Goal: Task Accomplishment & Management: Complete application form

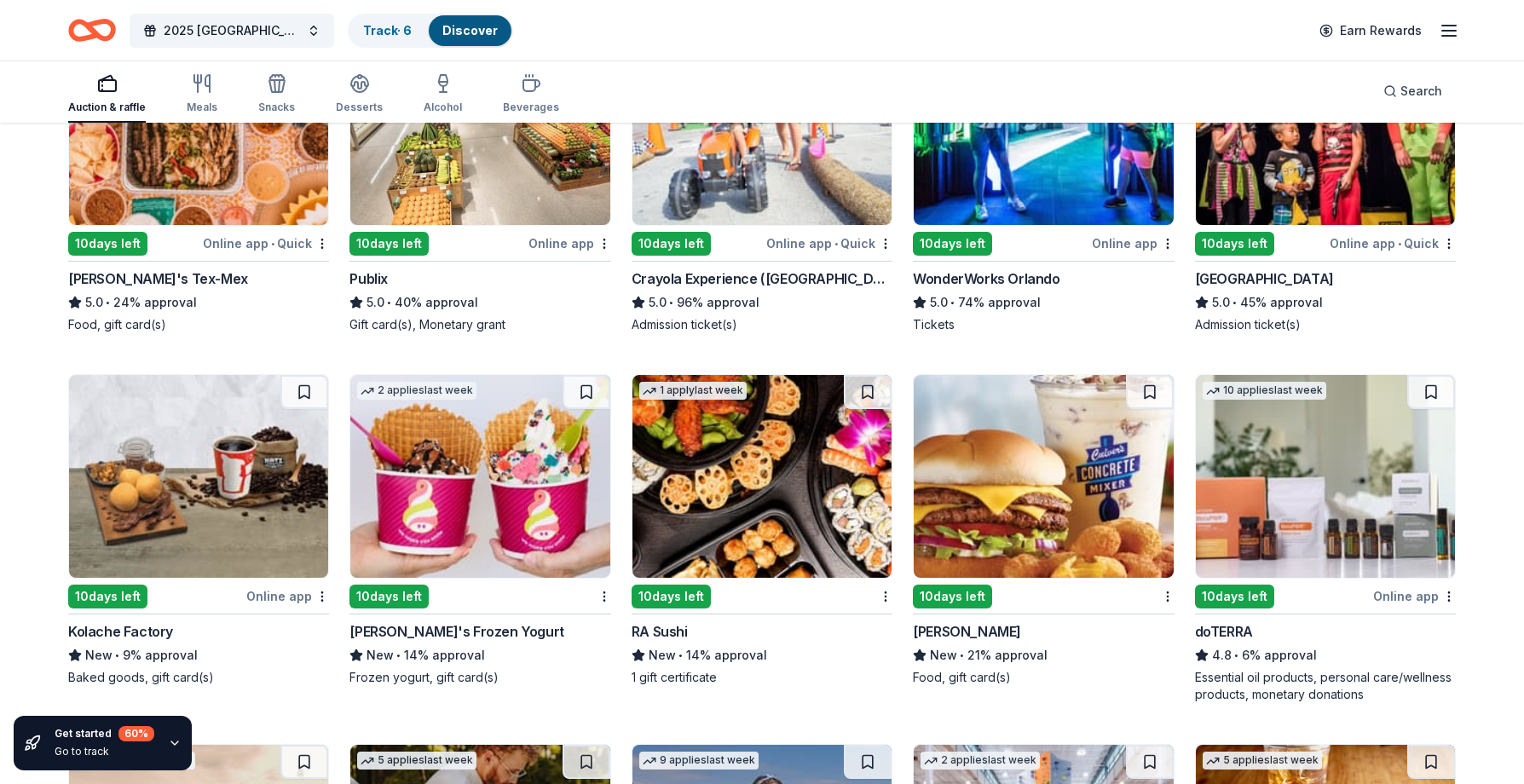
scroll to position [1002, 0]
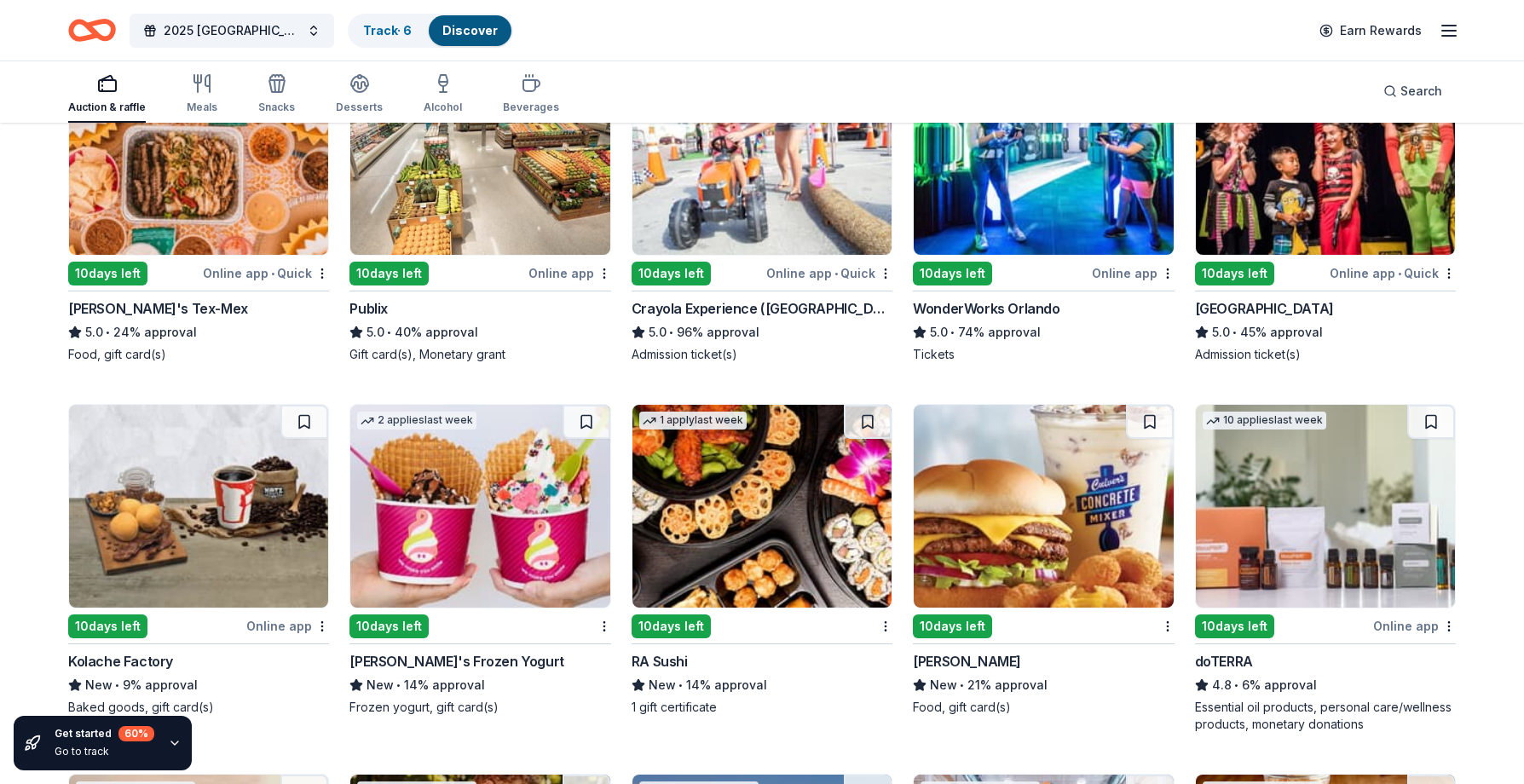
click at [1015, 566] on img at bounding box center [1044, 506] width 259 height 203
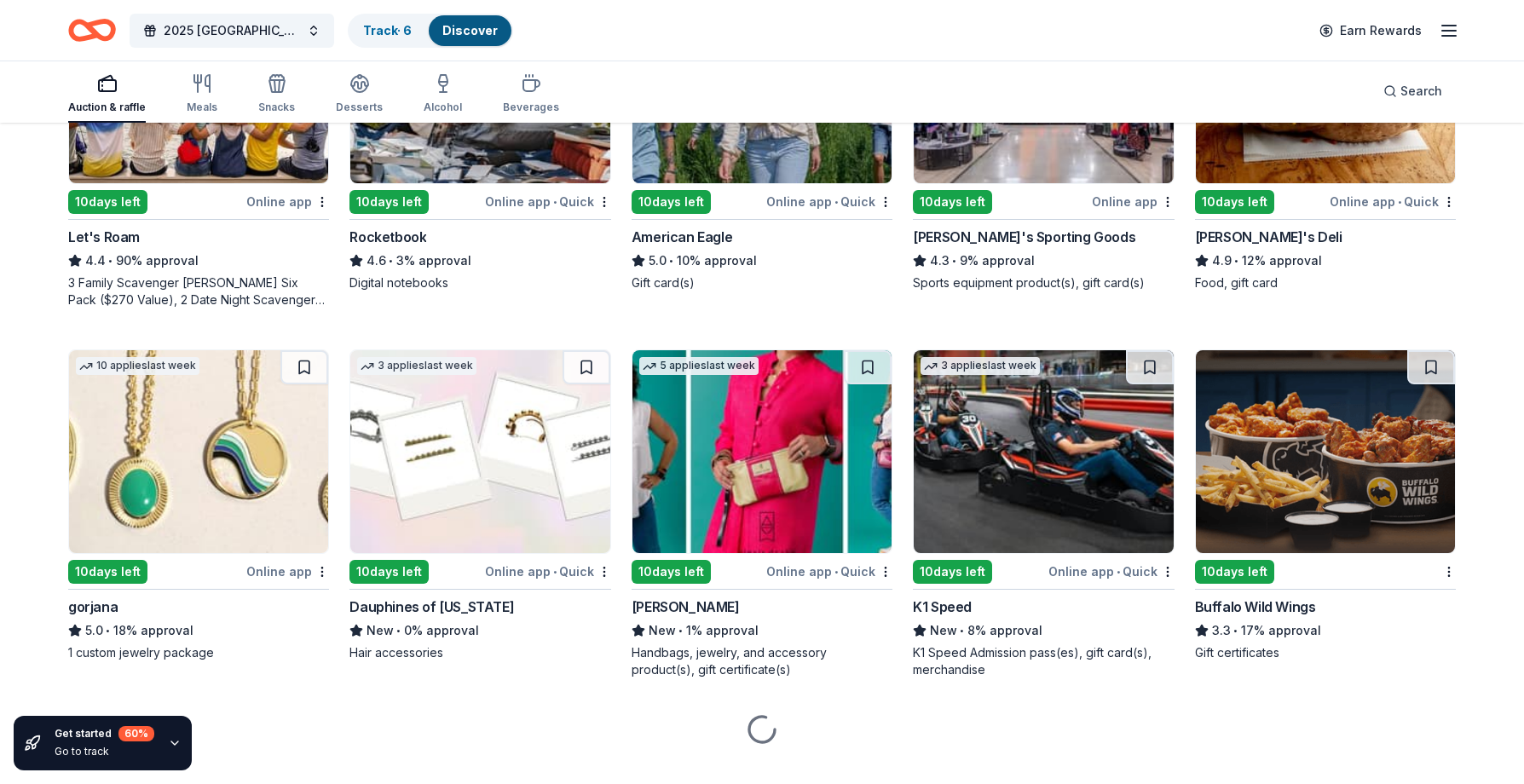
scroll to position [1827, 0]
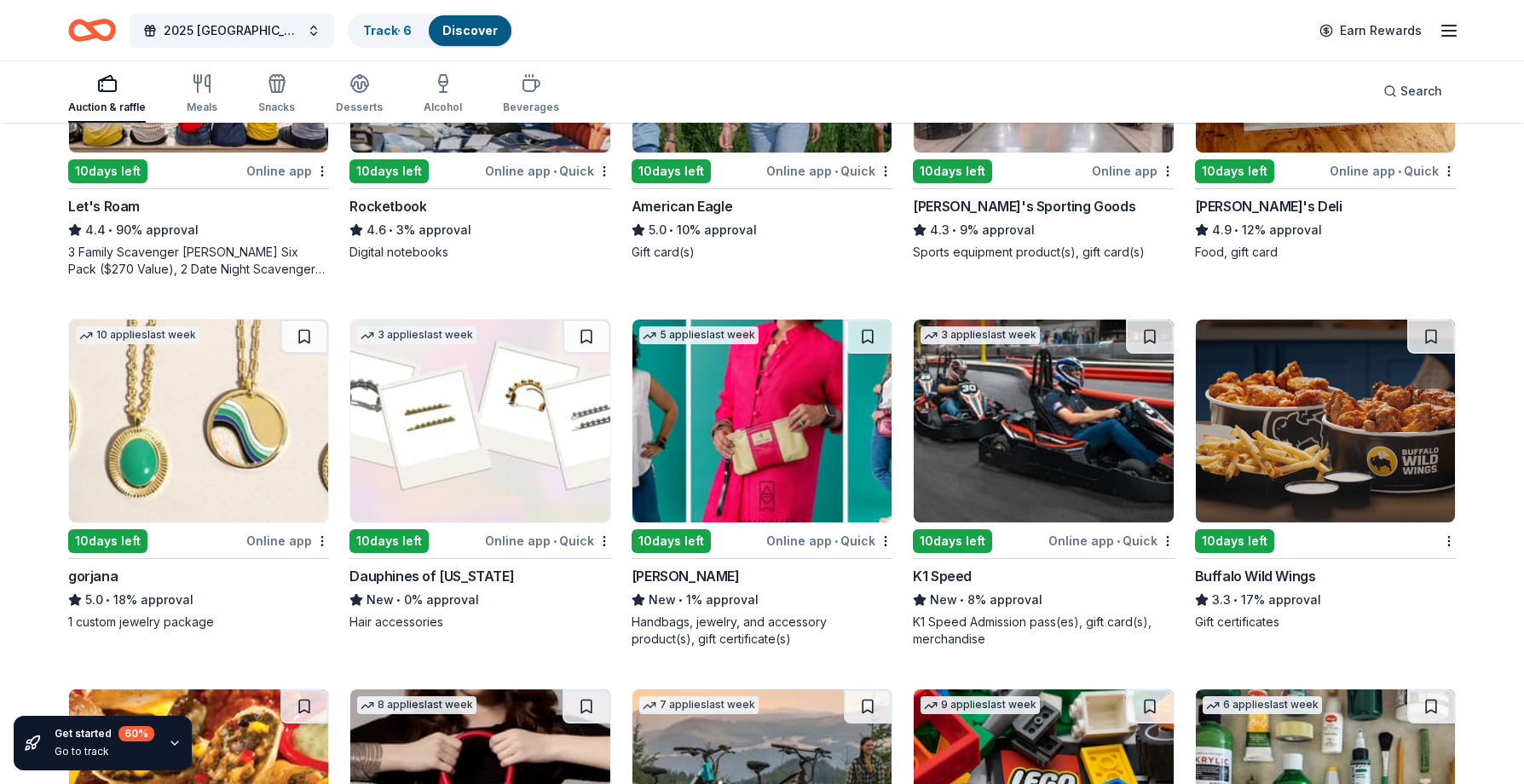
click at [111, 533] on div "10 days left" at bounding box center [107, 540] width 79 height 23
click at [488, 466] on img at bounding box center [480, 420] width 259 height 203
click at [783, 441] on img at bounding box center [762, 420] width 259 height 203
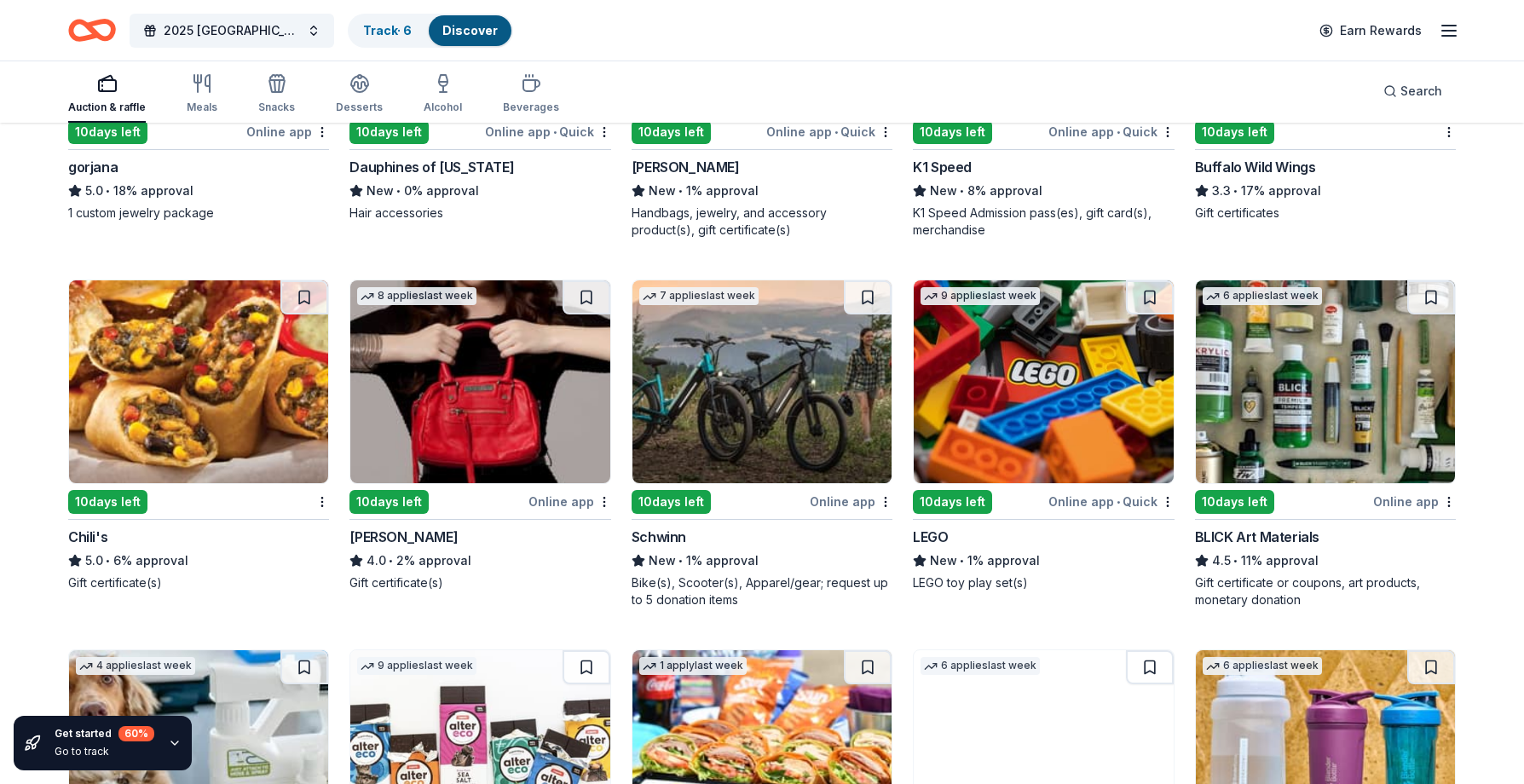
scroll to position [2253, 0]
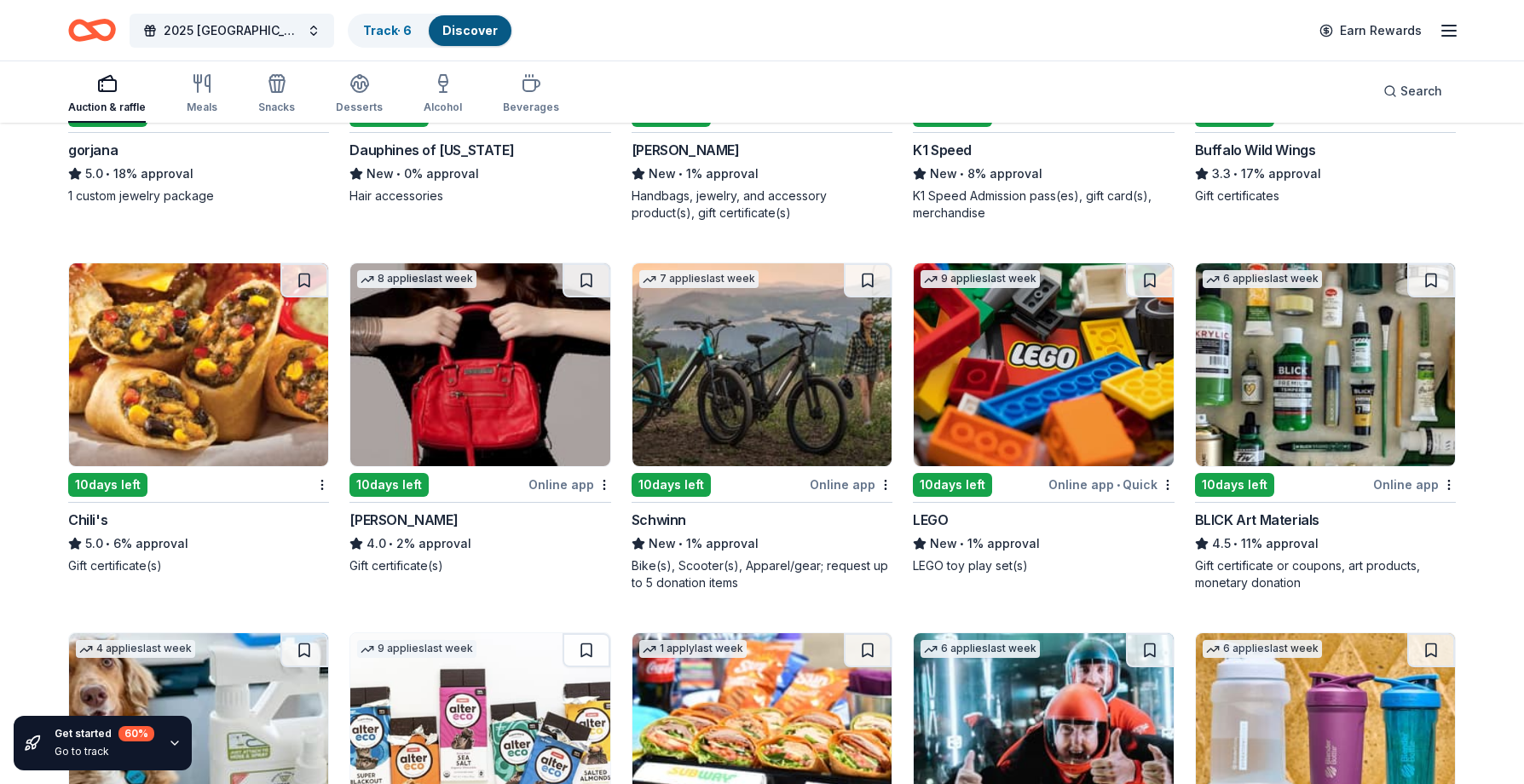
click at [493, 383] on img at bounding box center [480, 365] width 259 height 203
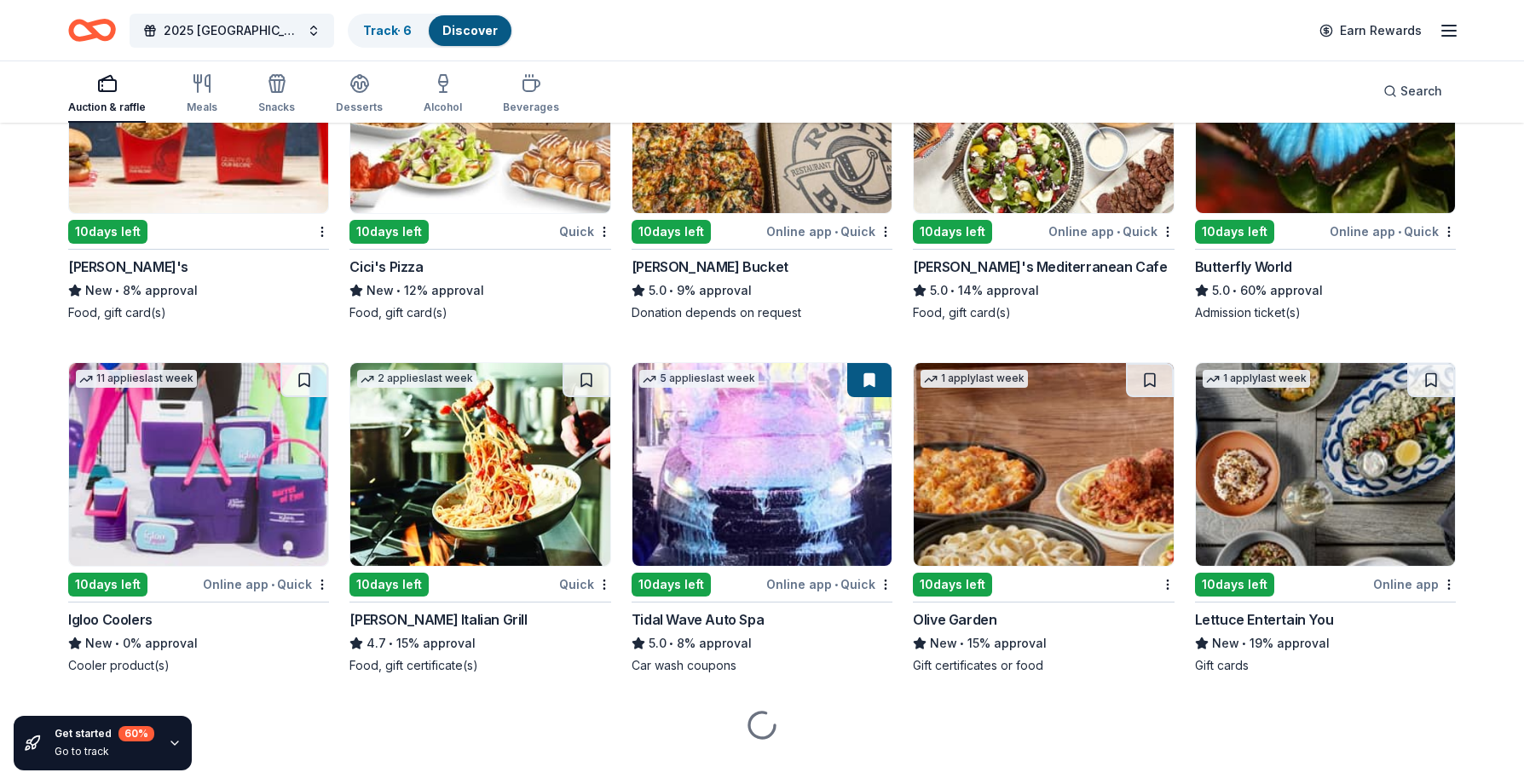
scroll to position [3272, 0]
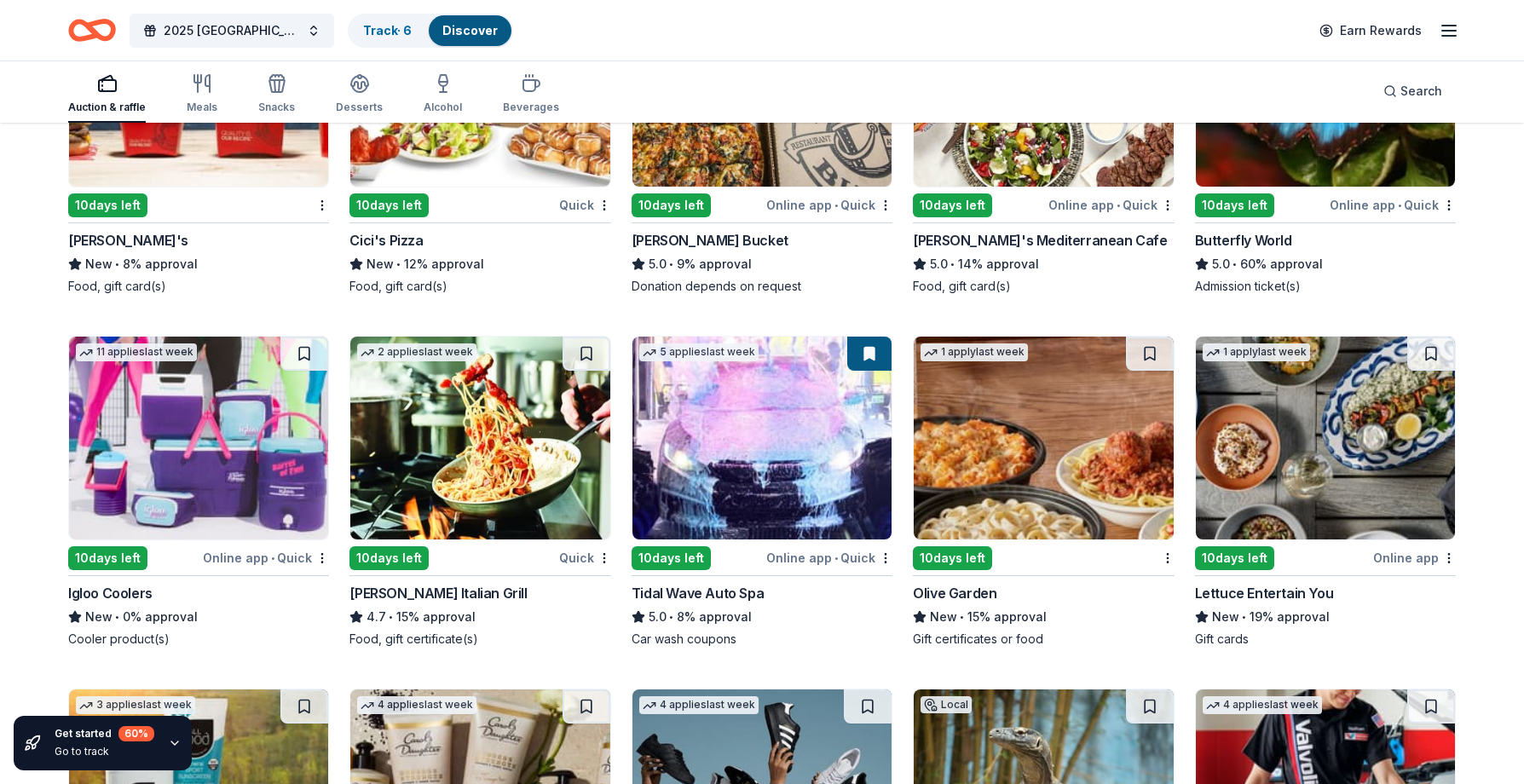
click at [245, 473] on img at bounding box center [198, 438] width 259 height 203
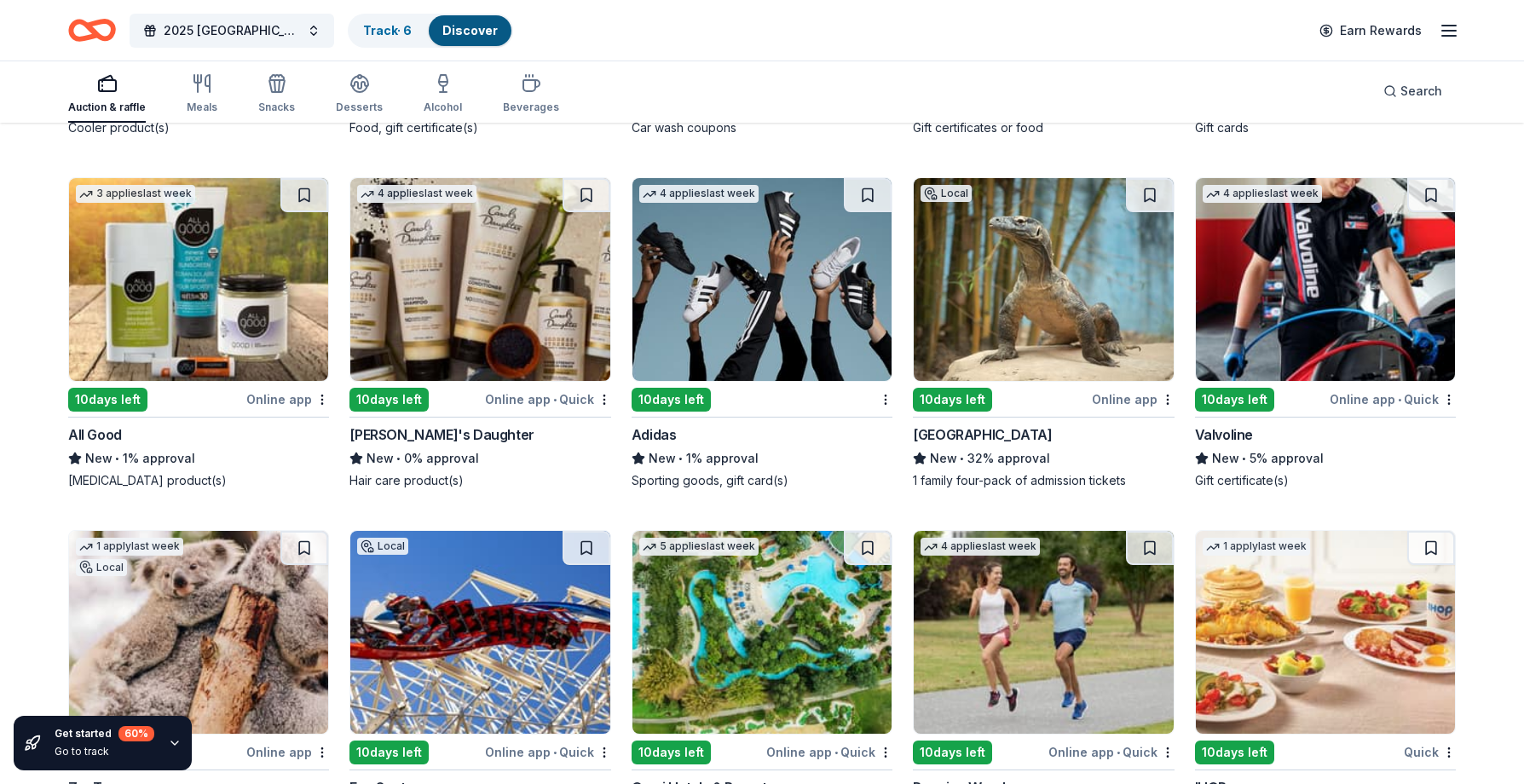
scroll to position [3869, 0]
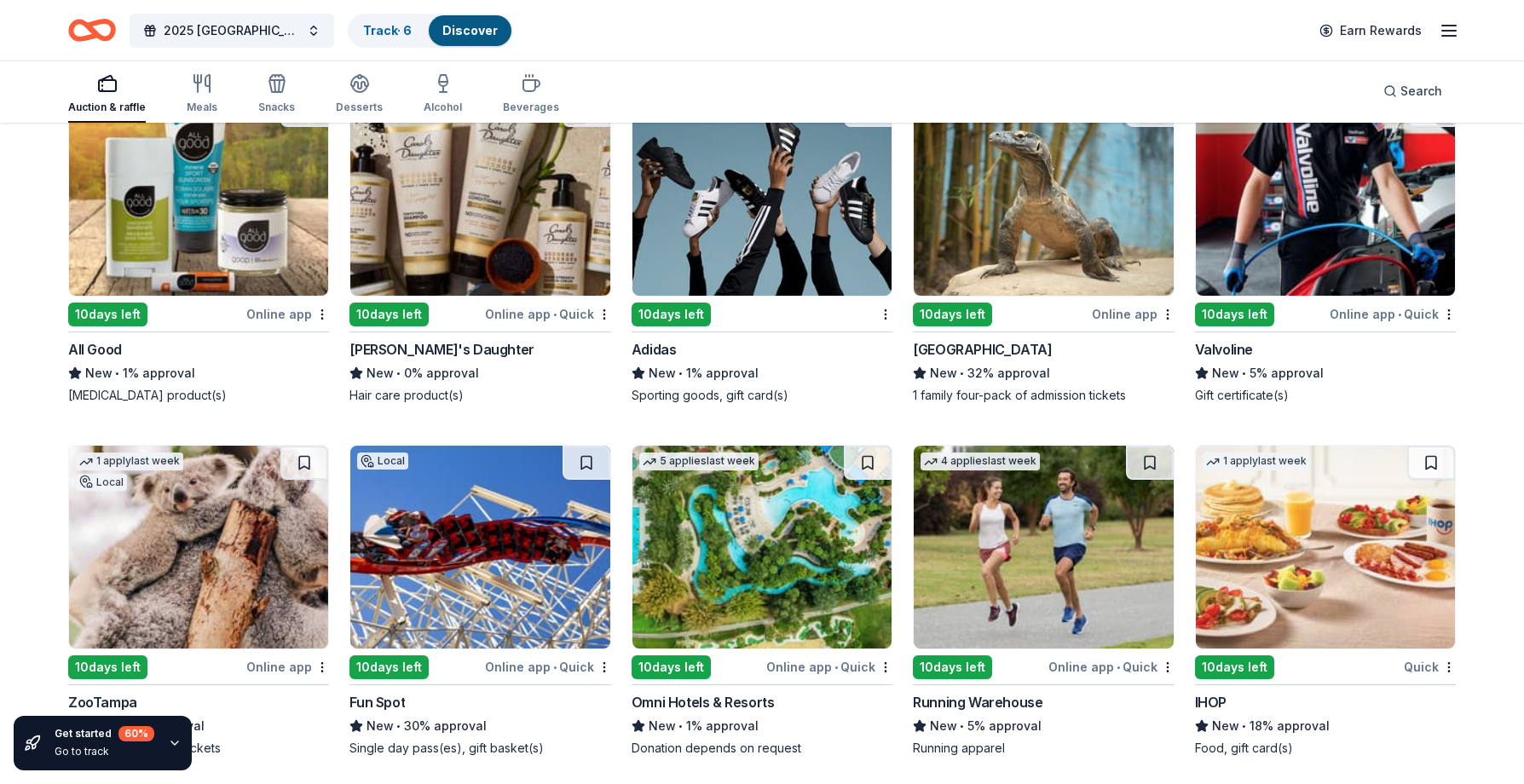
click at [468, 212] on img at bounding box center [480, 194] width 259 height 203
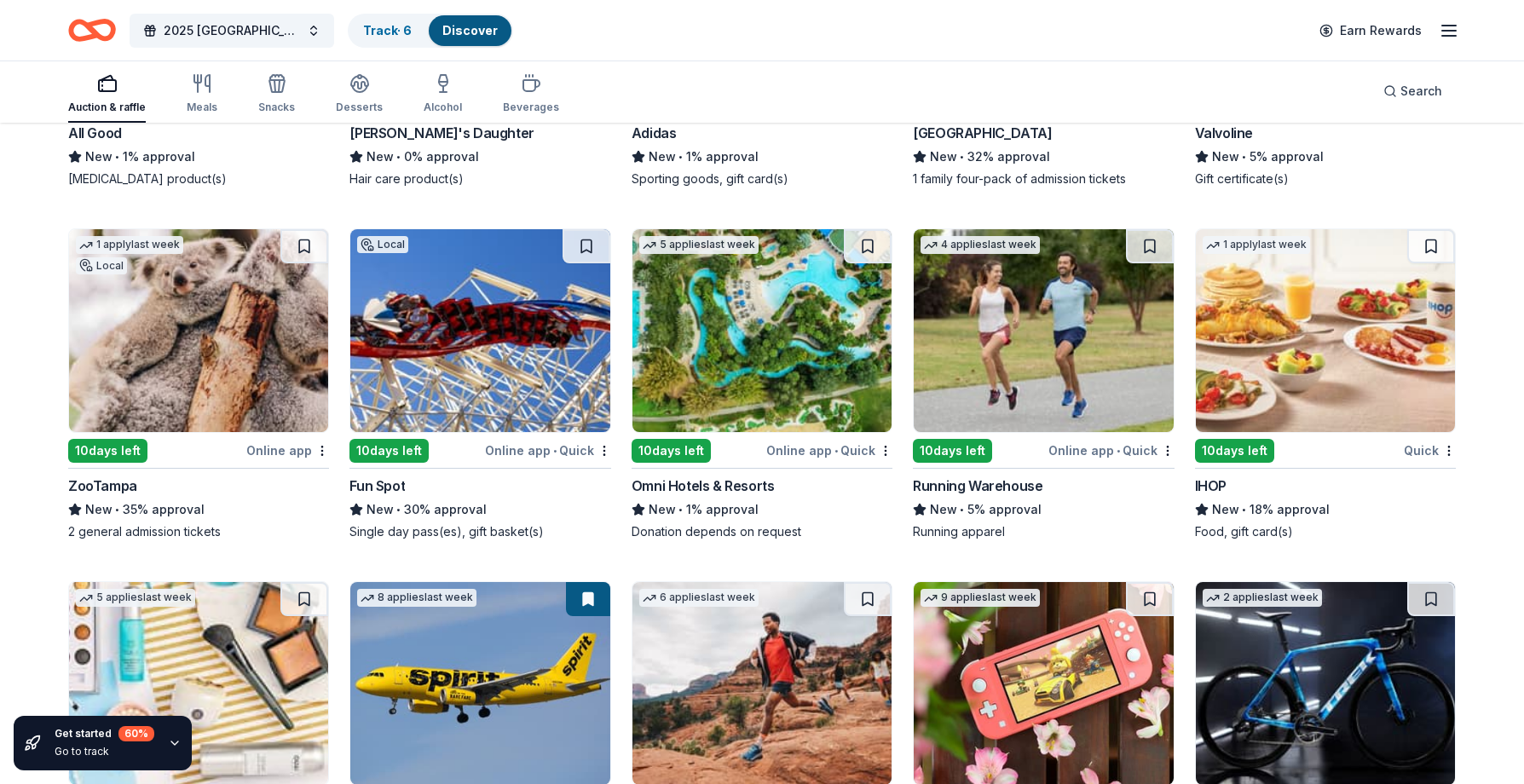
scroll to position [4124, 0]
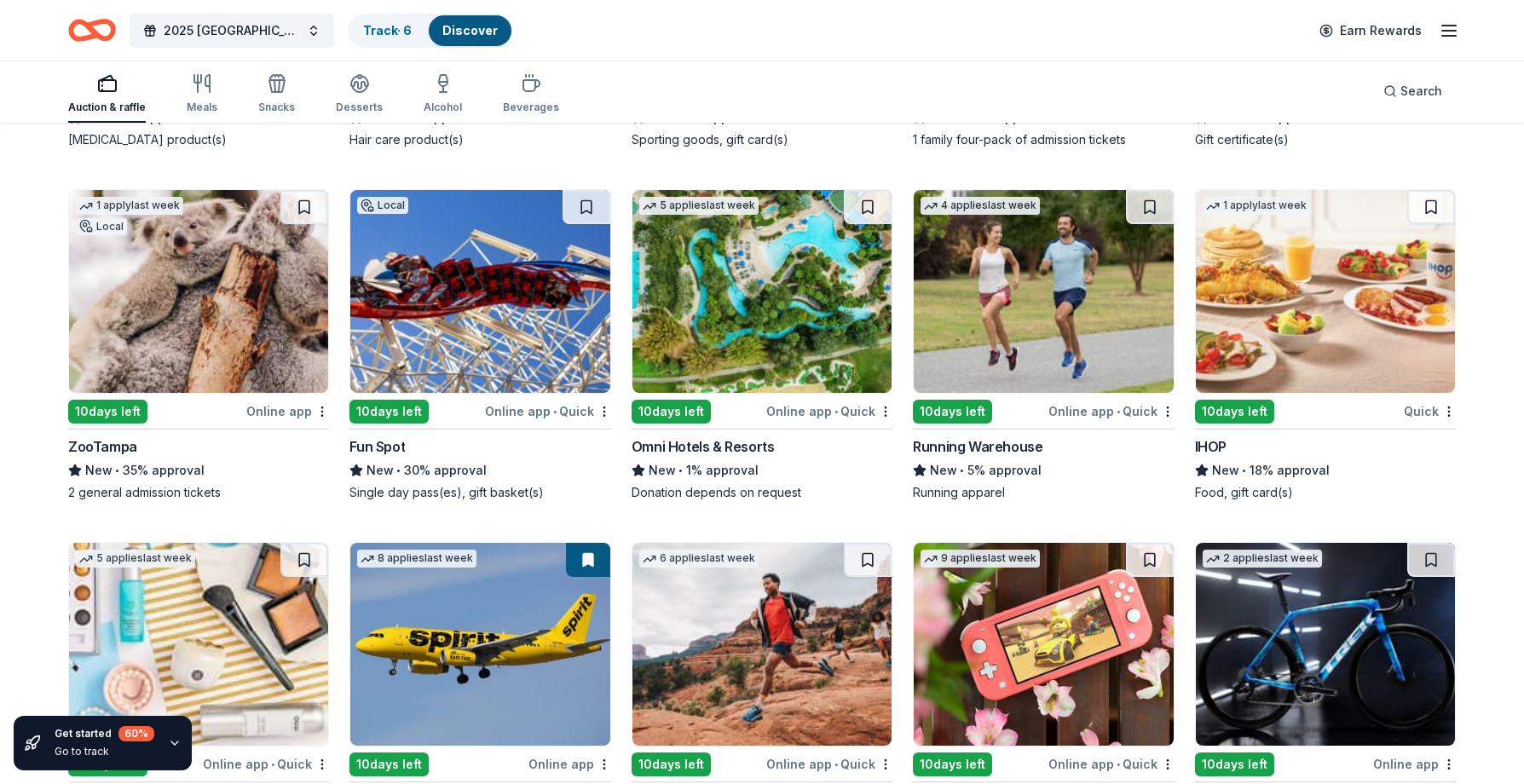
click at [784, 334] on img at bounding box center [762, 291] width 259 height 203
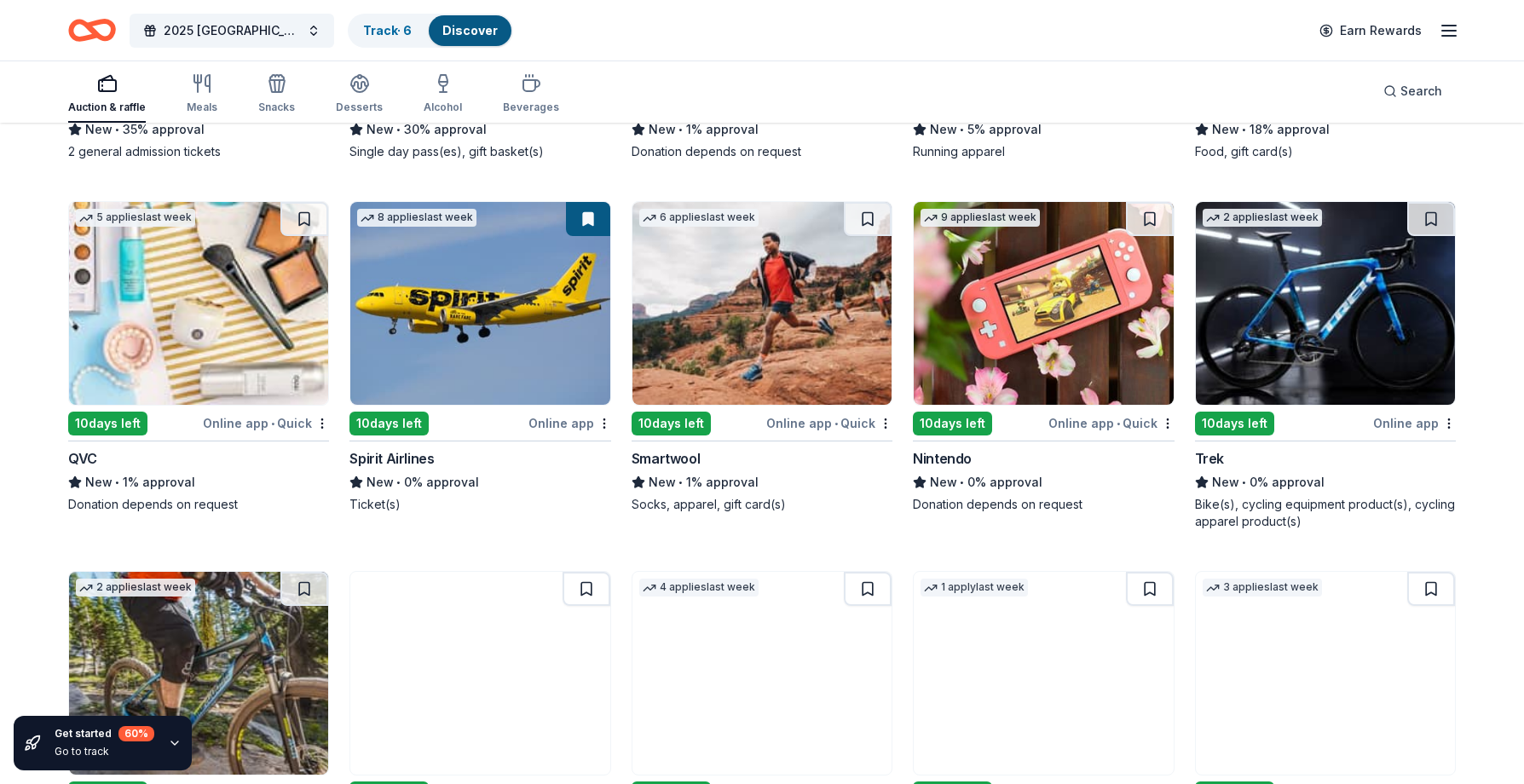
scroll to position [4550, 0]
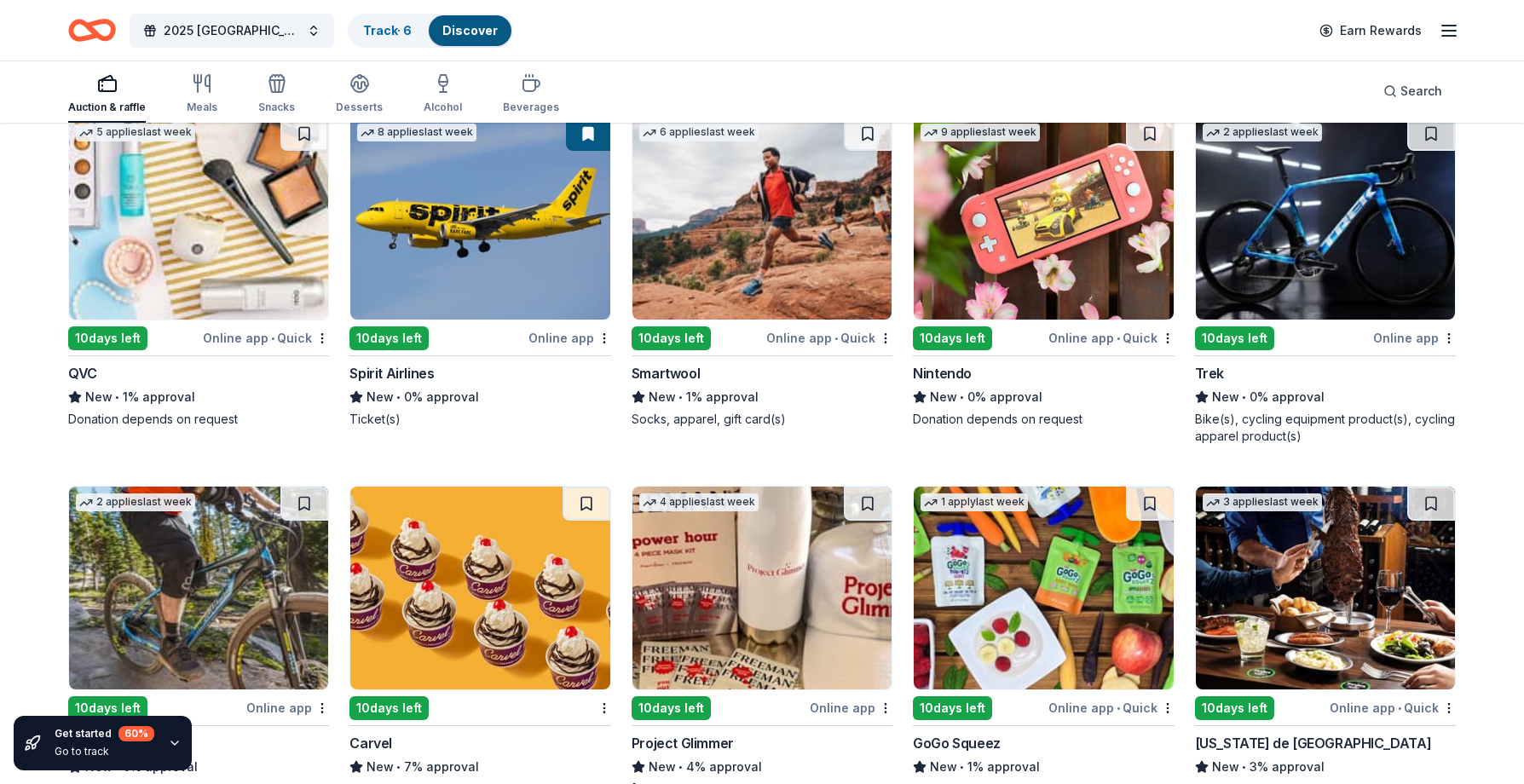
click at [784, 232] on img at bounding box center [762, 218] width 259 height 203
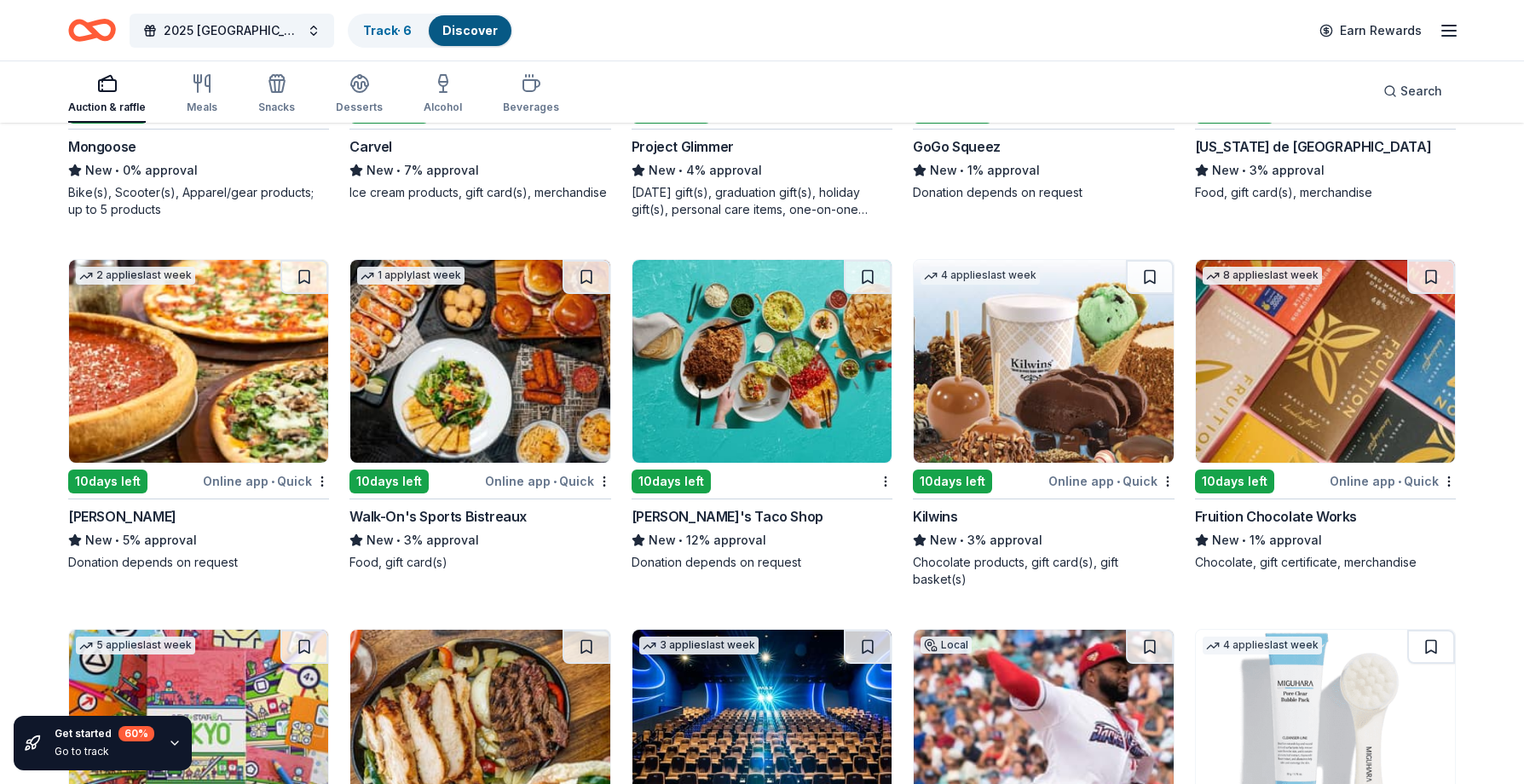
scroll to position [5143, 0]
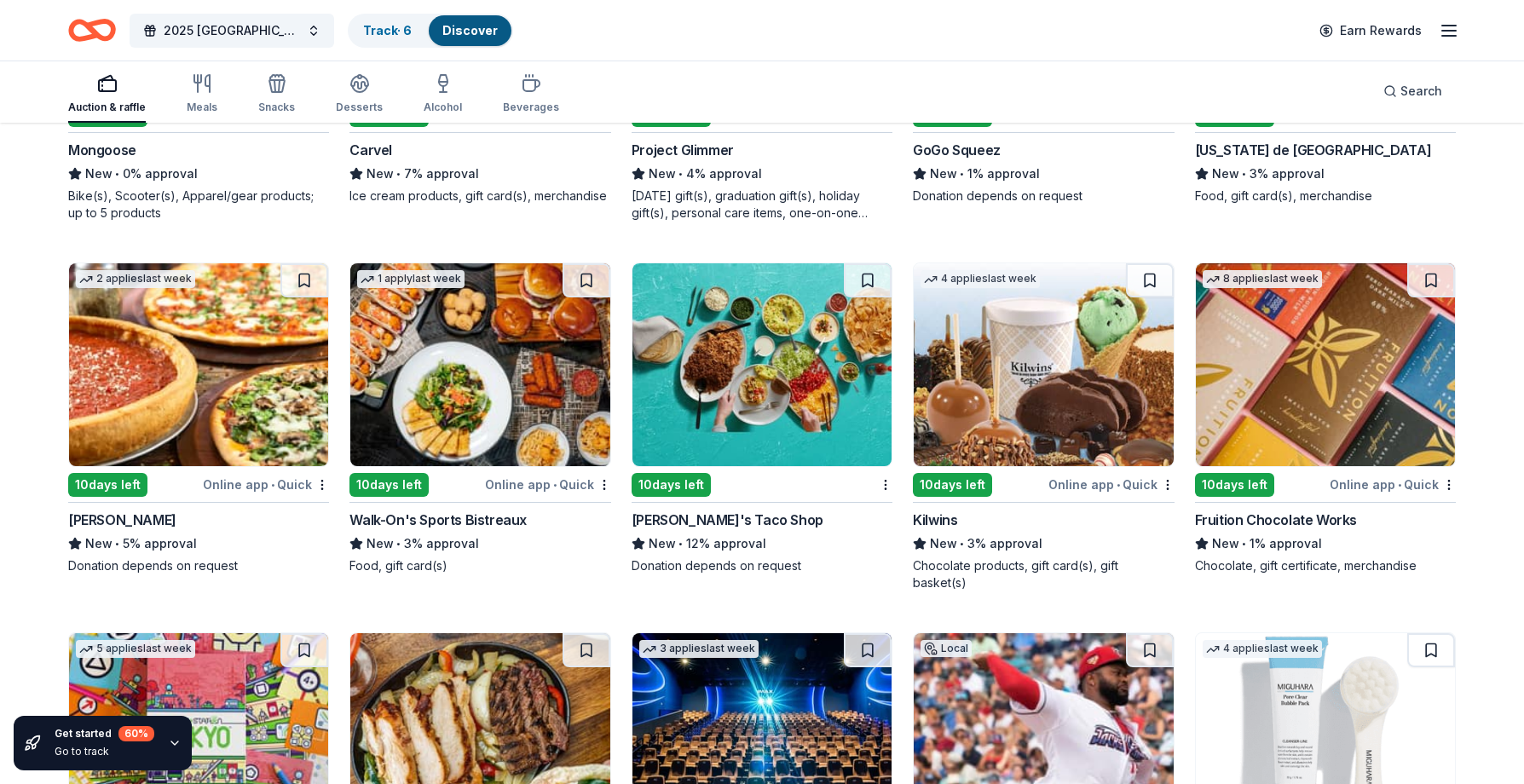
click at [1084, 398] on img at bounding box center [1044, 365] width 259 height 203
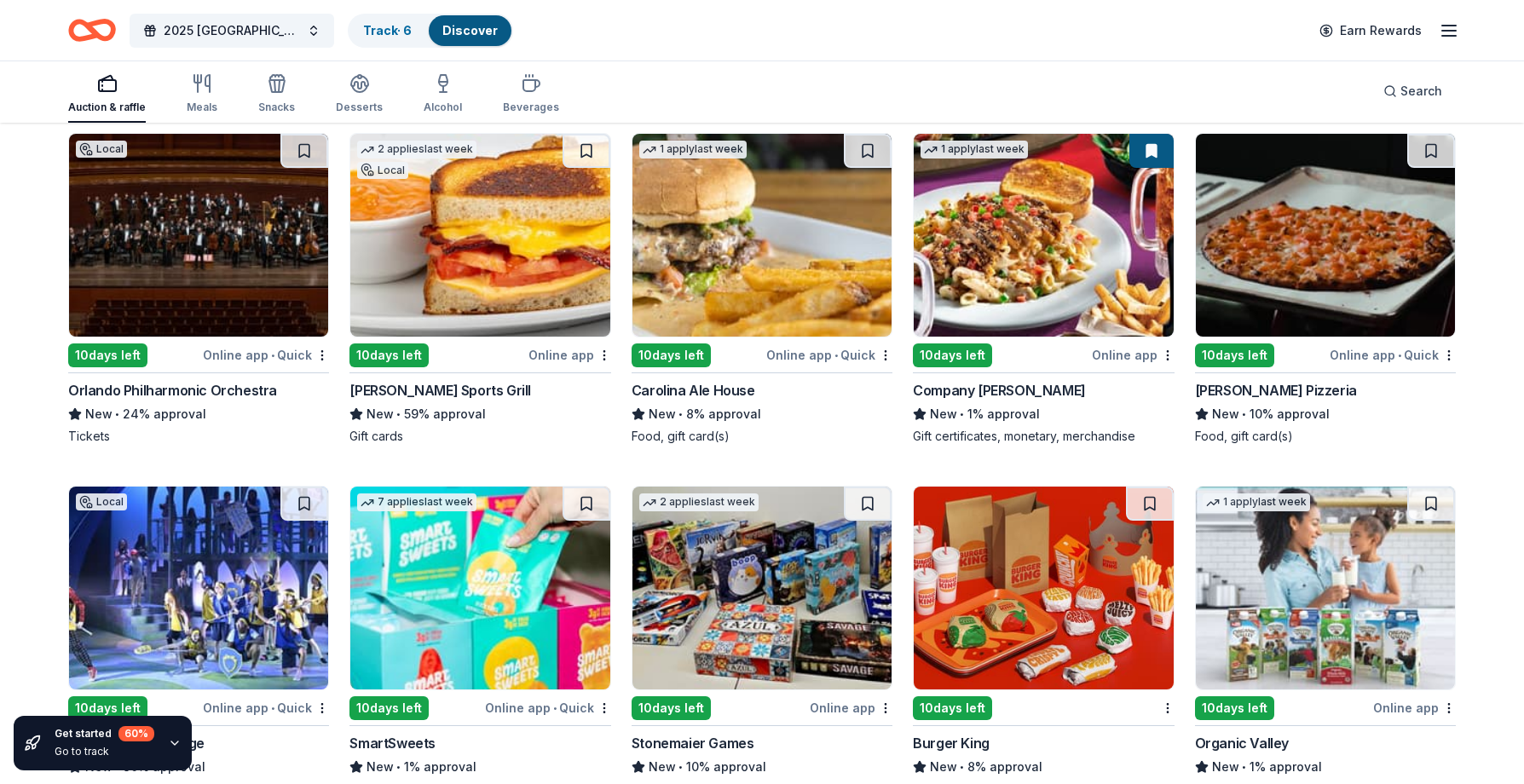
scroll to position [6081, 0]
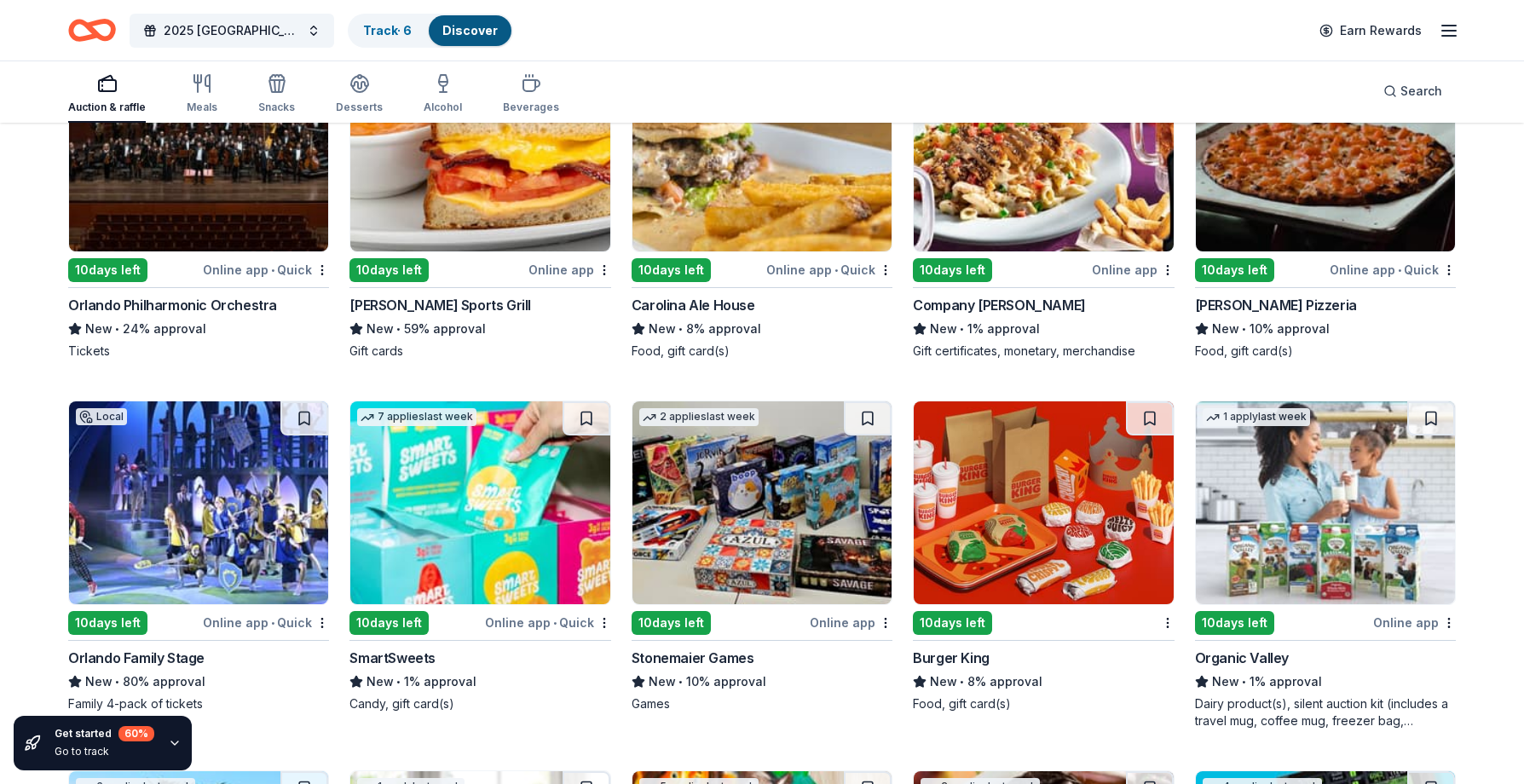
click at [774, 523] on img at bounding box center [762, 502] width 259 height 203
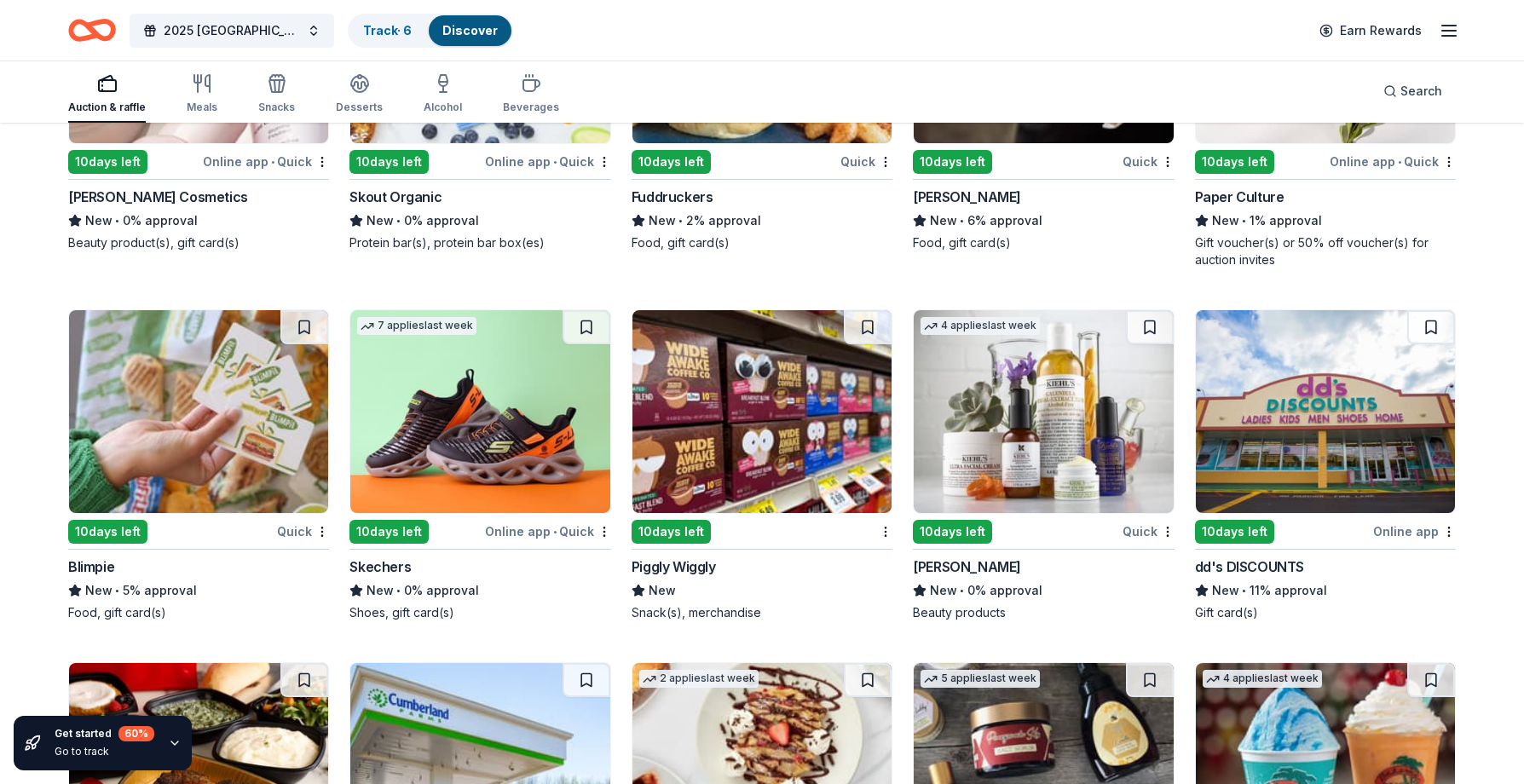
scroll to position [7294, 0]
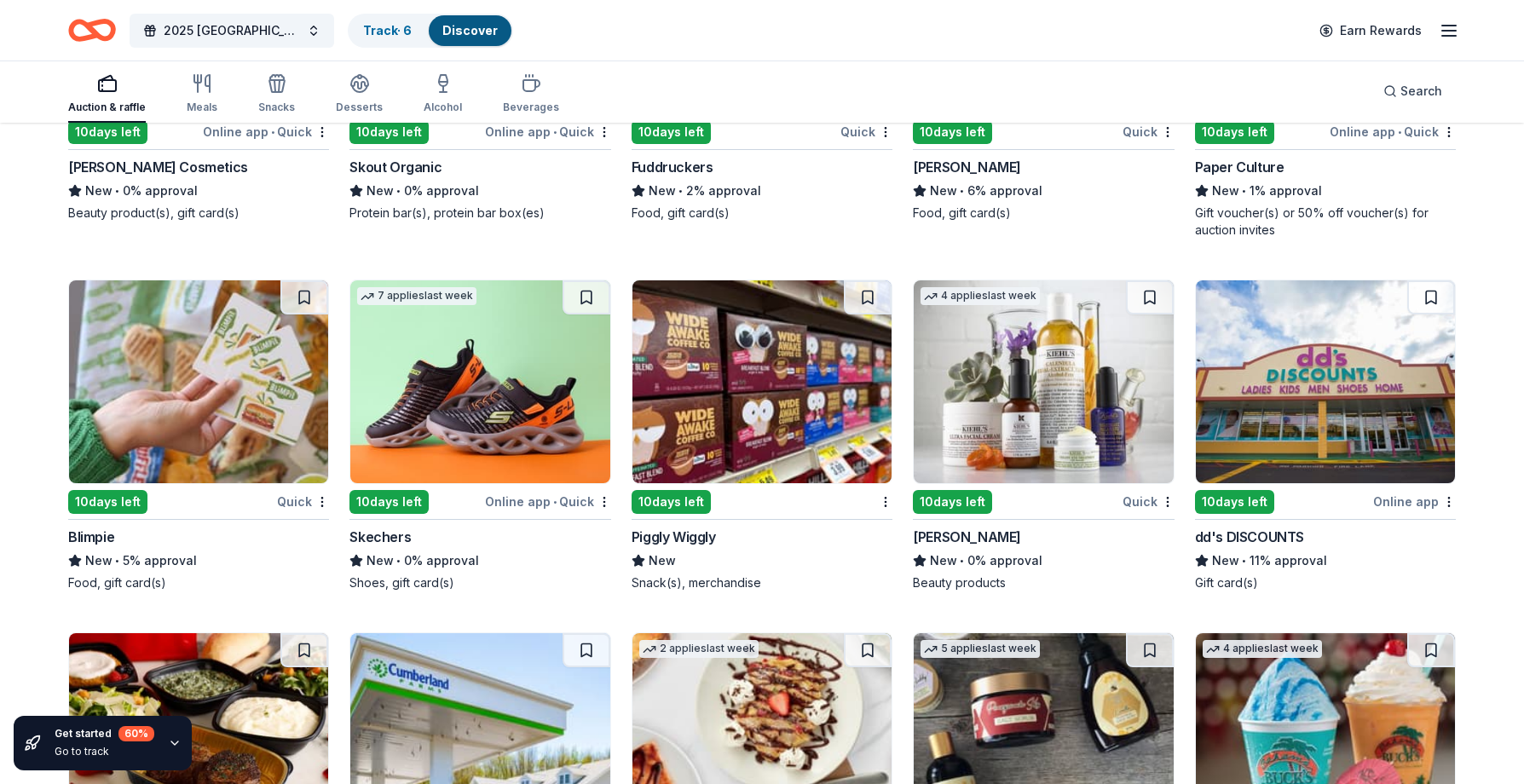
click at [551, 401] on img at bounding box center [480, 381] width 259 height 203
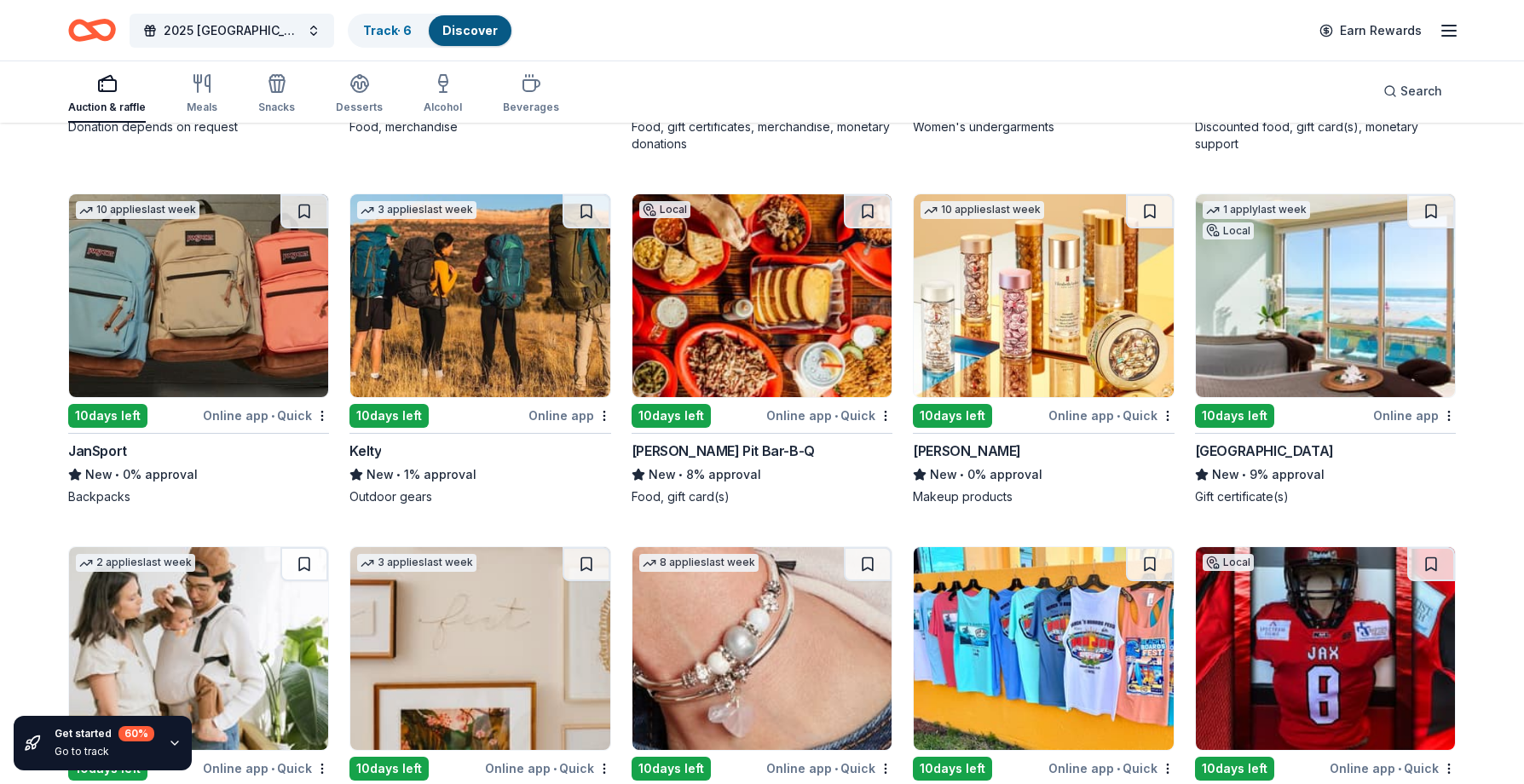
scroll to position [8824, 0]
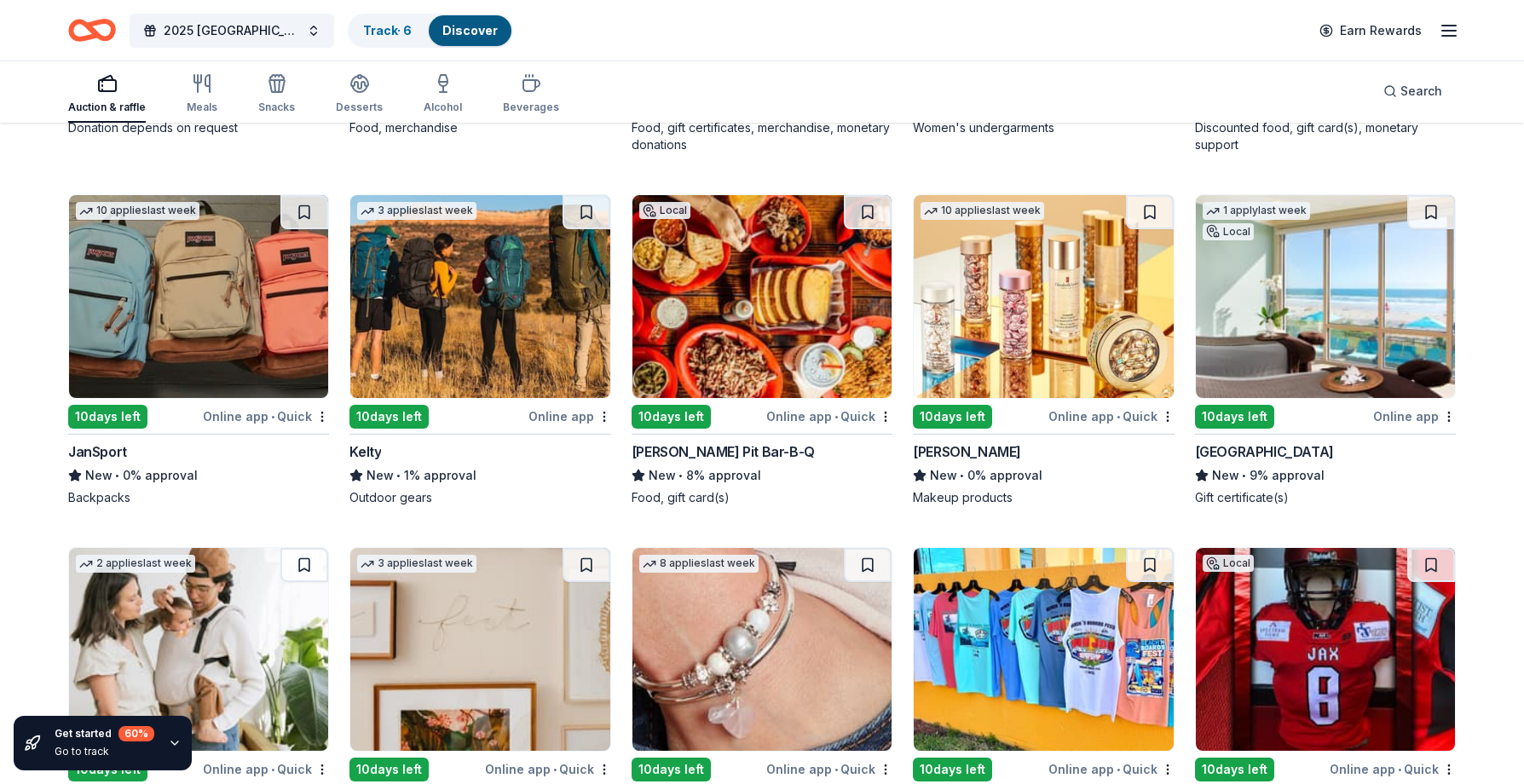
click at [1060, 349] on img at bounding box center [1044, 296] width 259 height 203
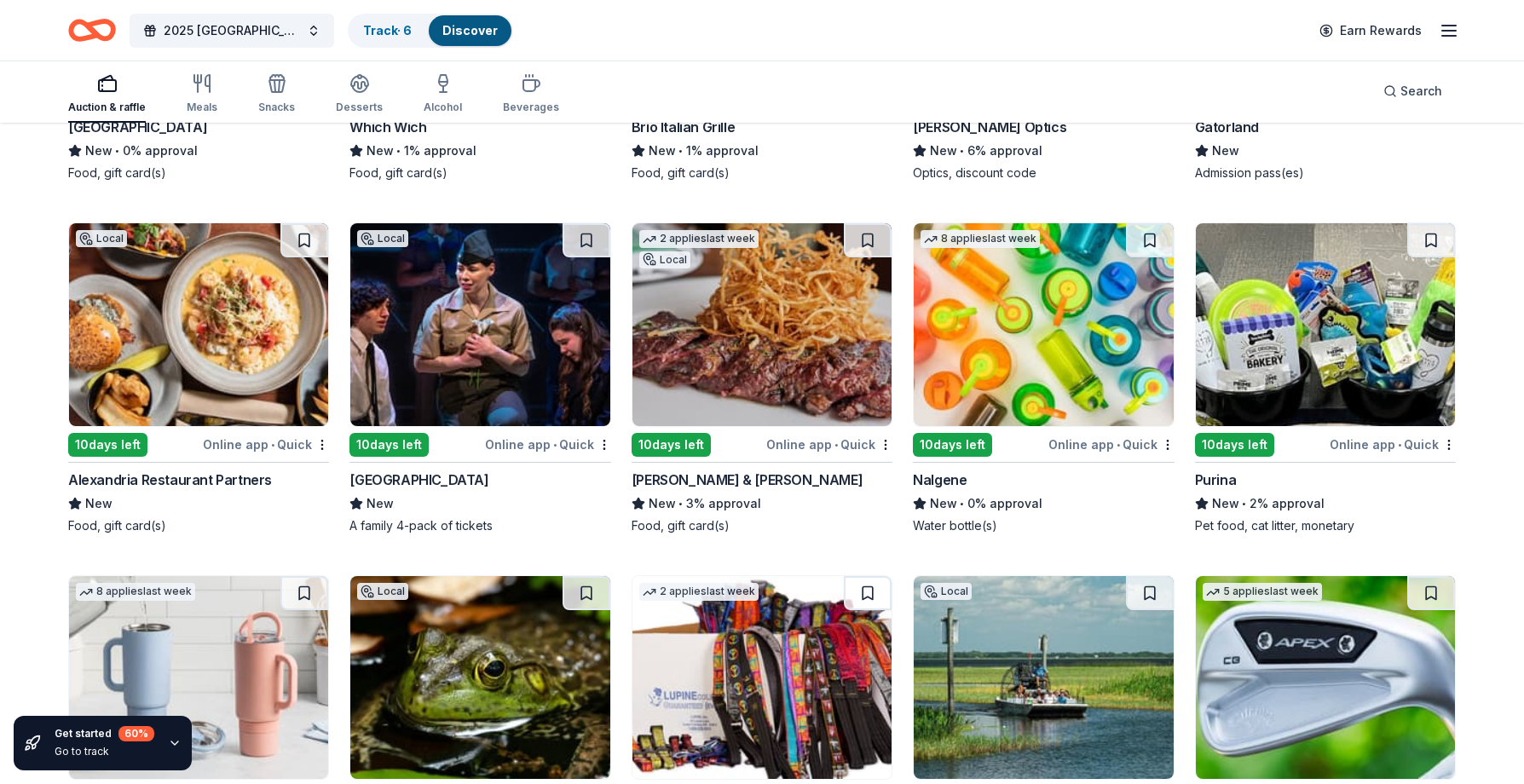
scroll to position [10188, 0]
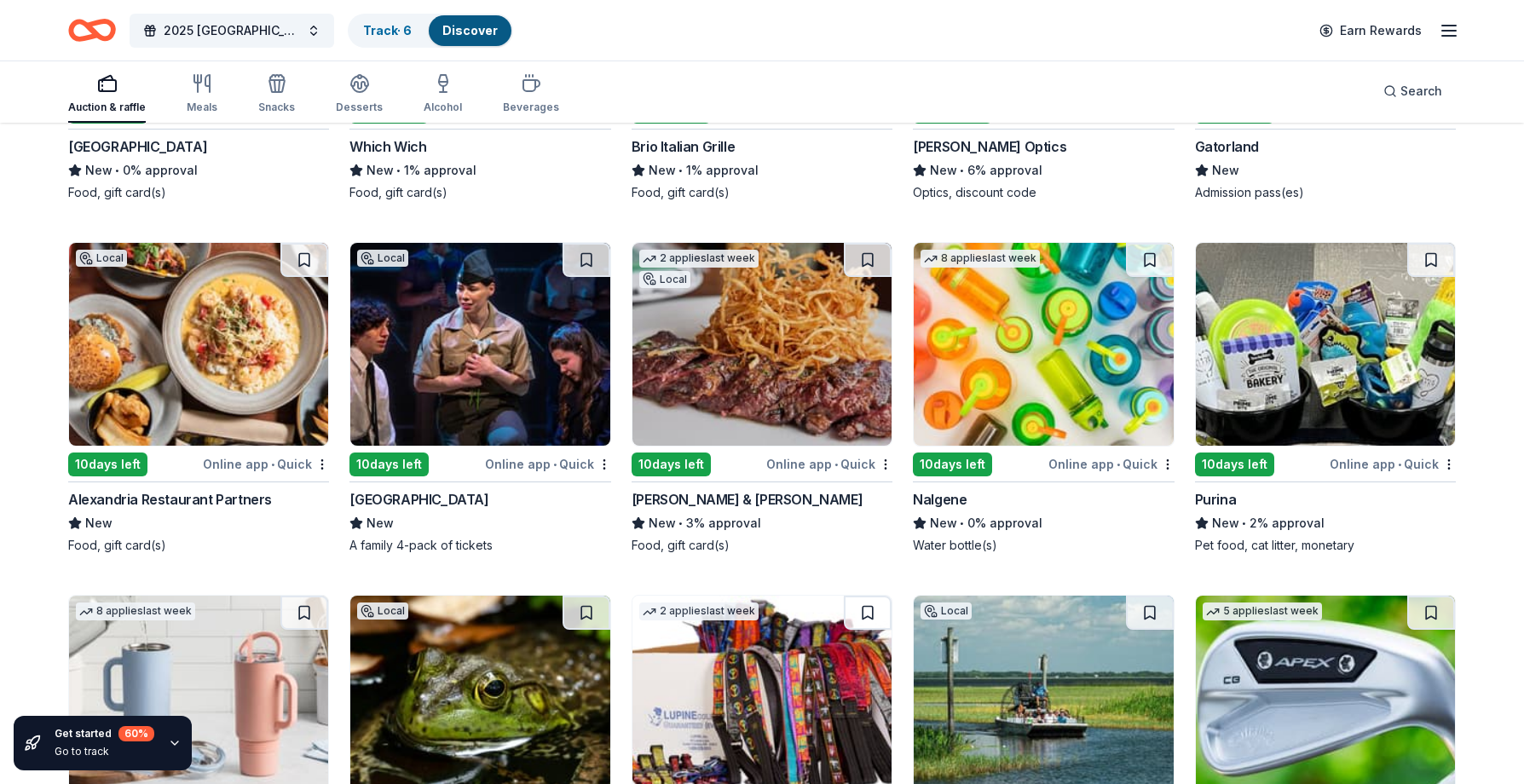
click at [796, 355] on img at bounding box center [762, 344] width 259 height 203
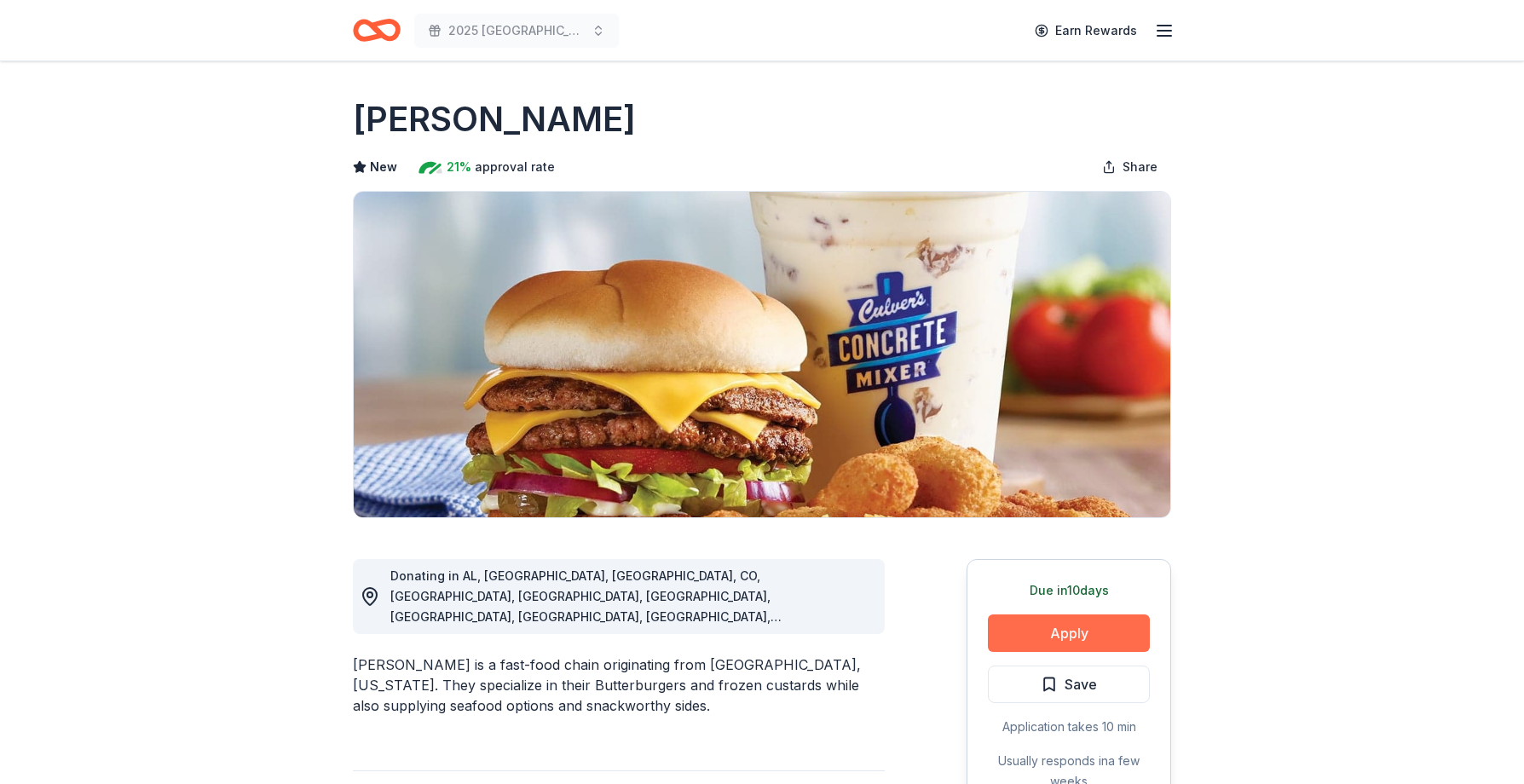
click at [1042, 631] on button "Apply" at bounding box center [1069, 633] width 162 height 37
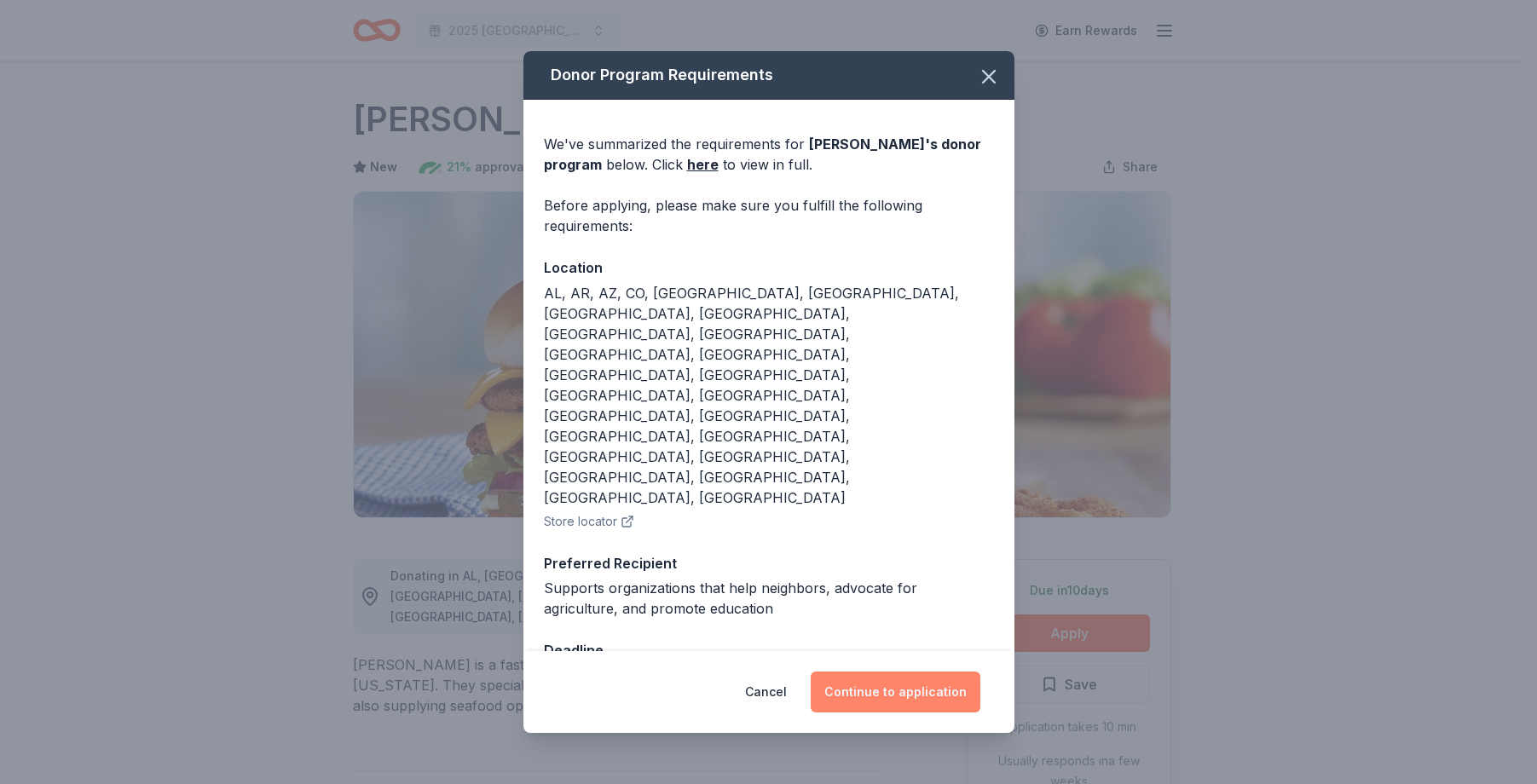
click at [897, 672] on button "Continue to application" at bounding box center [895, 692] width 170 height 41
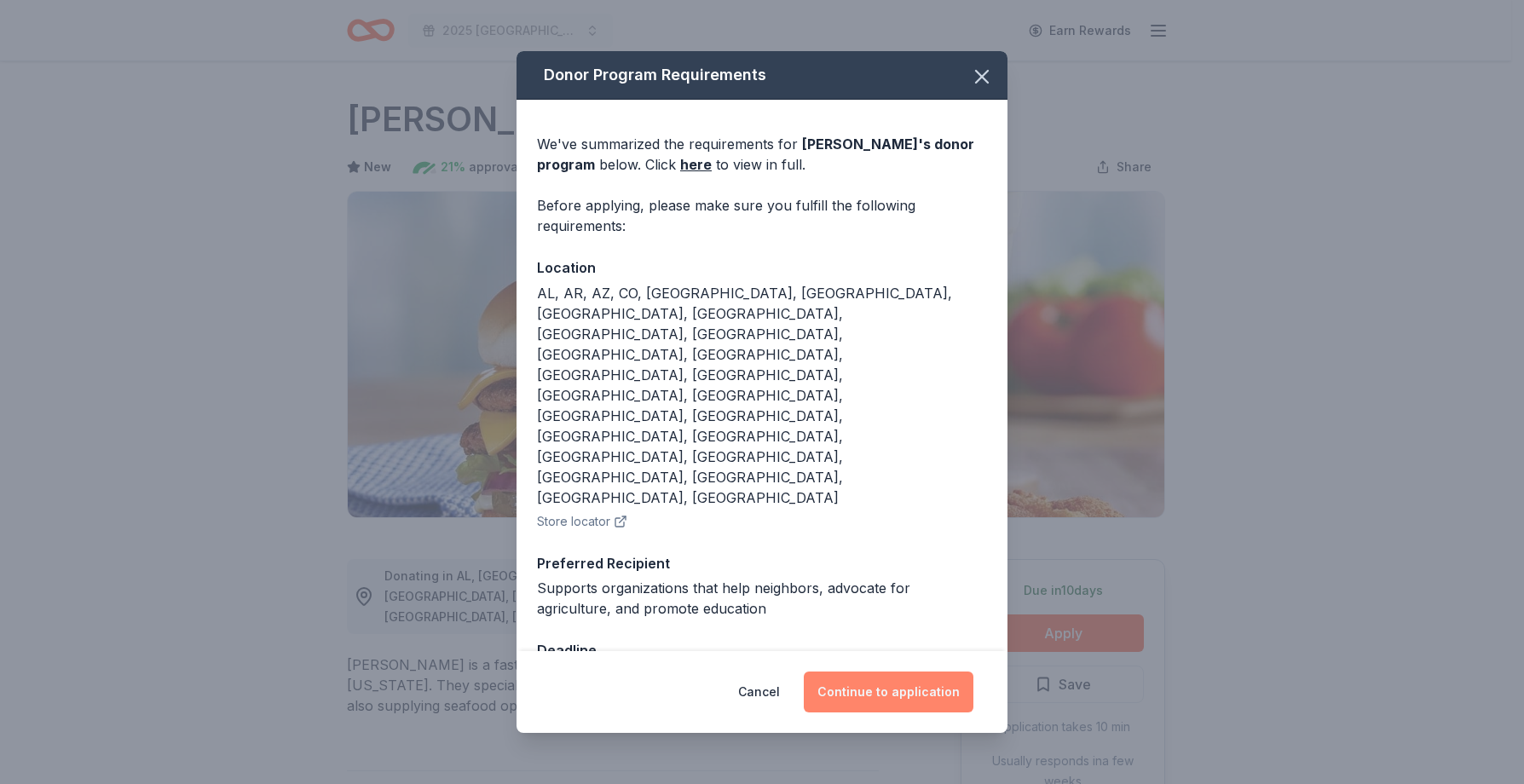
click at [897, 672] on button "Continue to application" at bounding box center [888, 692] width 170 height 41
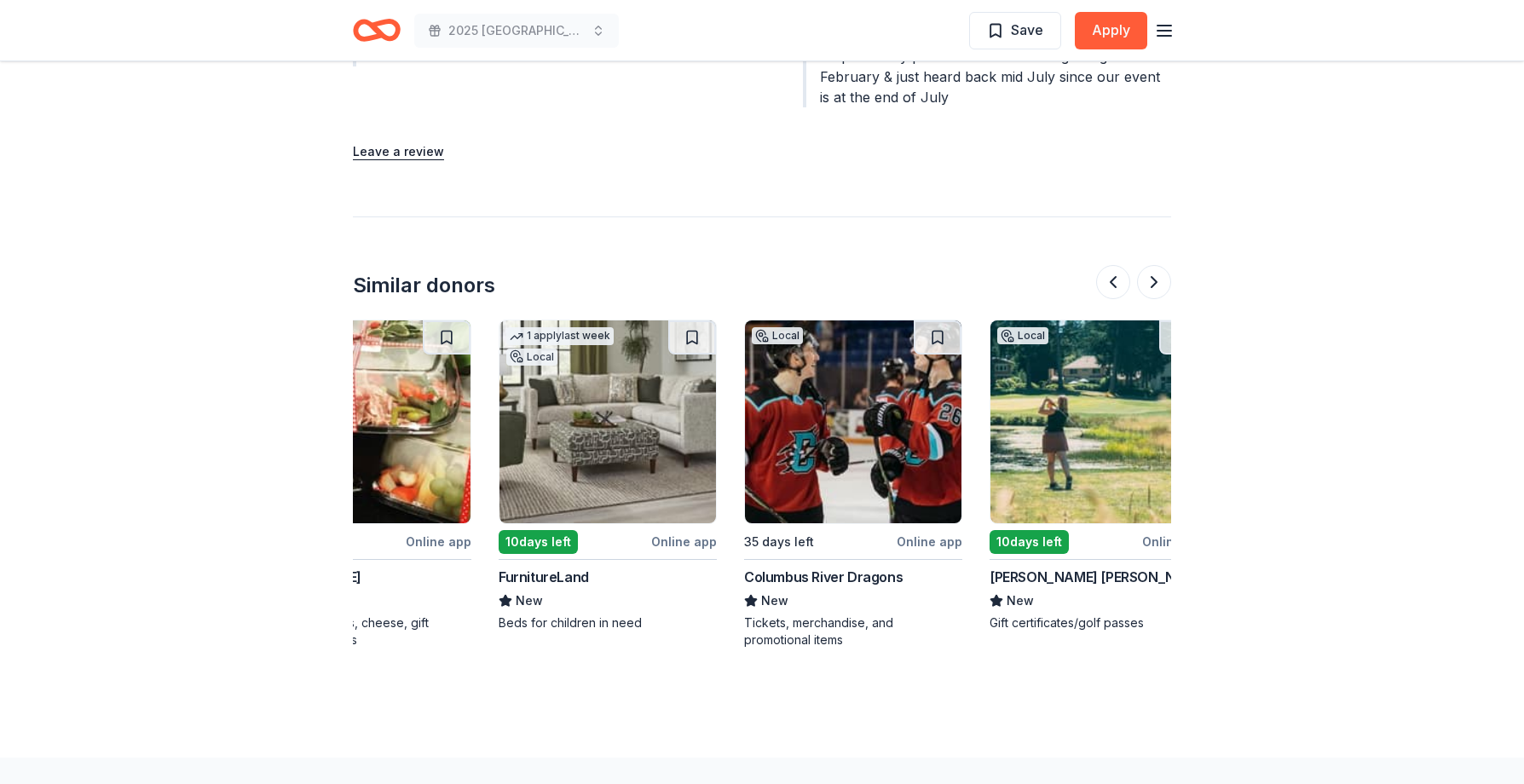
scroll to position [0, 1609]
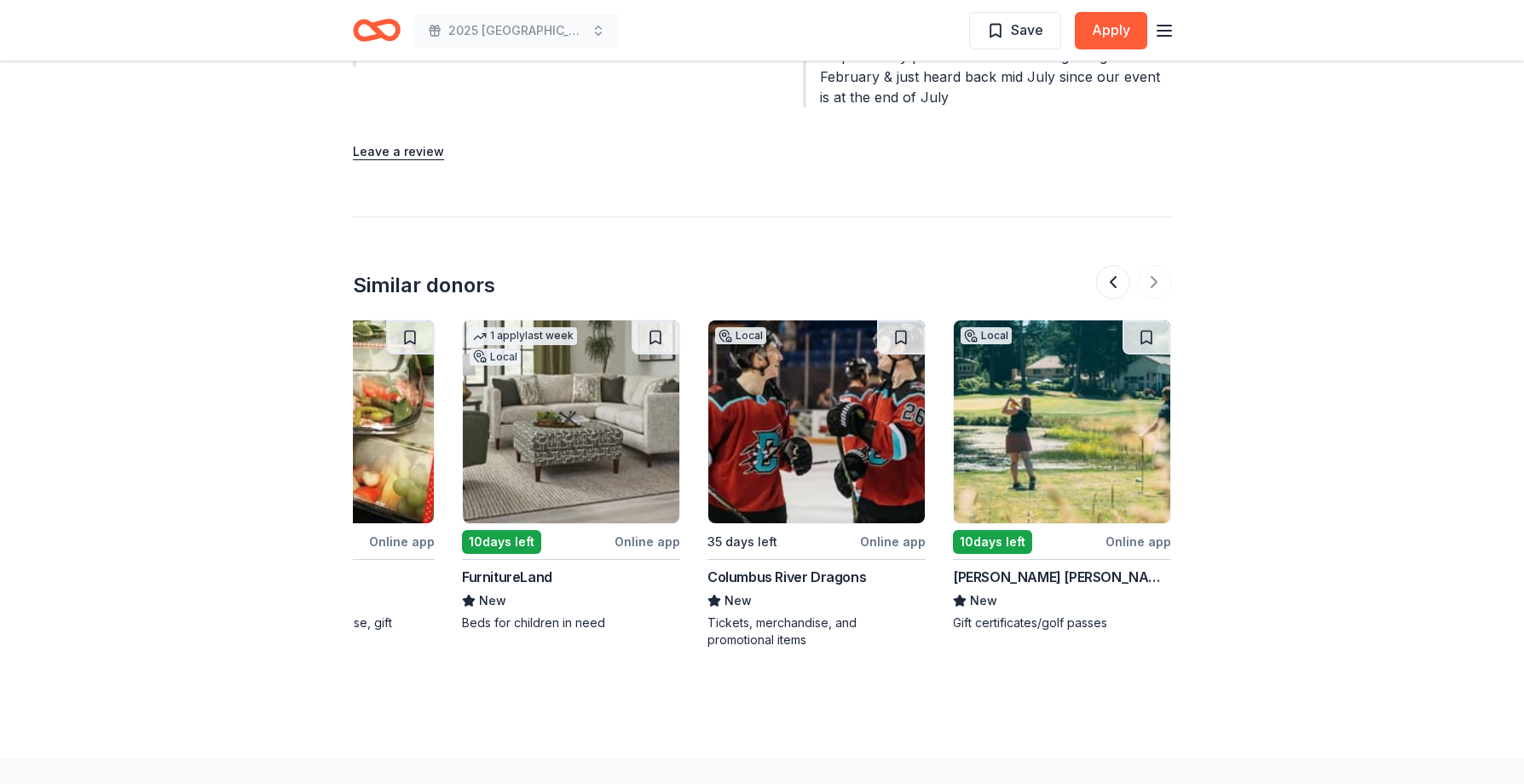
click at [608, 440] on img at bounding box center [571, 421] width 217 height 203
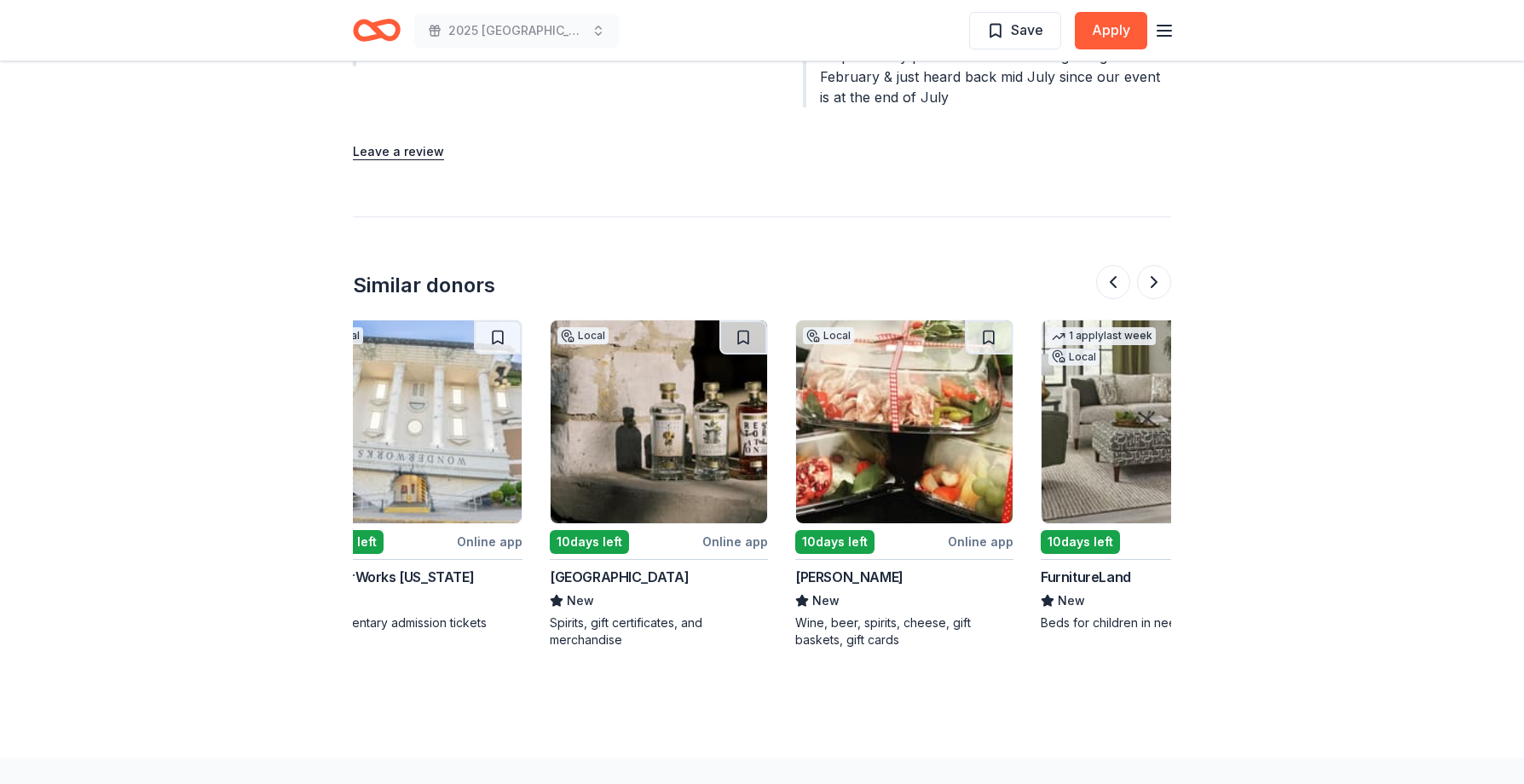
scroll to position [0, 1025]
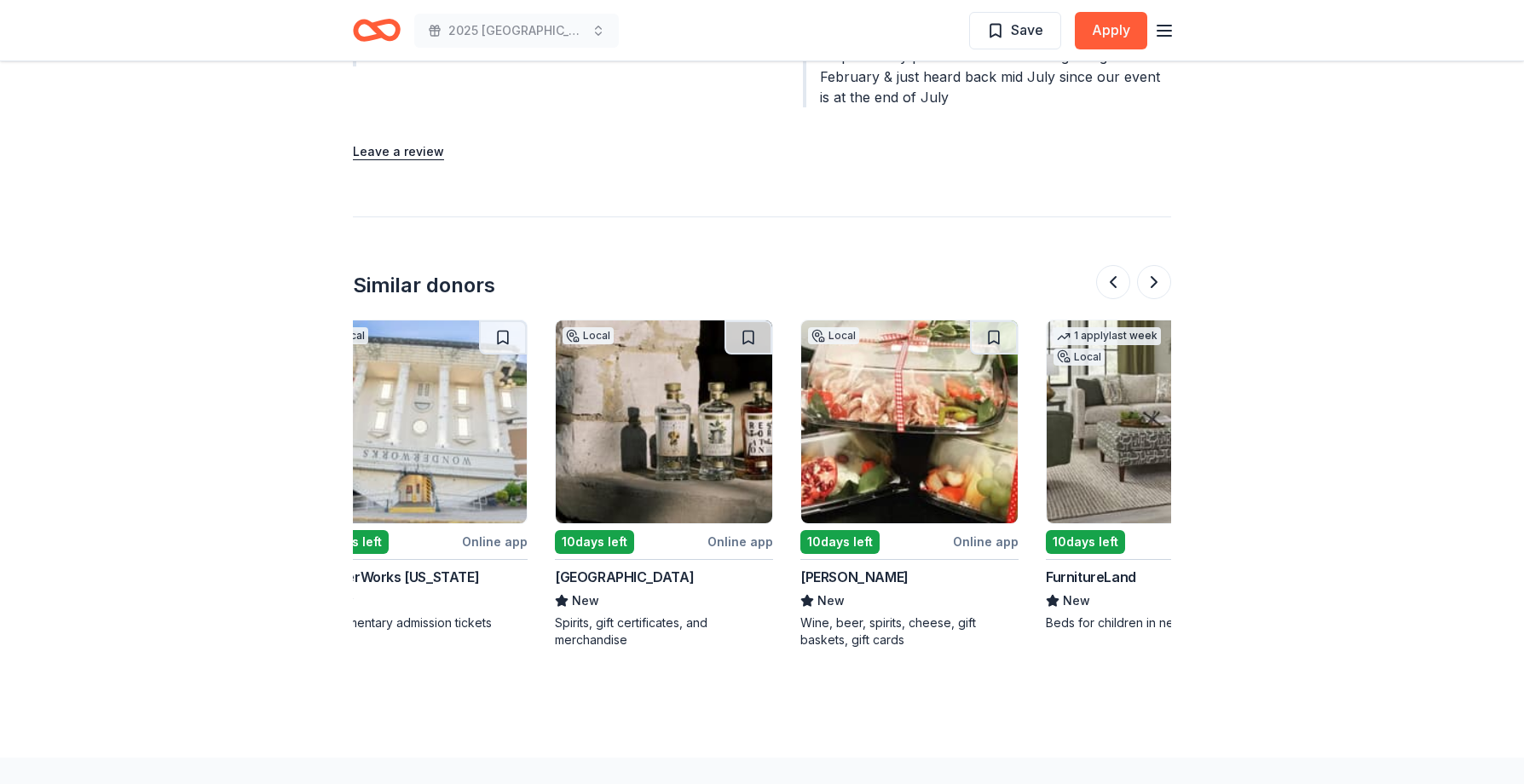
click at [912, 411] on img at bounding box center [909, 421] width 217 height 203
click at [644, 432] on img at bounding box center [663, 421] width 217 height 203
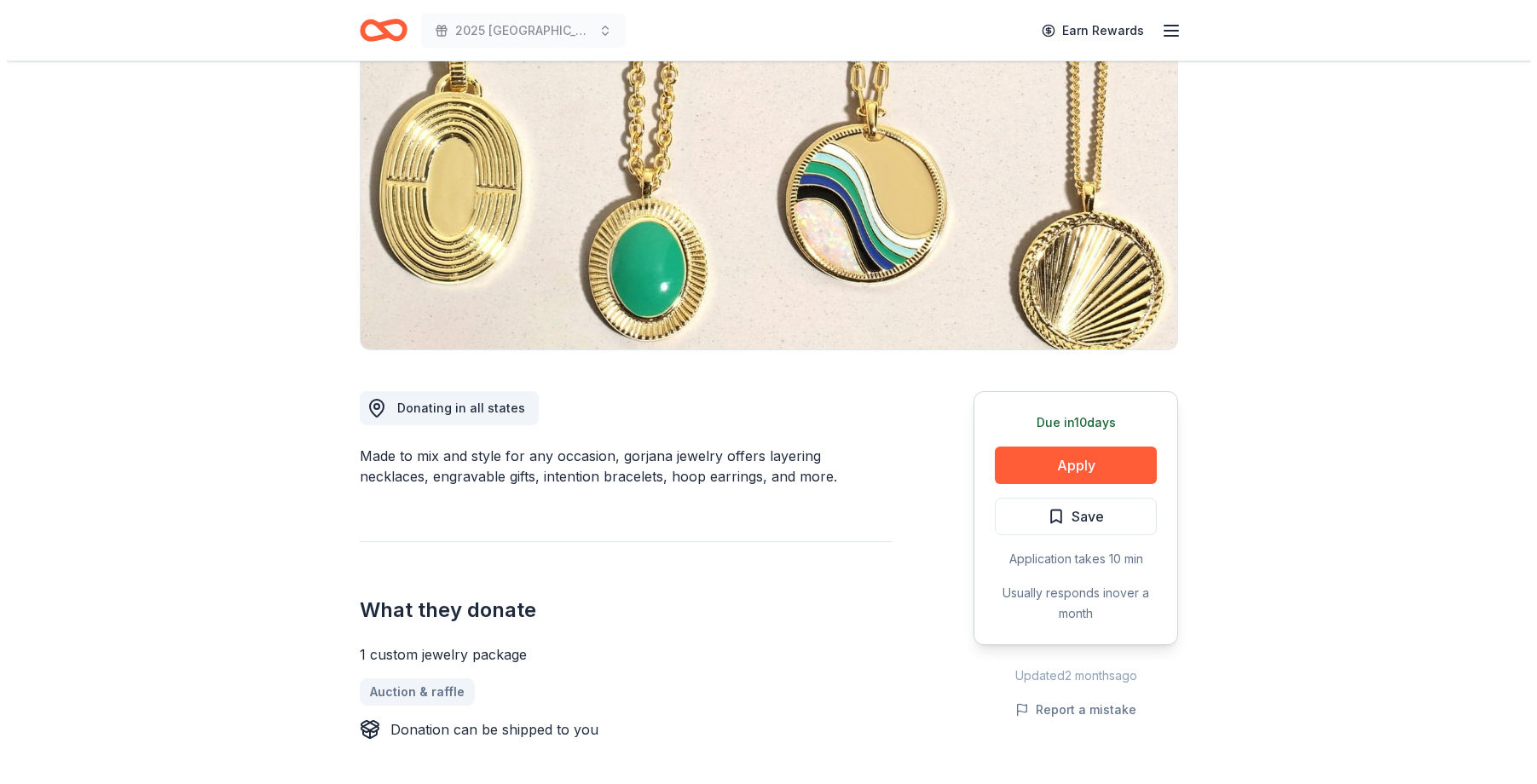
scroll to position [171, 0]
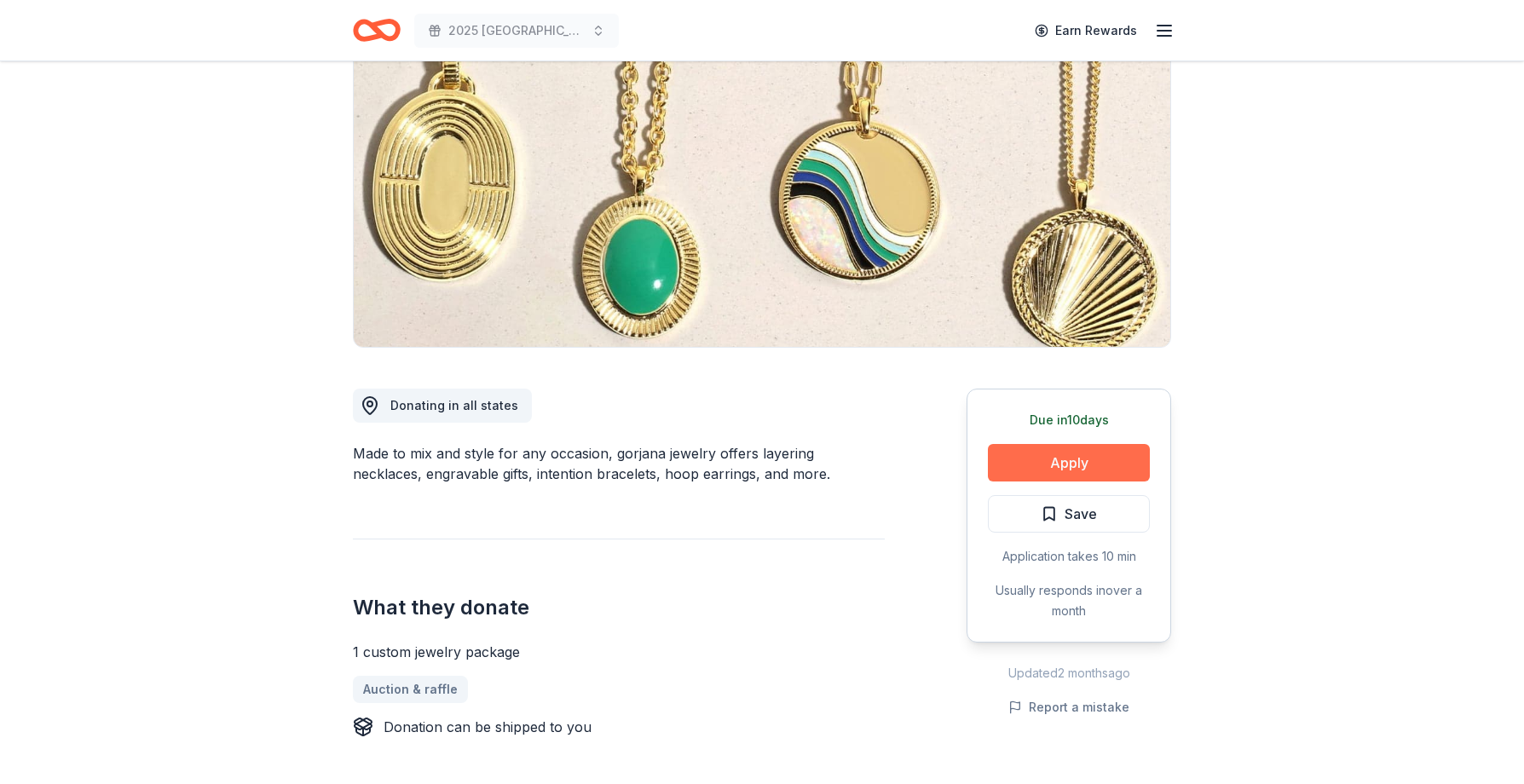
click at [1064, 459] on button "Apply" at bounding box center [1069, 462] width 162 height 37
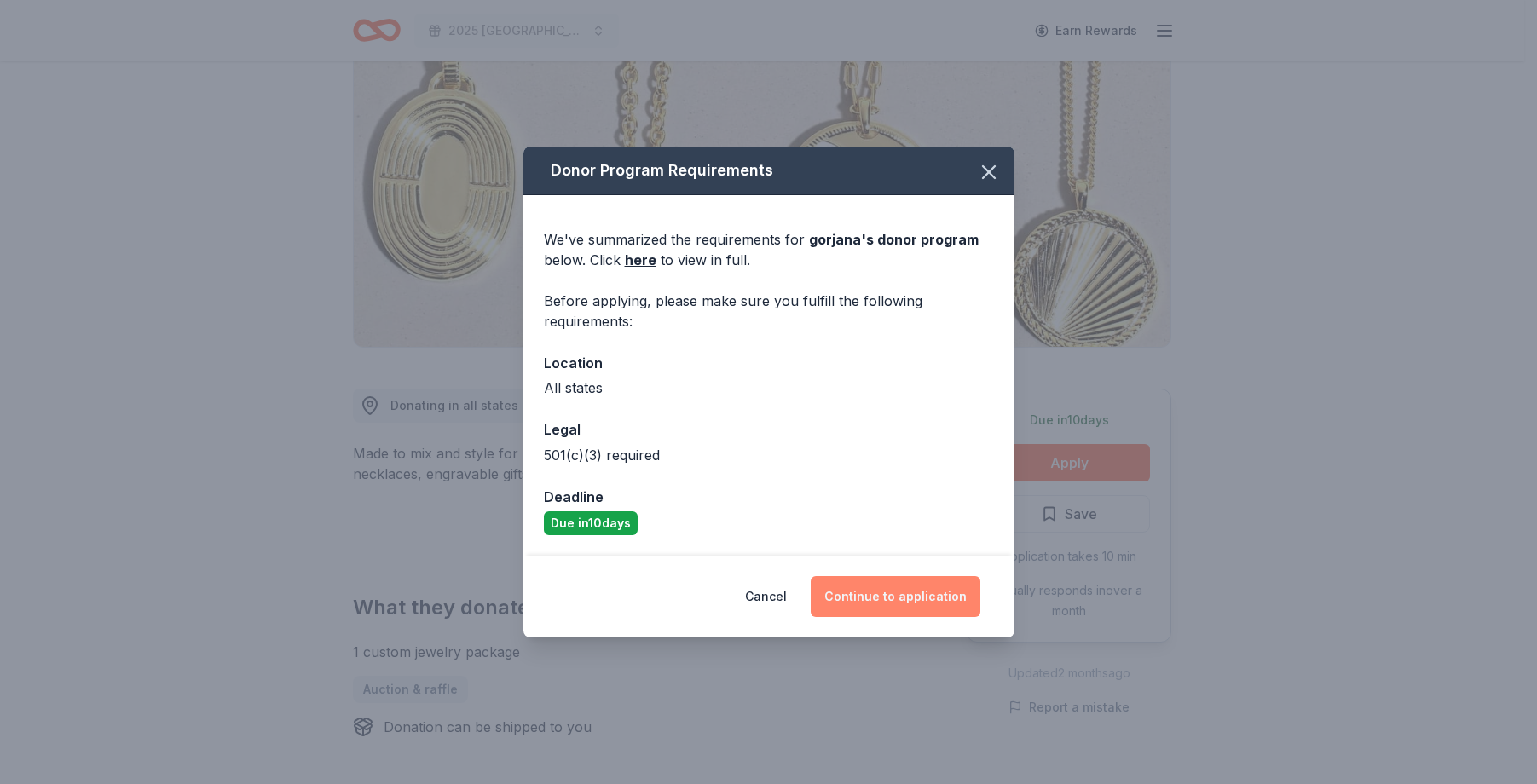
click at [905, 595] on button "Continue to application" at bounding box center [895, 596] width 170 height 41
click at [905, 595] on button "Continue to application" at bounding box center [888, 596] width 170 height 41
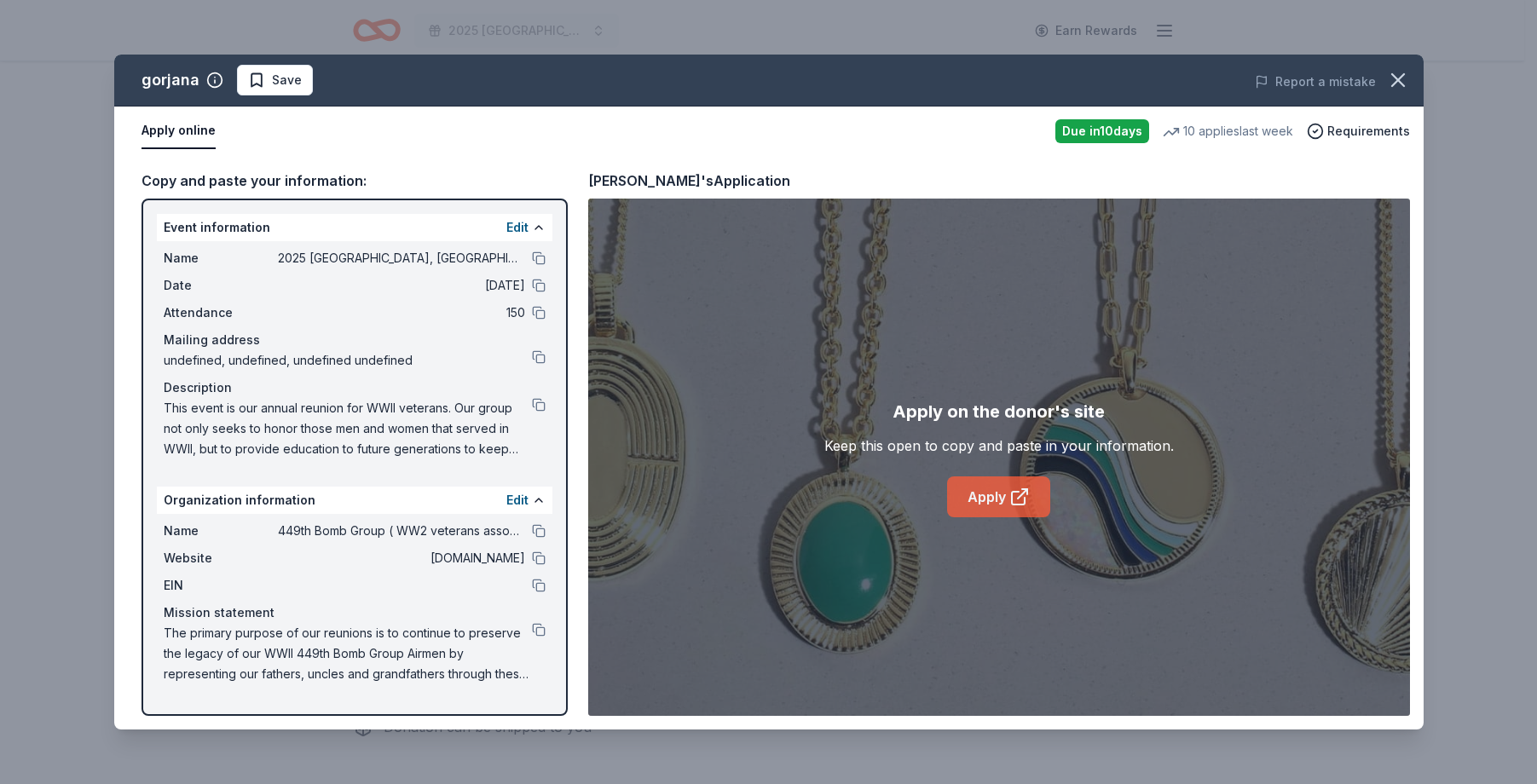
click at [990, 502] on link "Apply" at bounding box center [998, 496] width 103 height 41
click at [850, 71] on div "gorjana Save" at bounding box center [507, 79] width 786 height 30
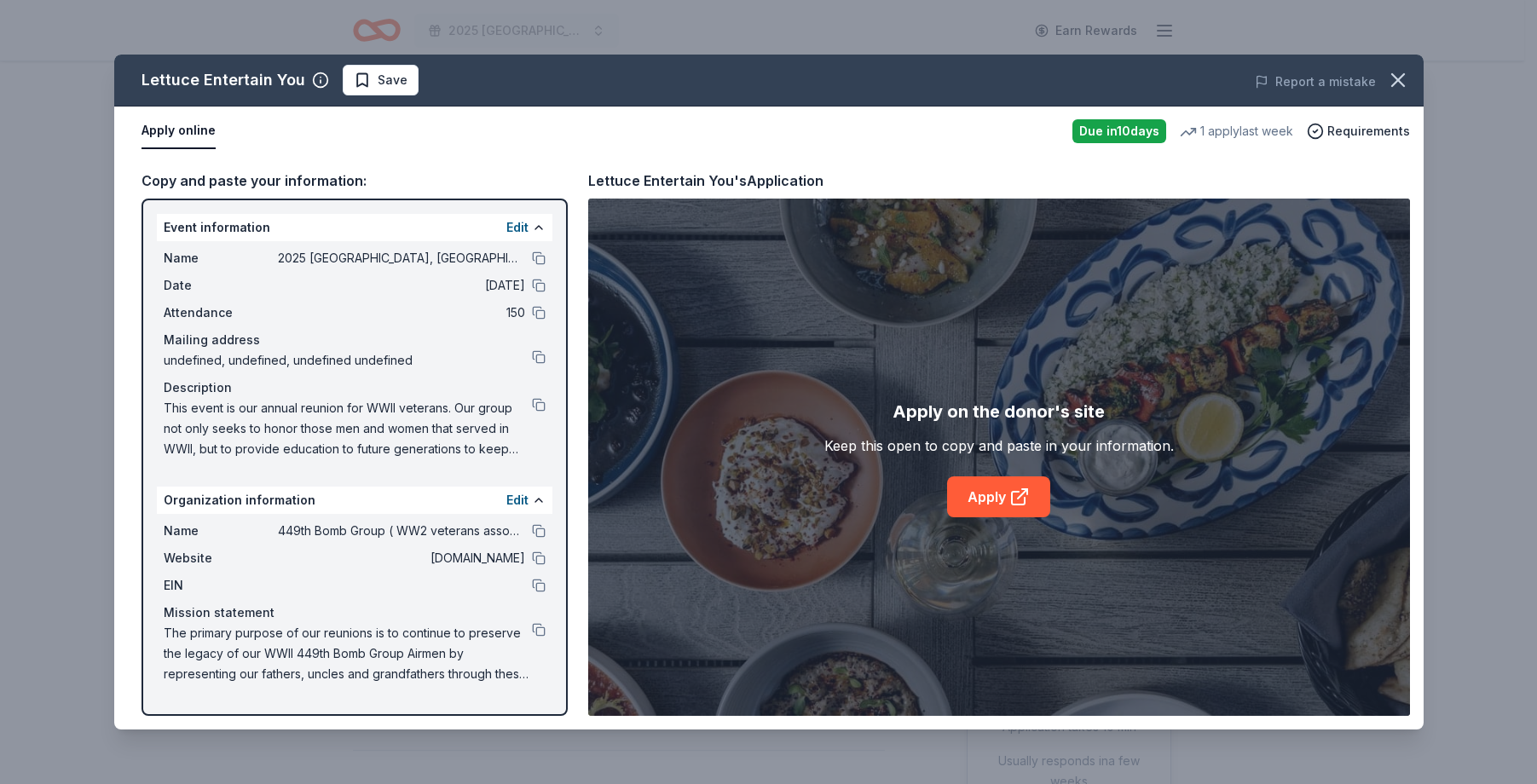
scroll to position [85, 0]
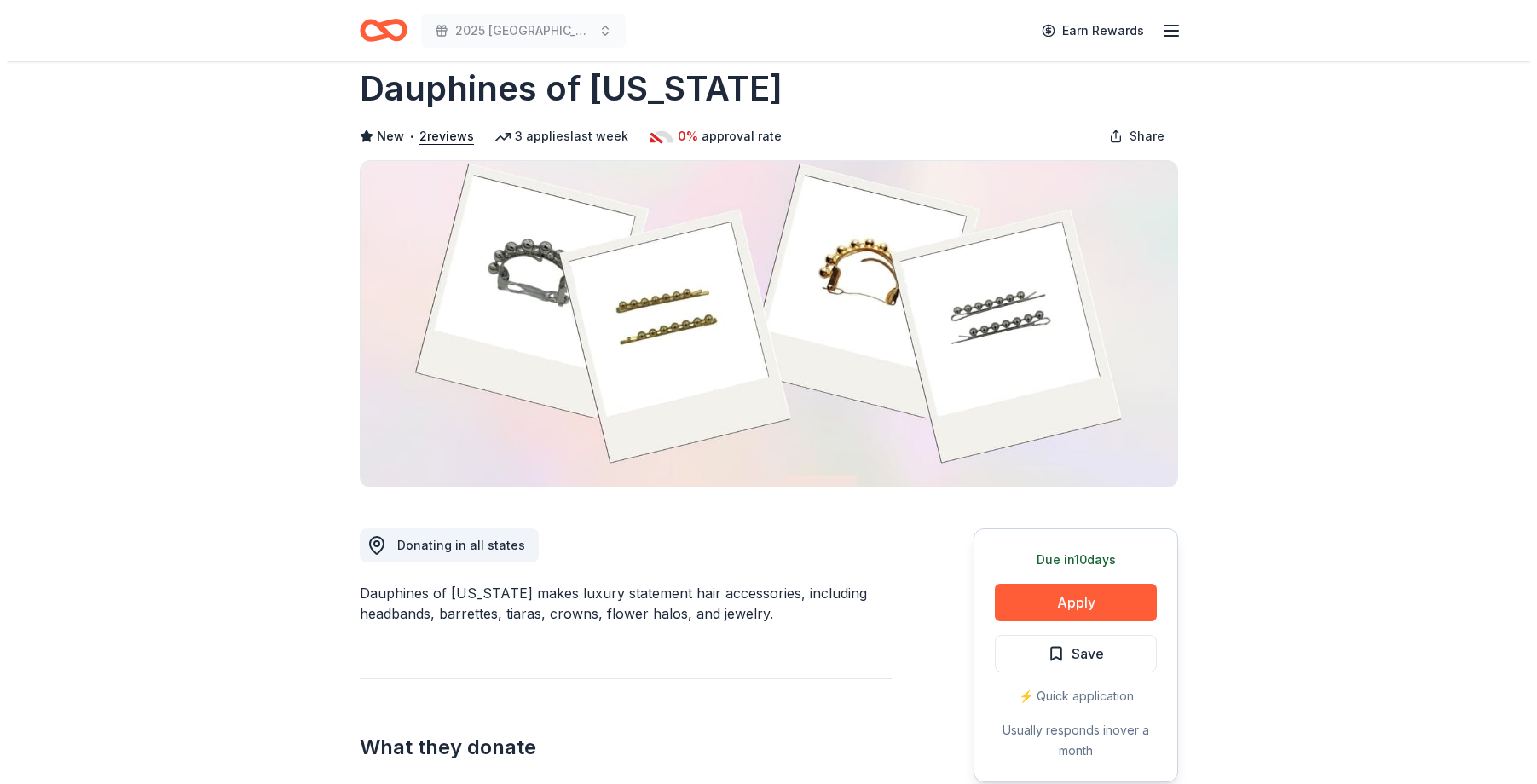
scroll to position [171, 0]
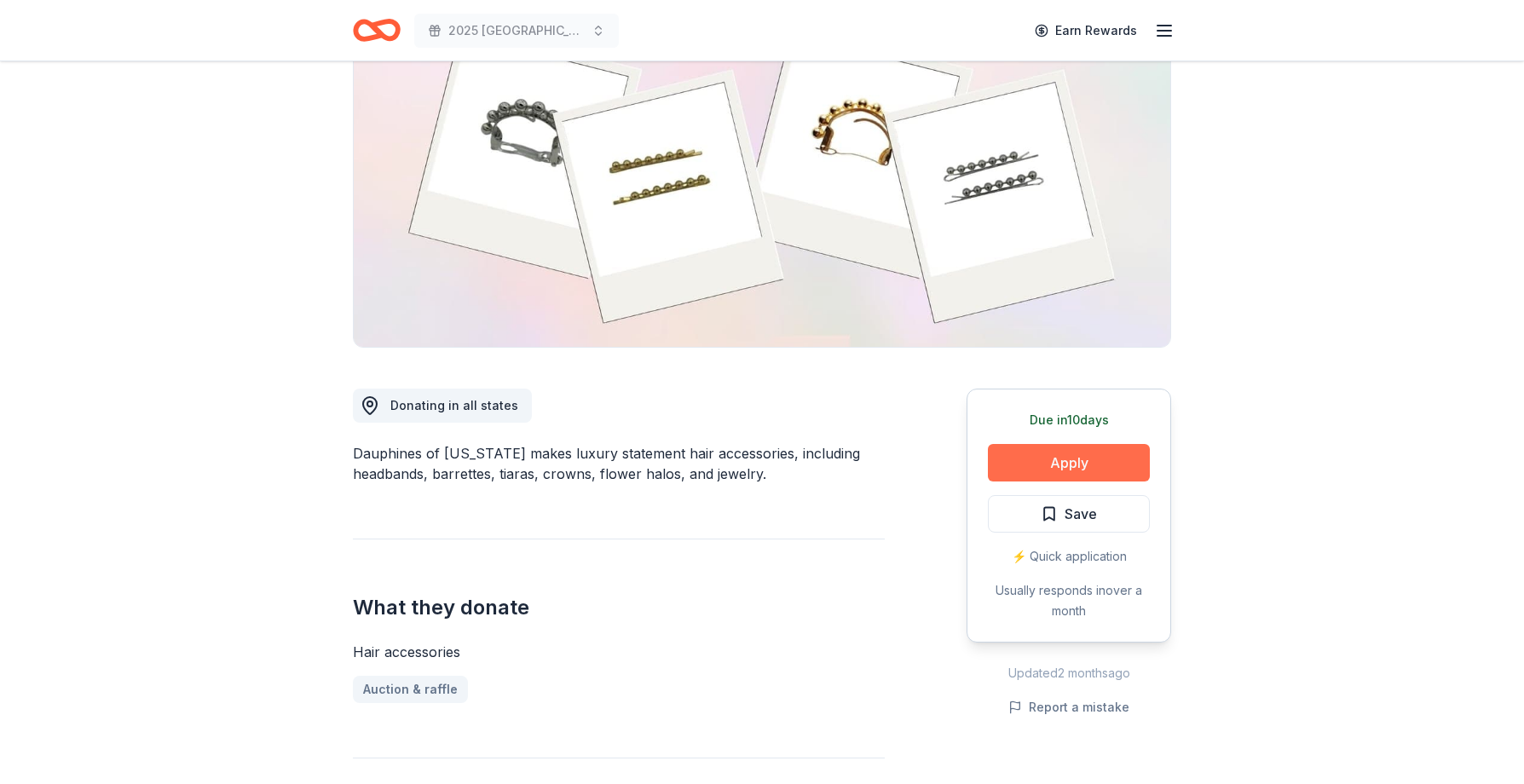
click at [1063, 467] on button "Apply" at bounding box center [1069, 462] width 162 height 37
click at [1025, 457] on button "Apply" at bounding box center [1069, 462] width 162 height 37
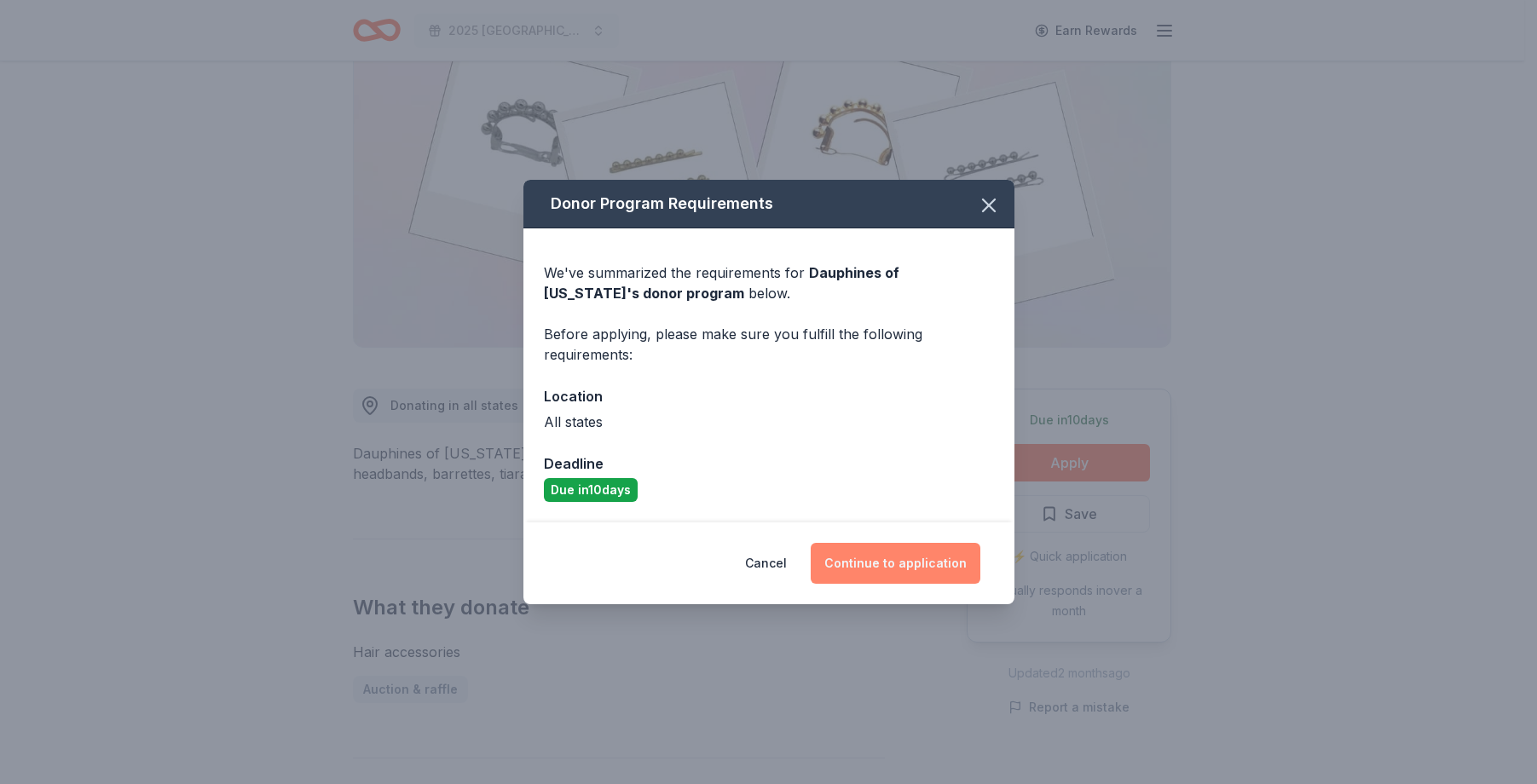
click at [909, 568] on button "Continue to application" at bounding box center [895, 563] width 170 height 41
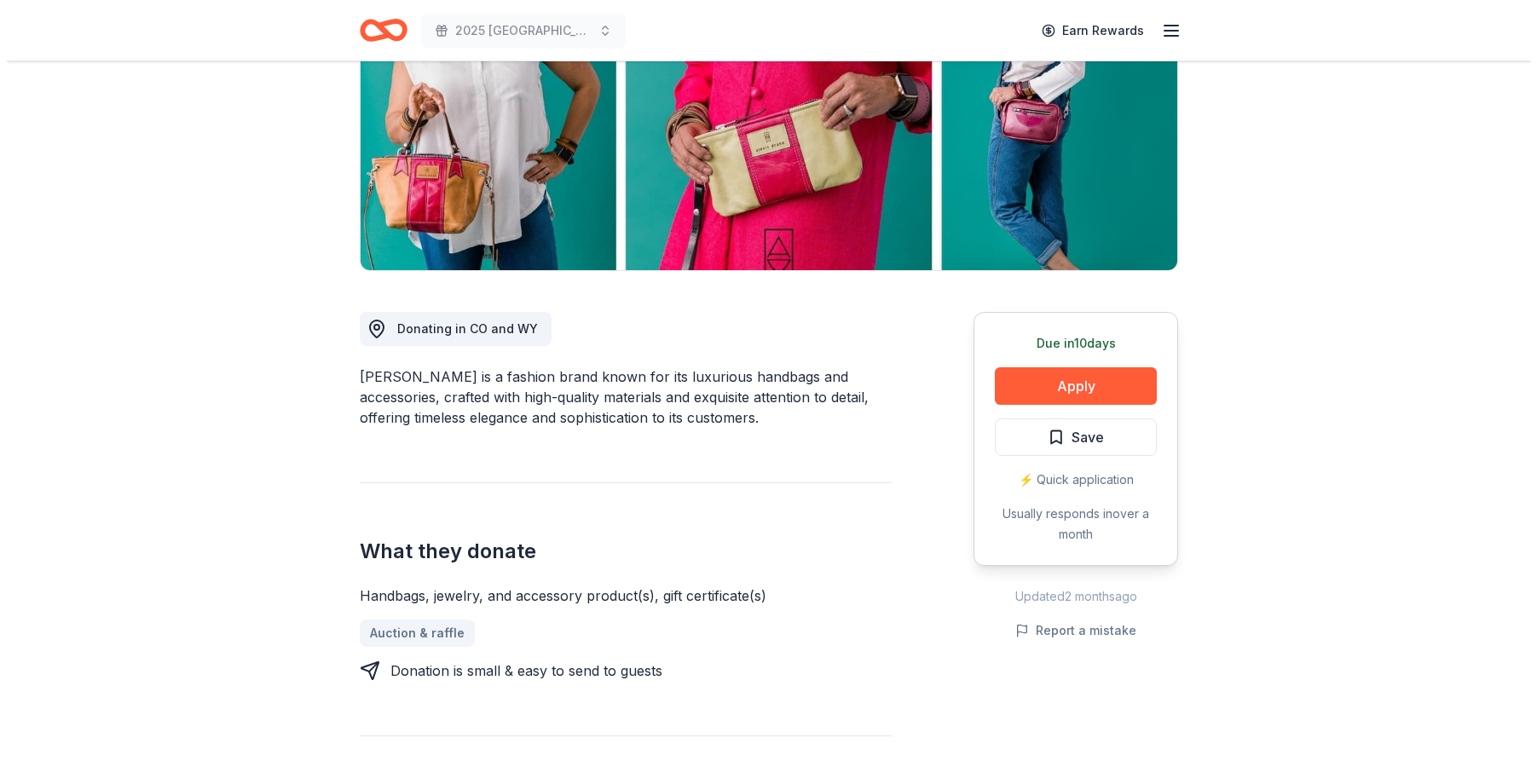
scroll to position [171, 0]
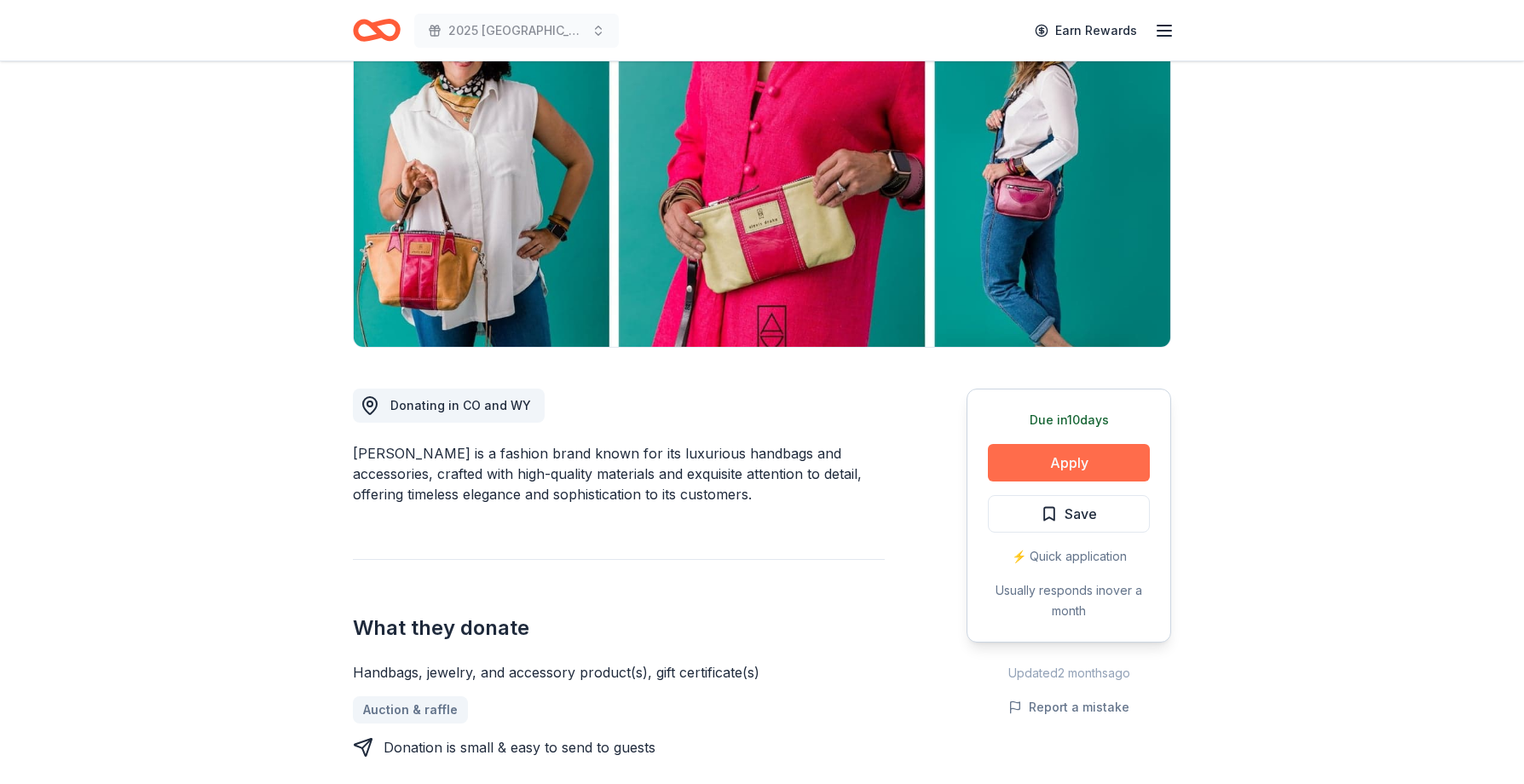
click at [1051, 458] on button "Apply" at bounding box center [1069, 462] width 162 height 37
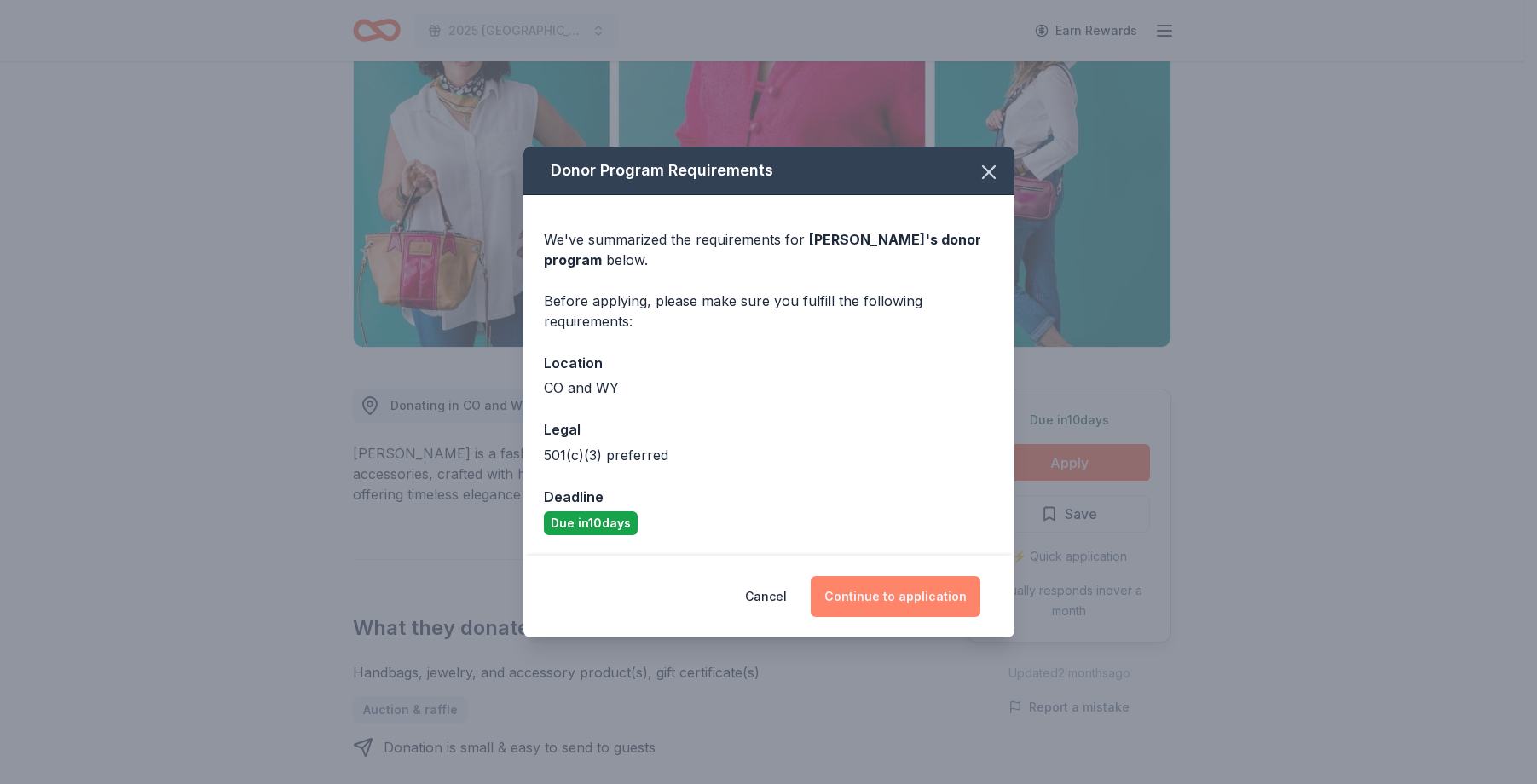
click at [902, 590] on button "Continue to application" at bounding box center [895, 596] width 170 height 41
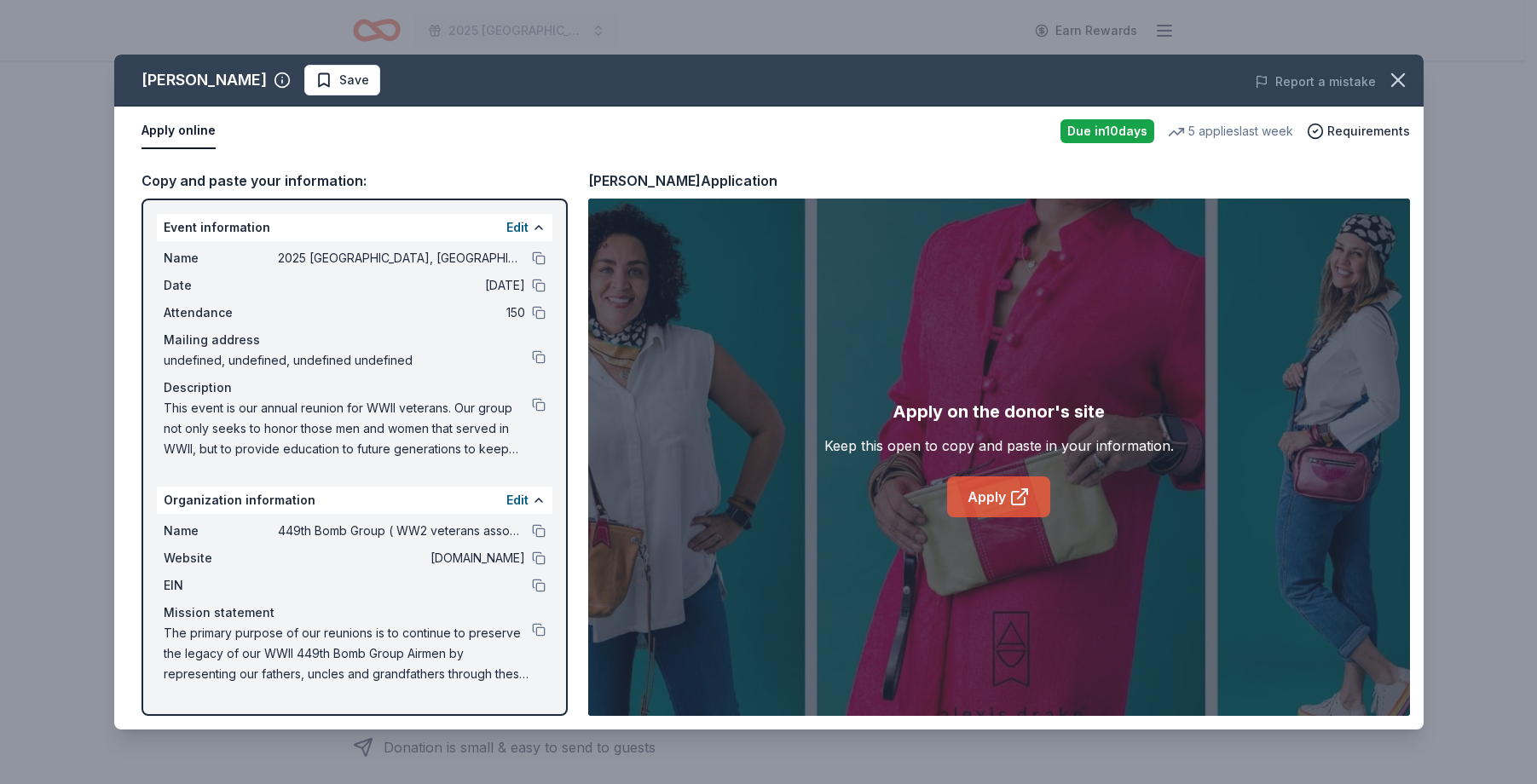
click at [986, 503] on link "Apply" at bounding box center [998, 496] width 103 height 41
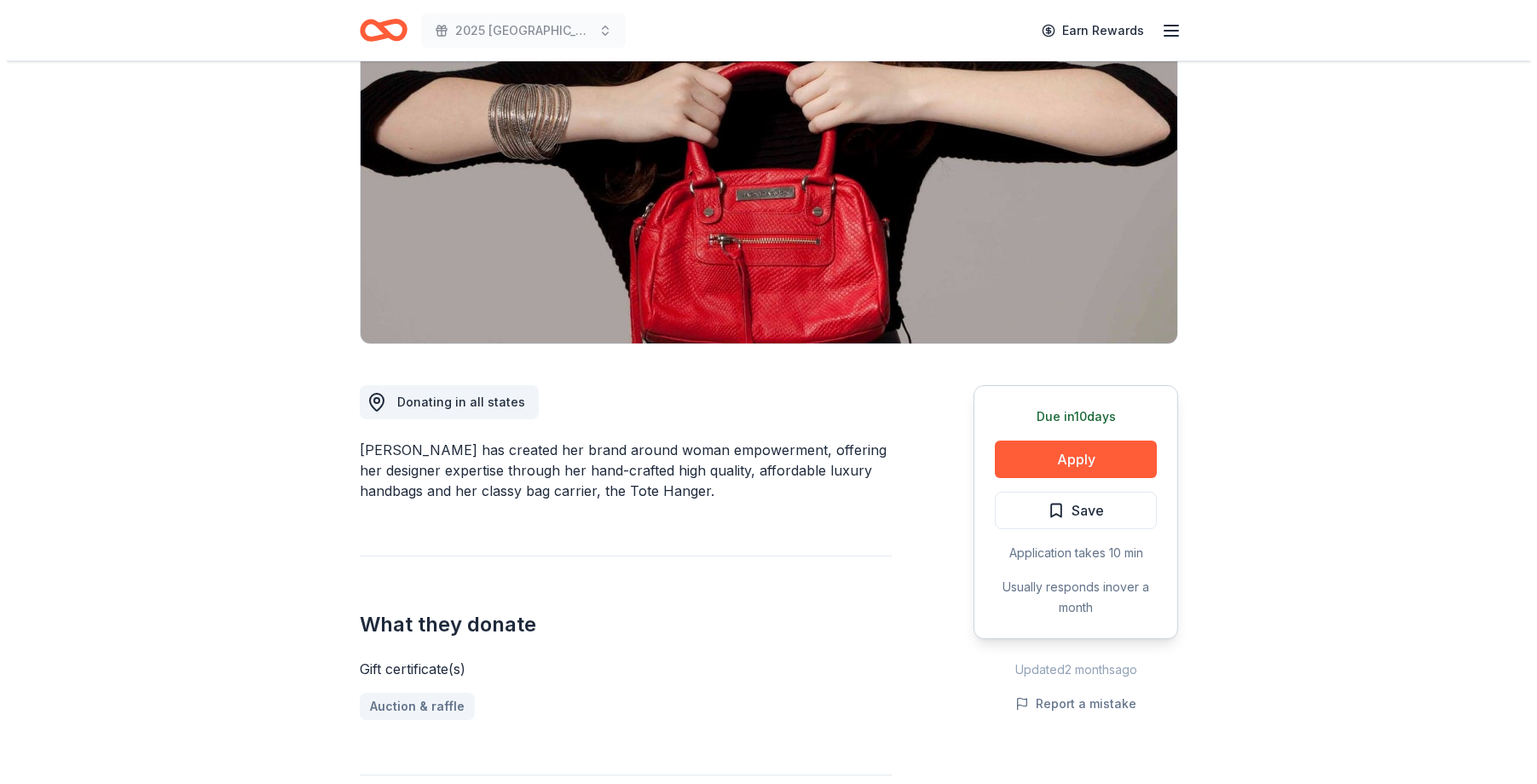
scroll to position [171, 0]
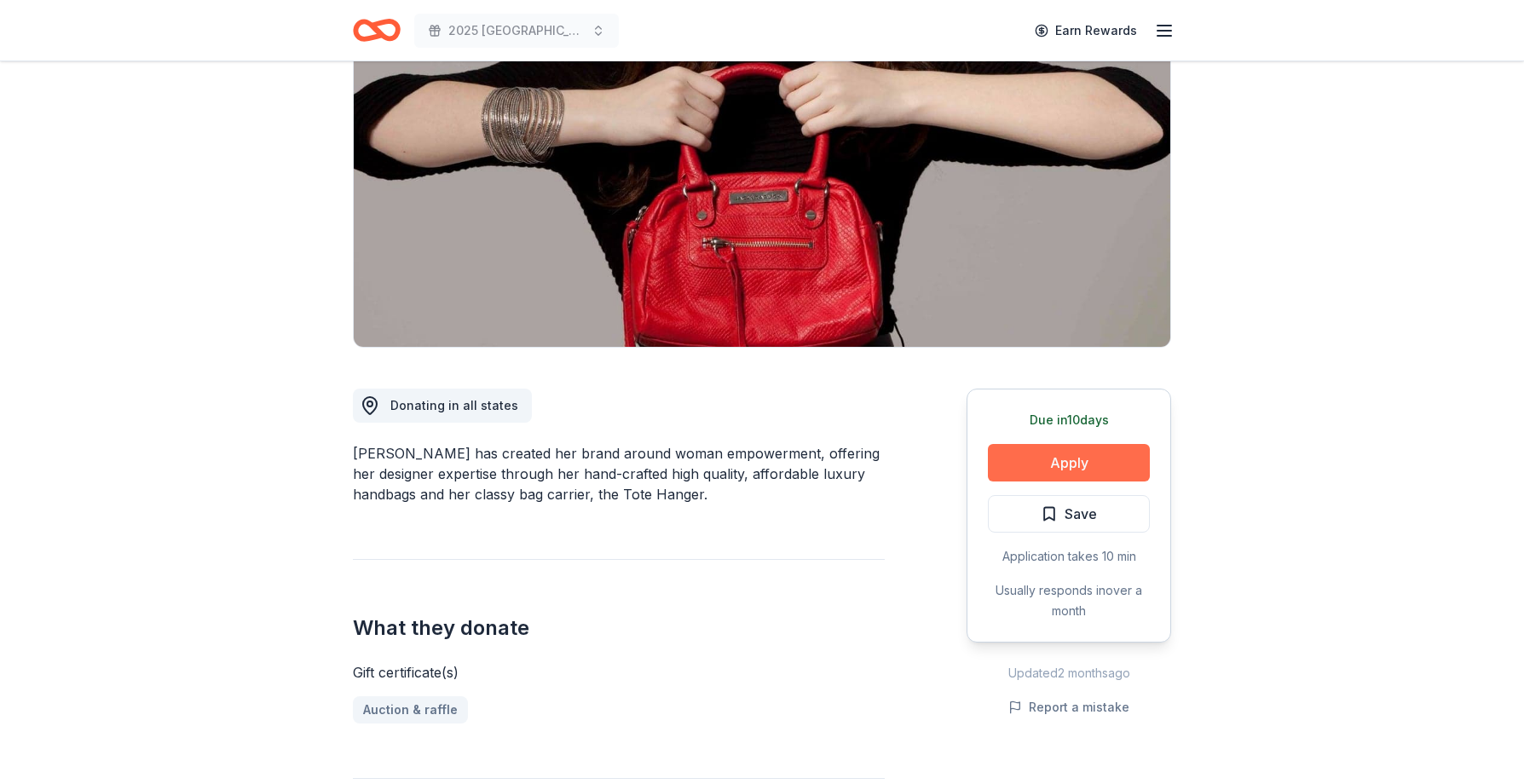
click at [1075, 466] on button "Apply" at bounding box center [1069, 462] width 162 height 37
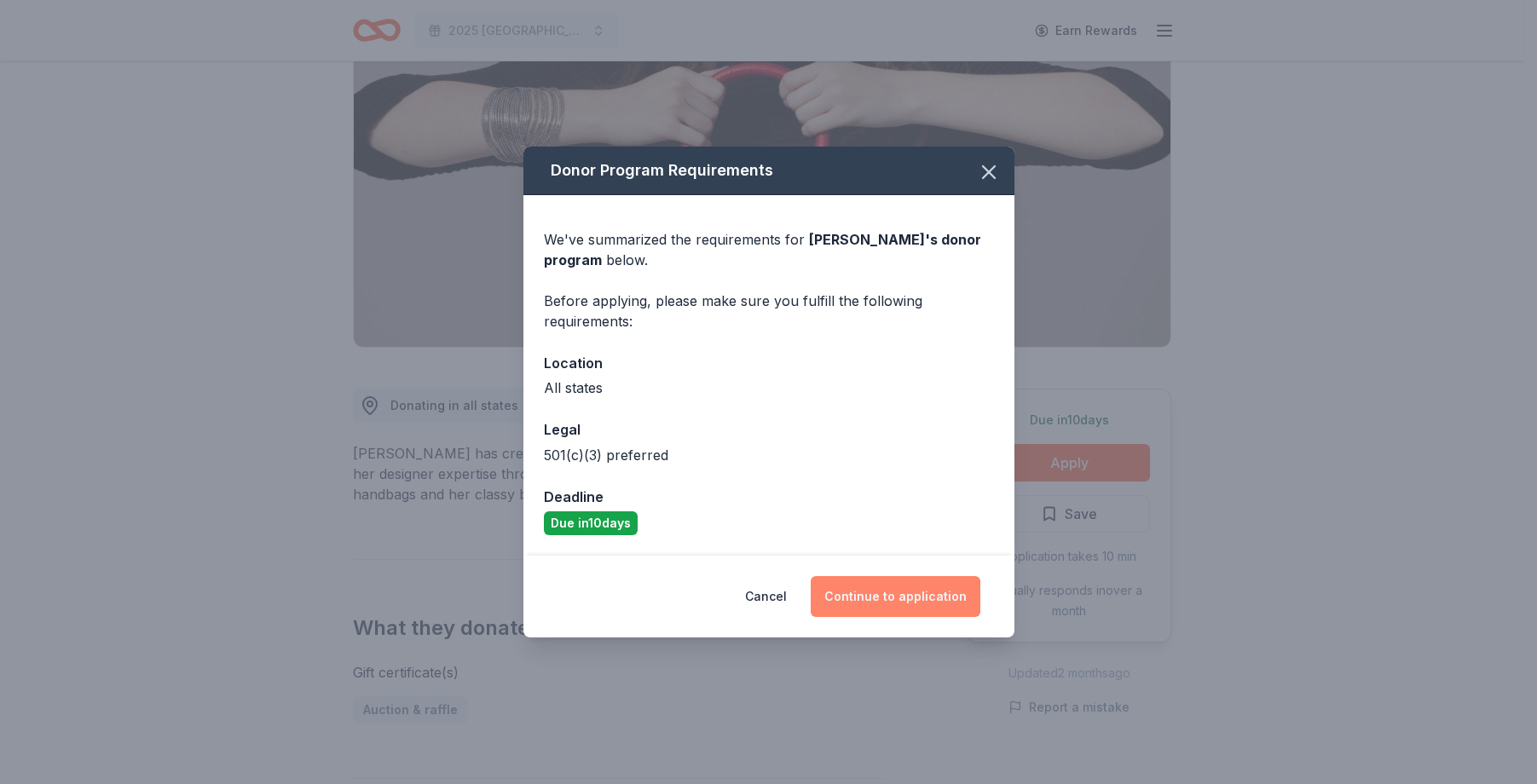
click at [936, 595] on button "Continue to application" at bounding box center [895, 596] width 170 height 41
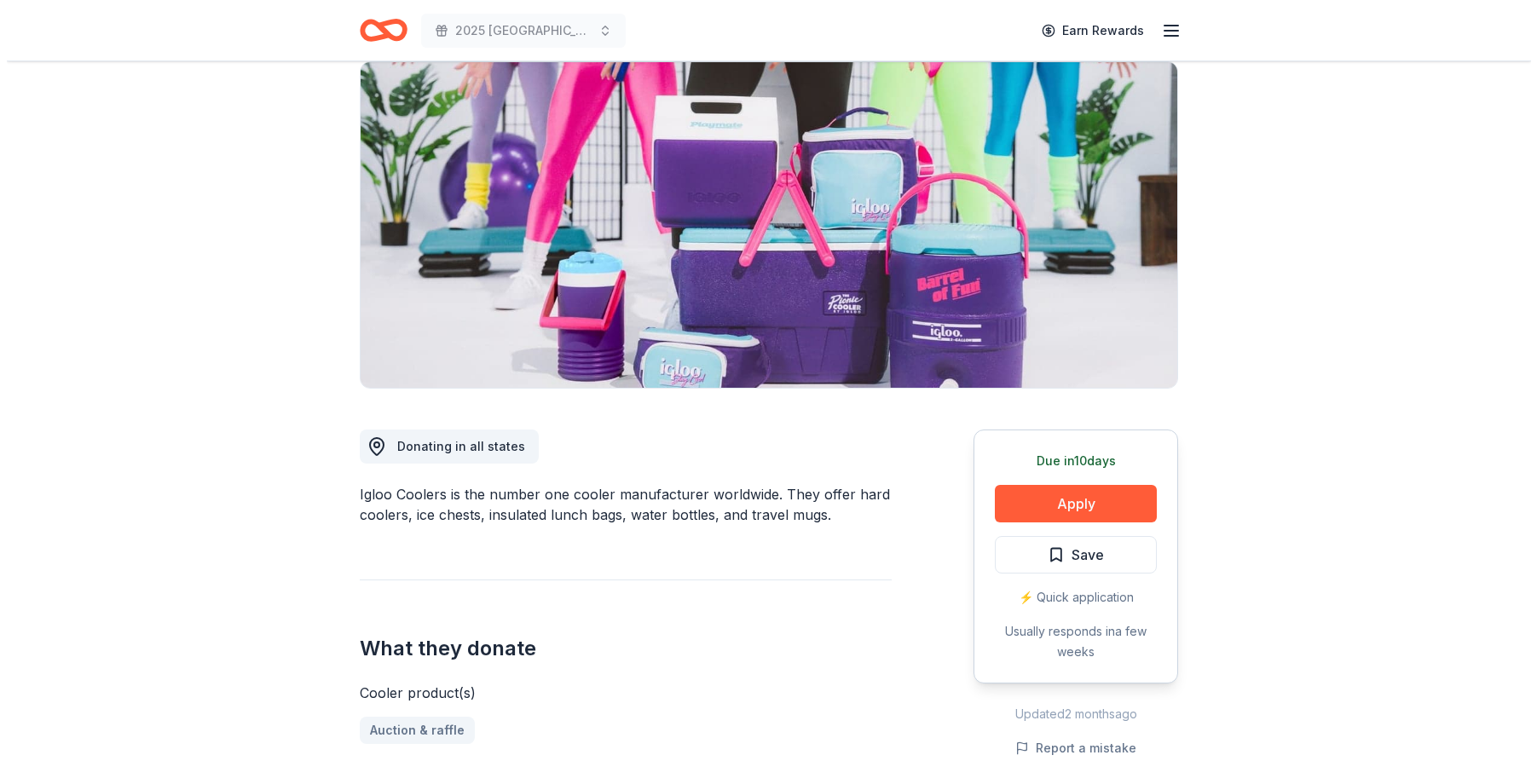
scroll to position [85, 0]
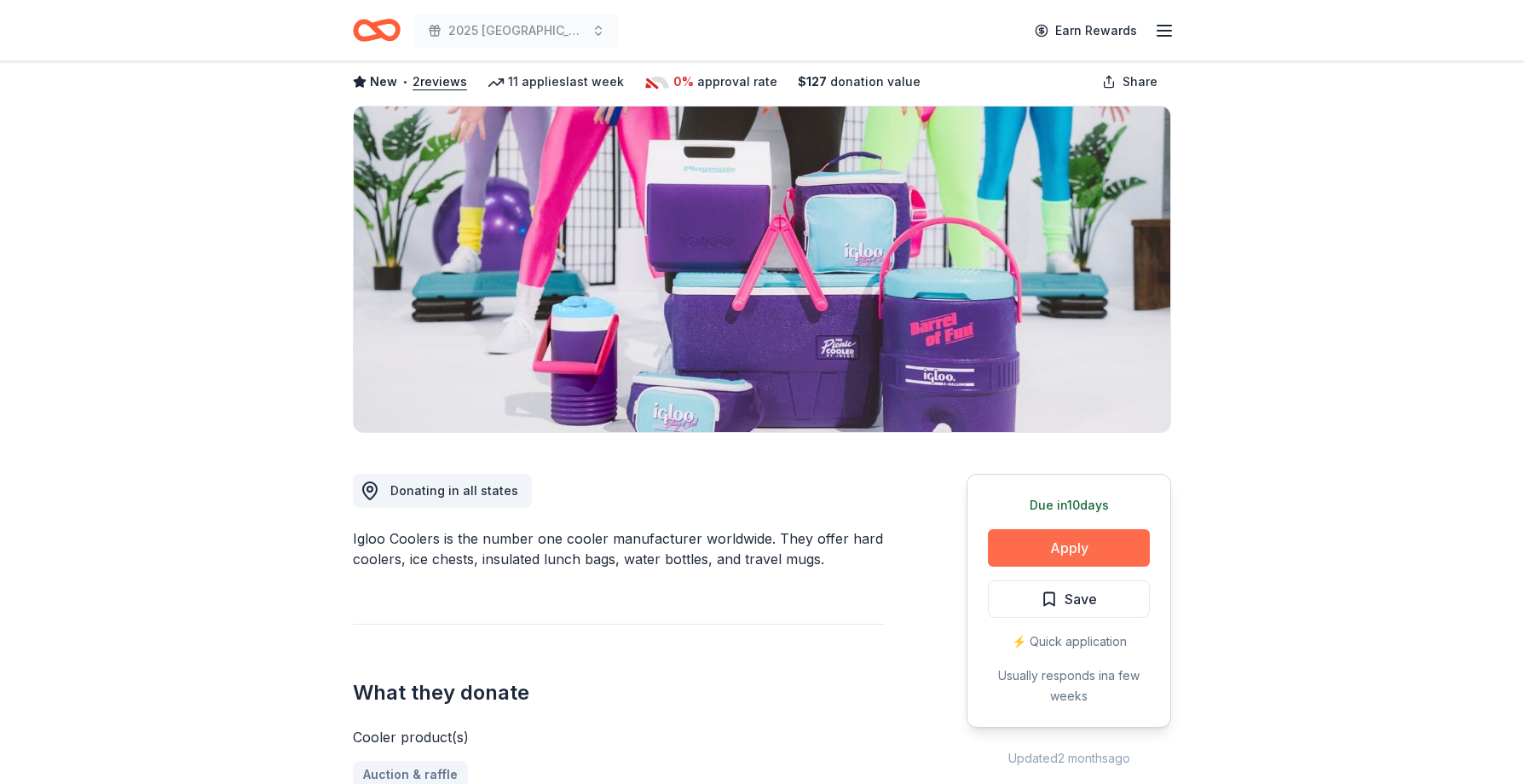
click at [1056, 554] on button "Apply" at bounding box center [1069, 547] width 162 height 37
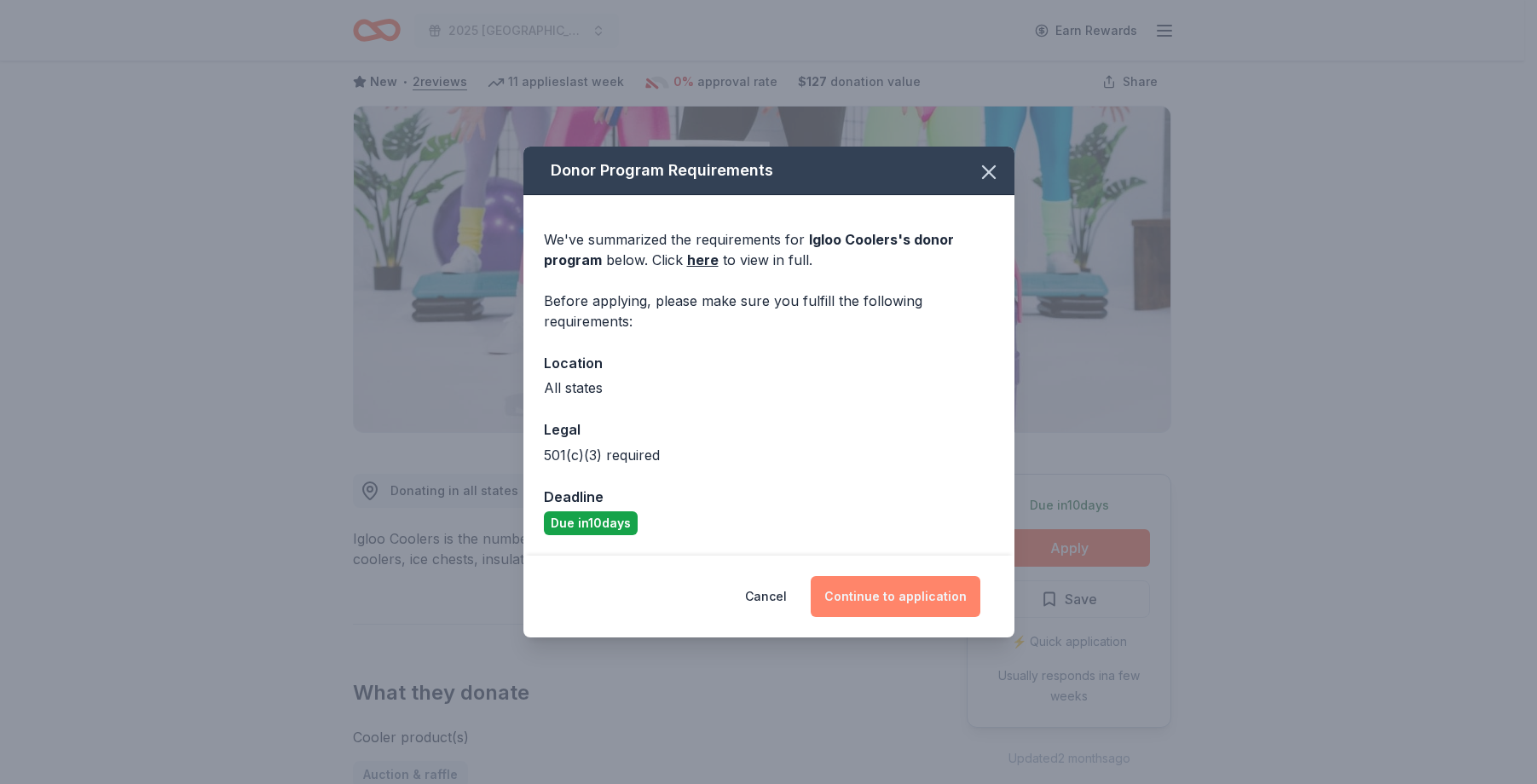
click at [912, 593] on button "Continue to application" at bounding box center [895, 596] width 170 height 41
click at [912, 593] on button "Continue to application" at bounding box center [888, 596] width 170 height 41
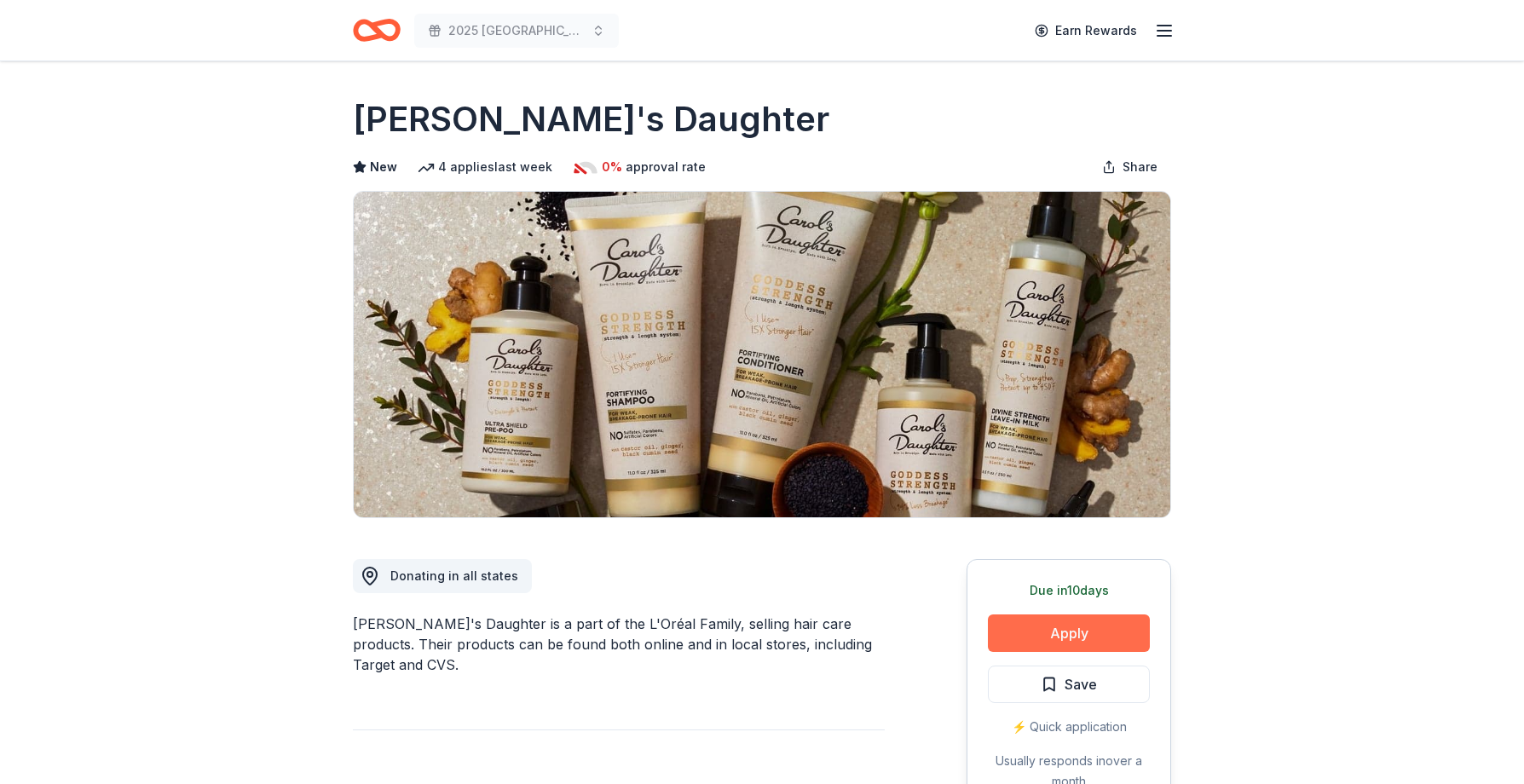
click at [1080, 632] on button "Apply" at bounding box center [1069, 633] width 162 height 37
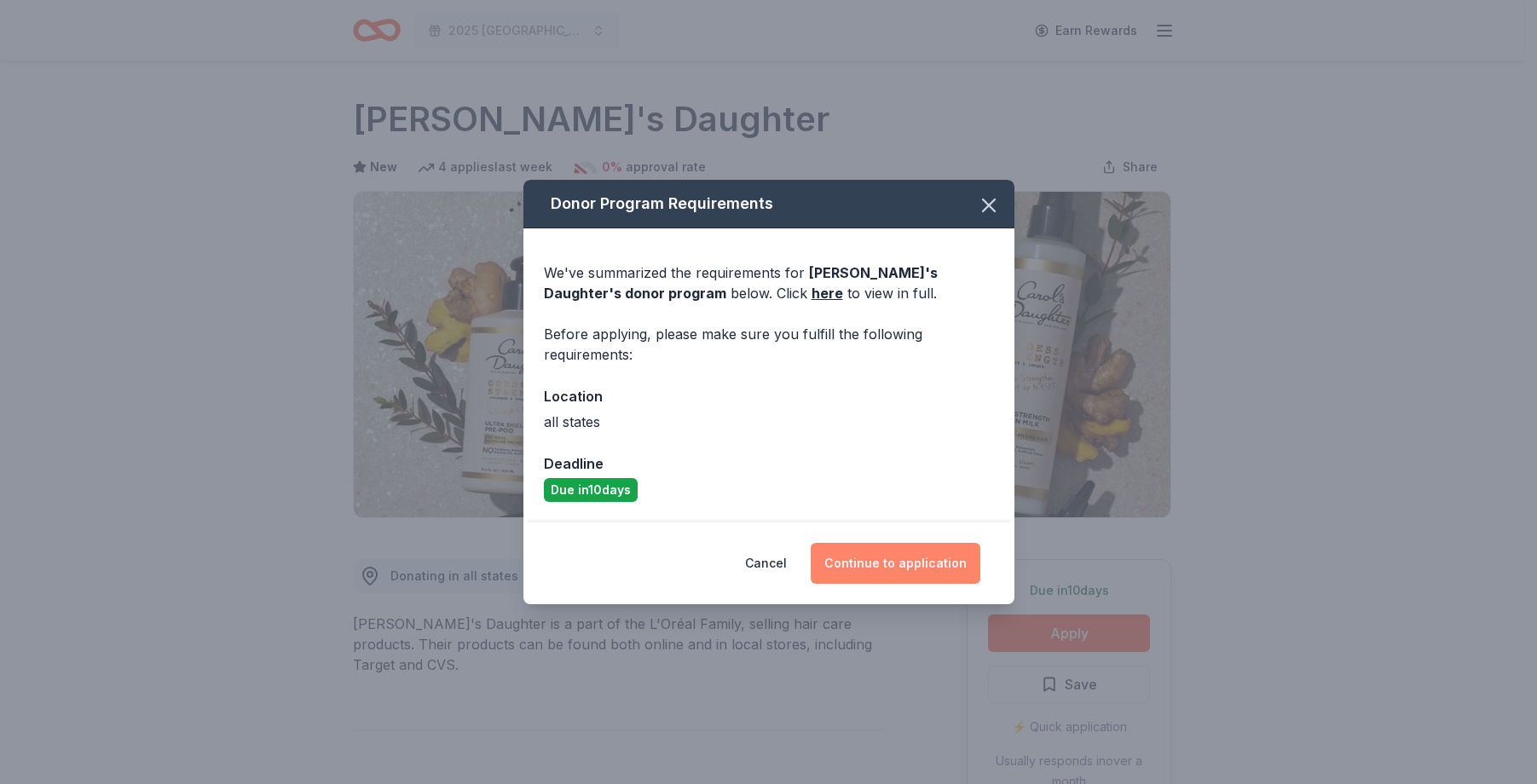
click at [884, 553] on button "Continue to application" at bounding box center [895, 563] width 170 height 41
click at [884, 553] on button "Continue to application" at bounding box center [888, 563] width 170 height 41
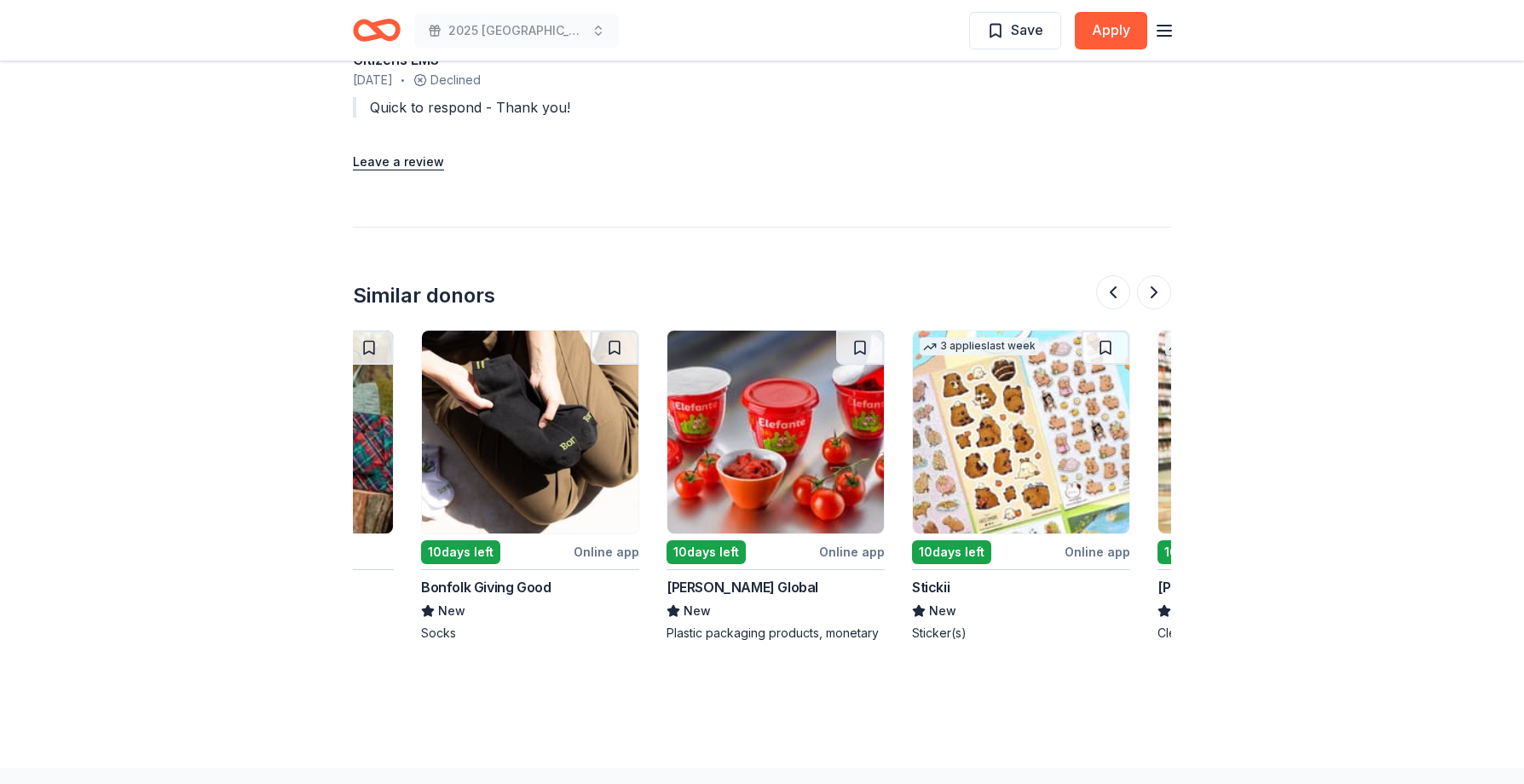
scroll to position [0, 1364]
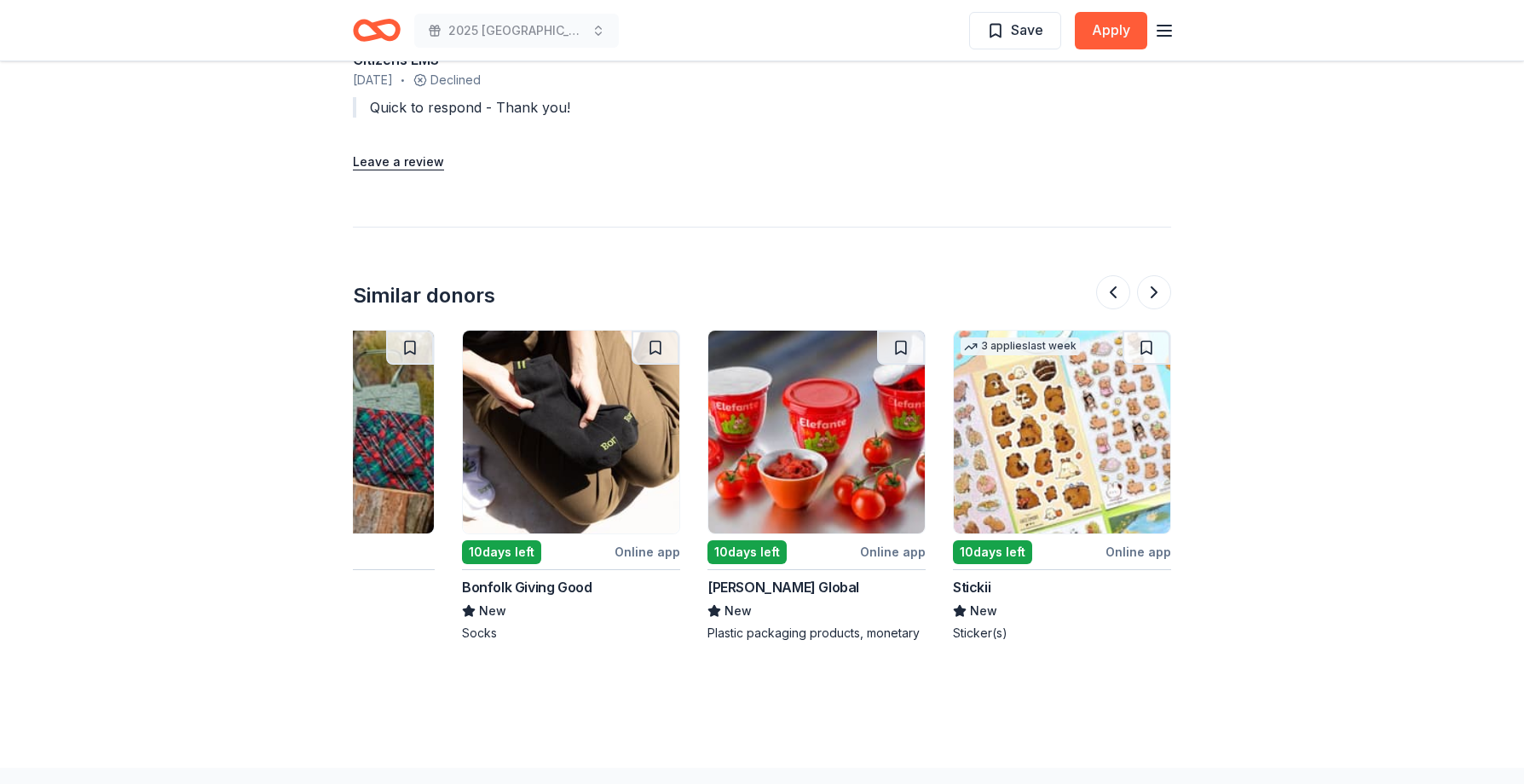
click at [860, 439] on img at bounding box center [816, 432] width 217 height 203
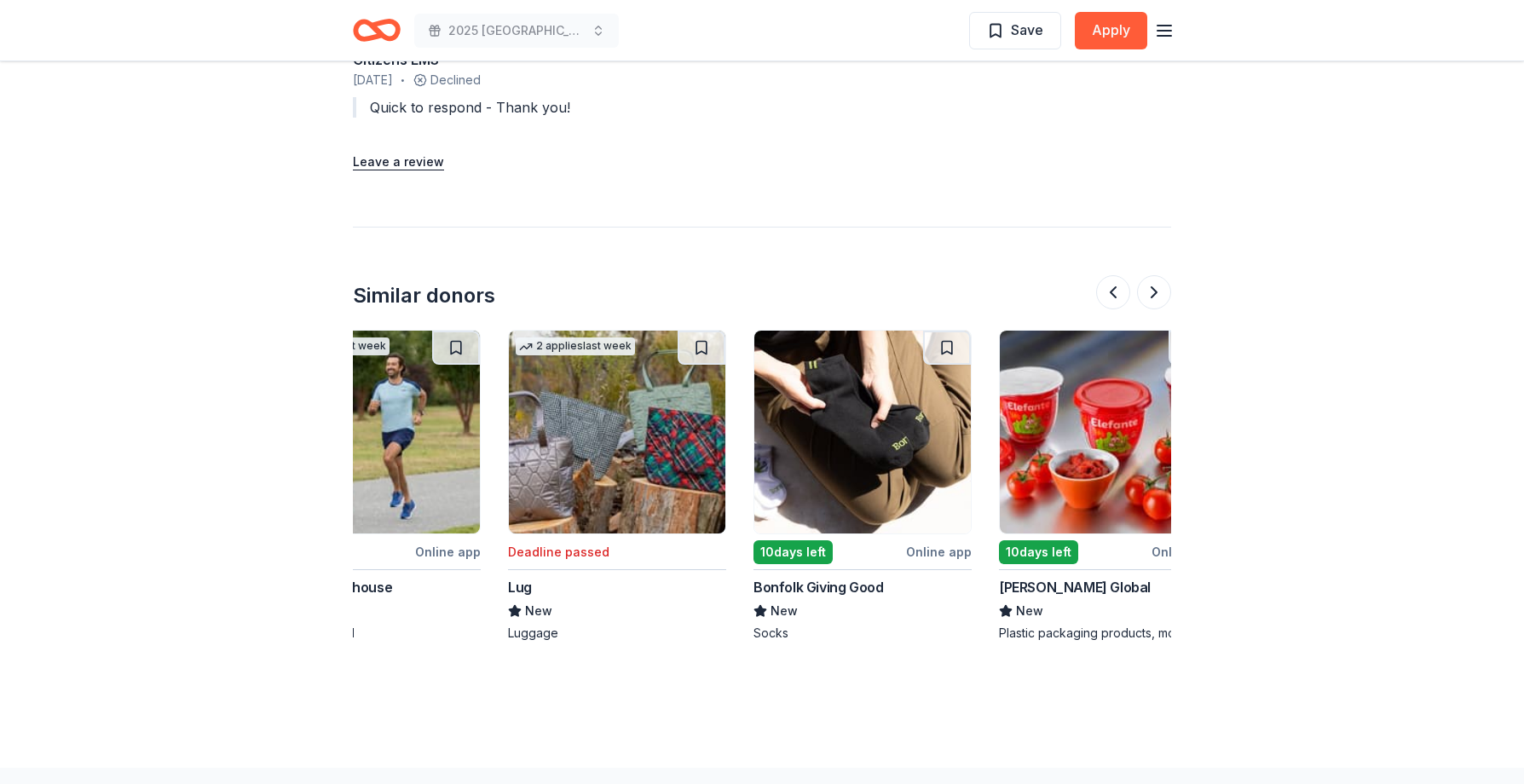
scroll to position [0, 1071]
click at [843, 415] on img at bounding box center [863, 432] width 217 height 203
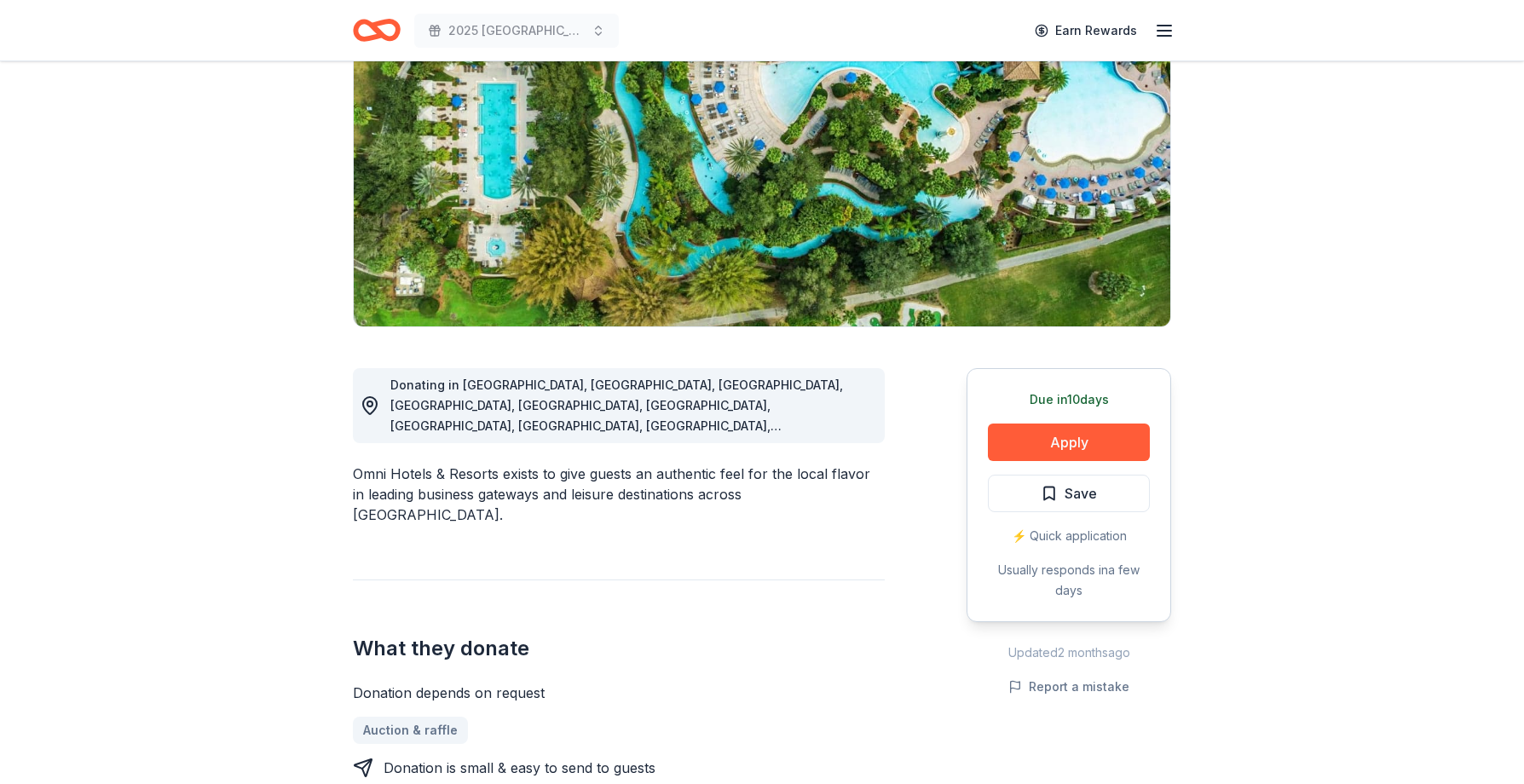
scroll to position [0, 0]
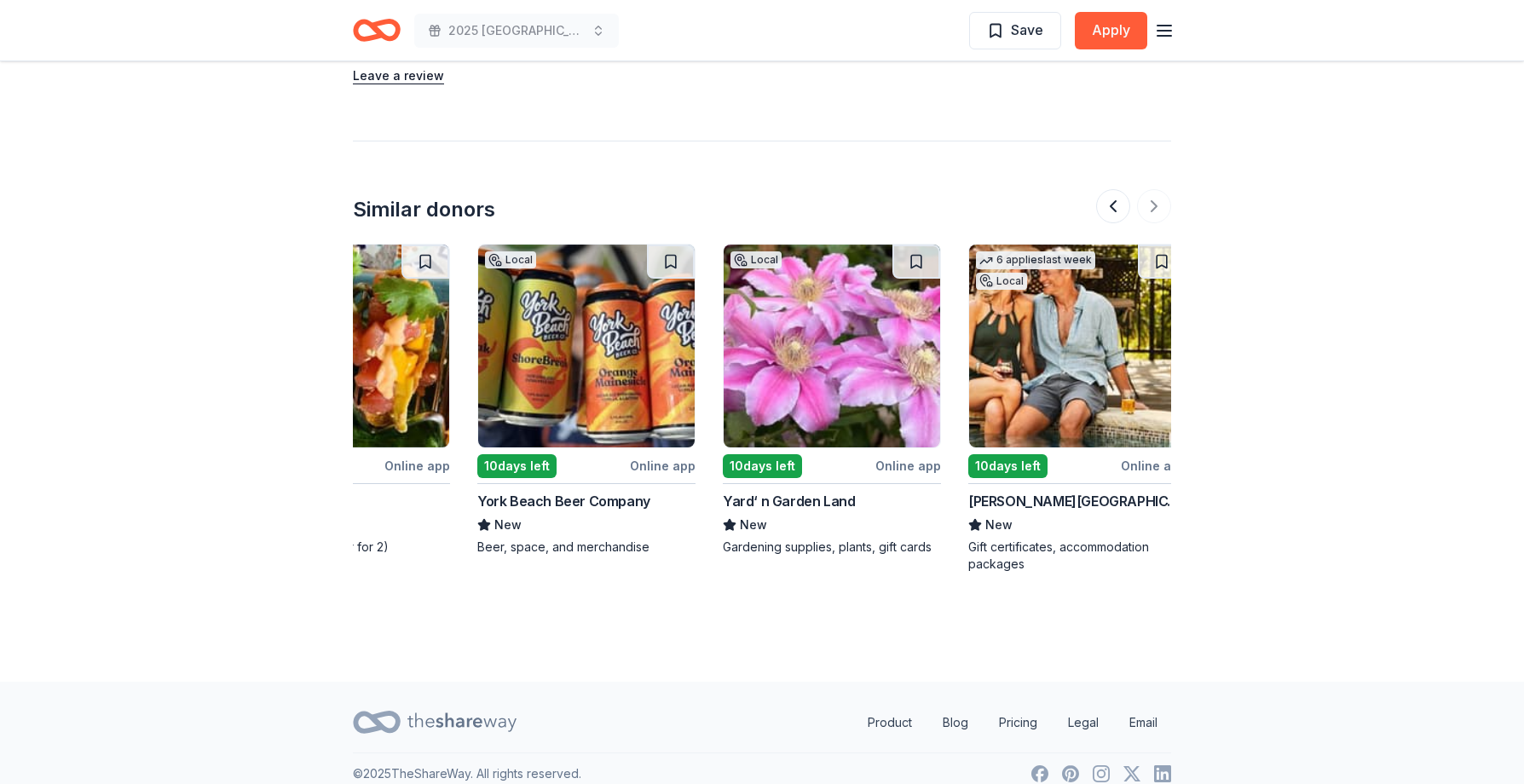
scroll to position [0, 1609]
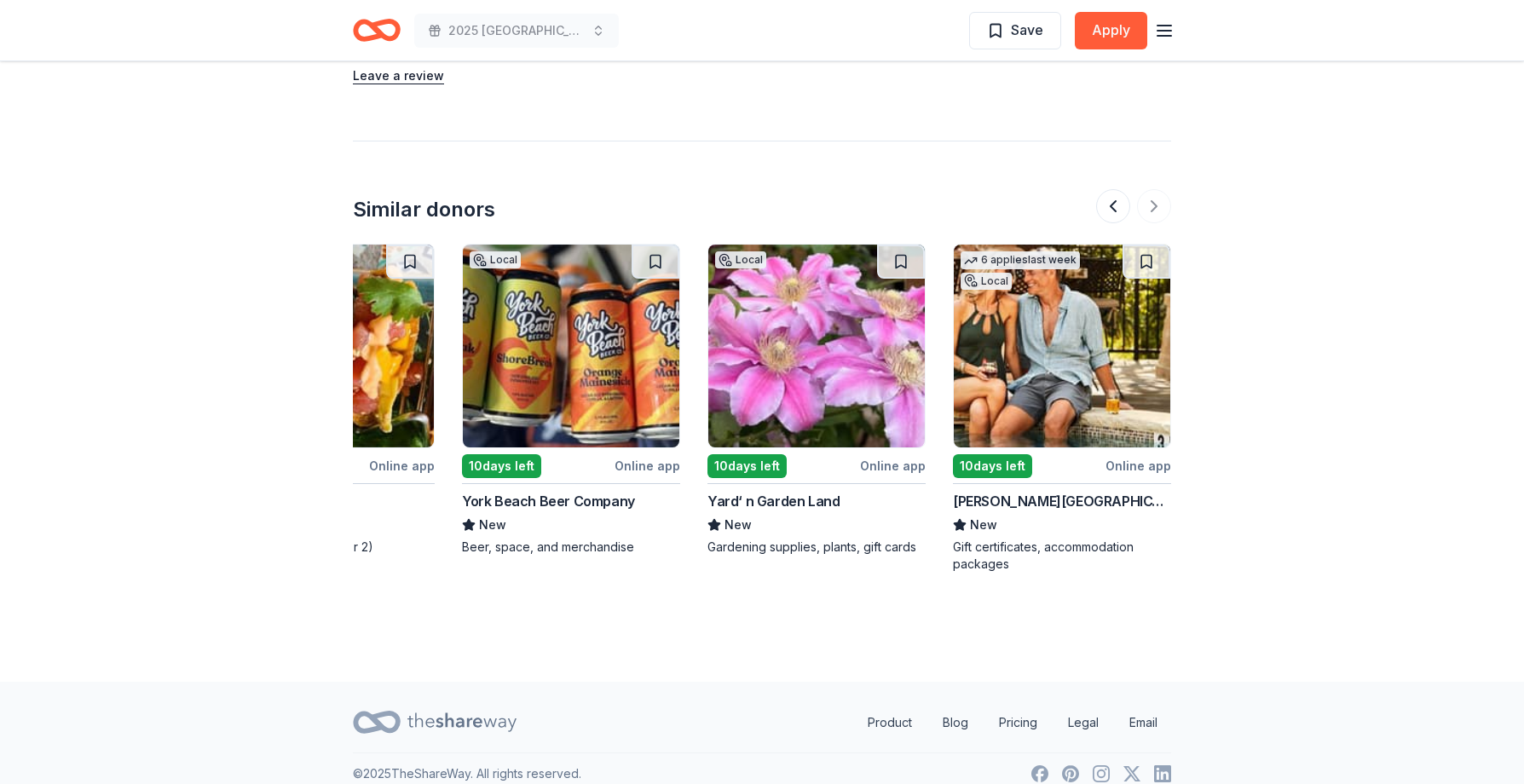
click at [1103, 356] on img at bounding box center [1062, 345] width 217 height 203
click at [846, 335] on img at bounding box center [816, 345] width 217 height 203
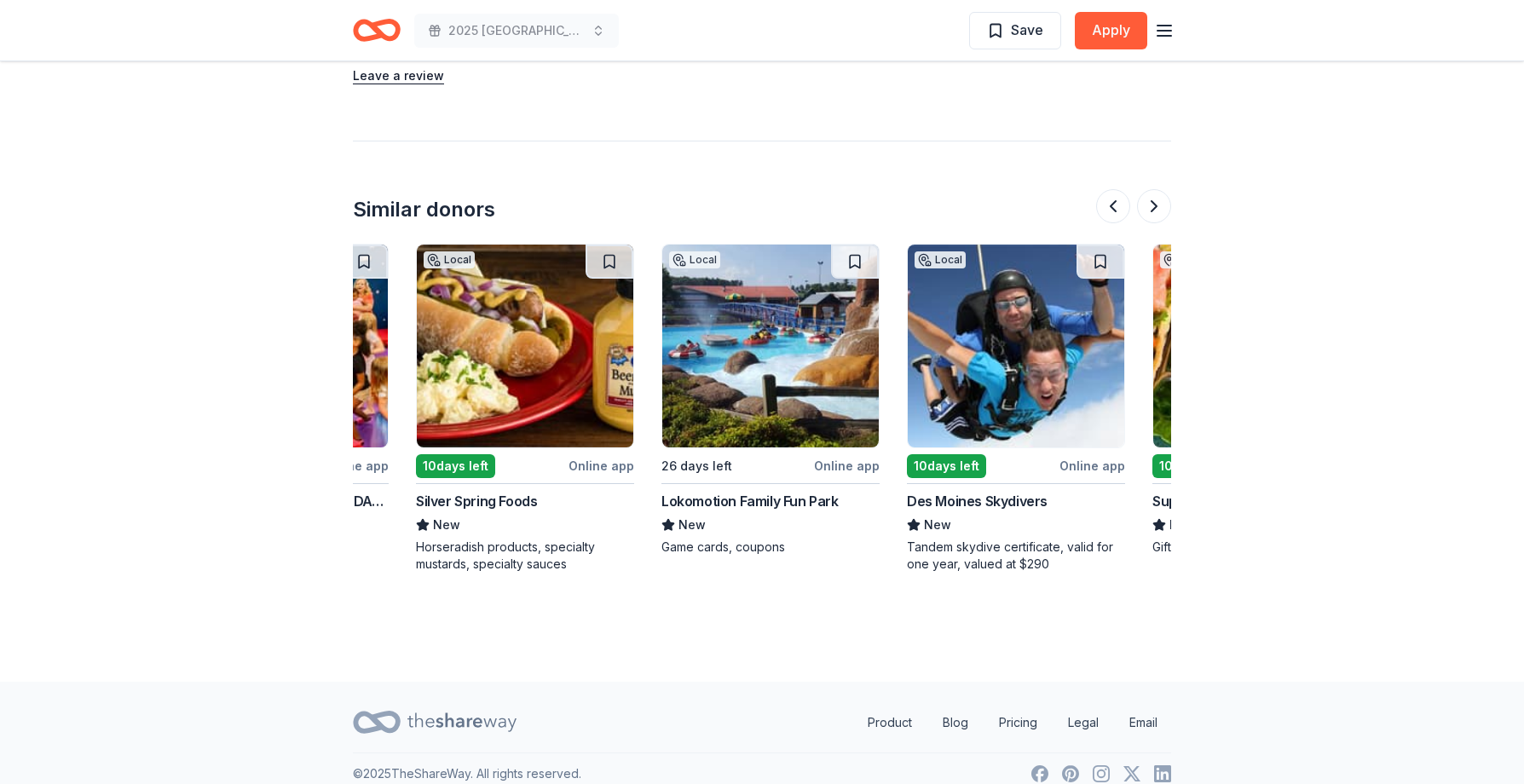
scroll to position [0, 673]
click at [804, 363] on img at bounding box center [771, 345] width 217 height 203
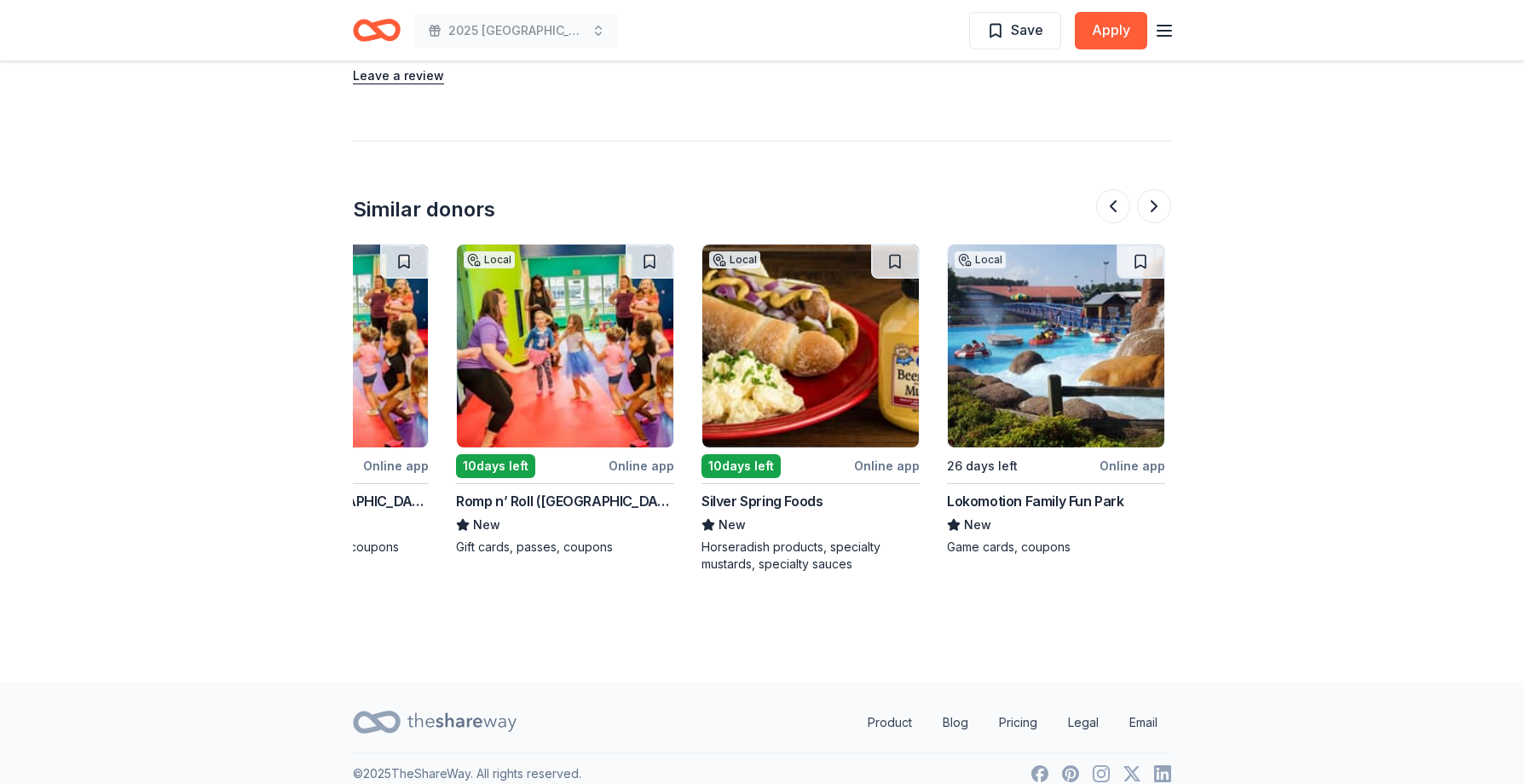
scroll to position [0, 386]
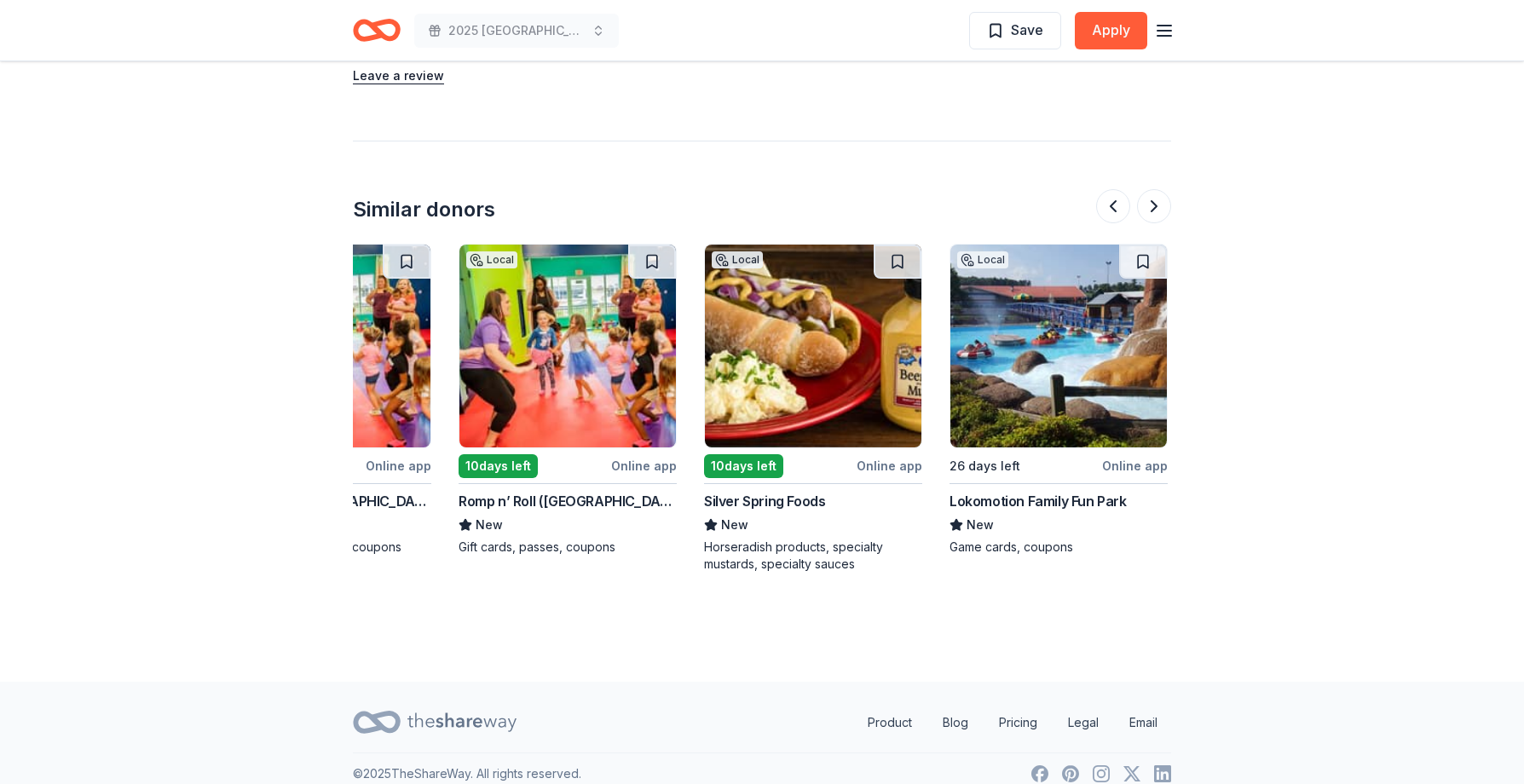
click at [818, 362] on img at bounding box center [813, 345] width 217 height 203
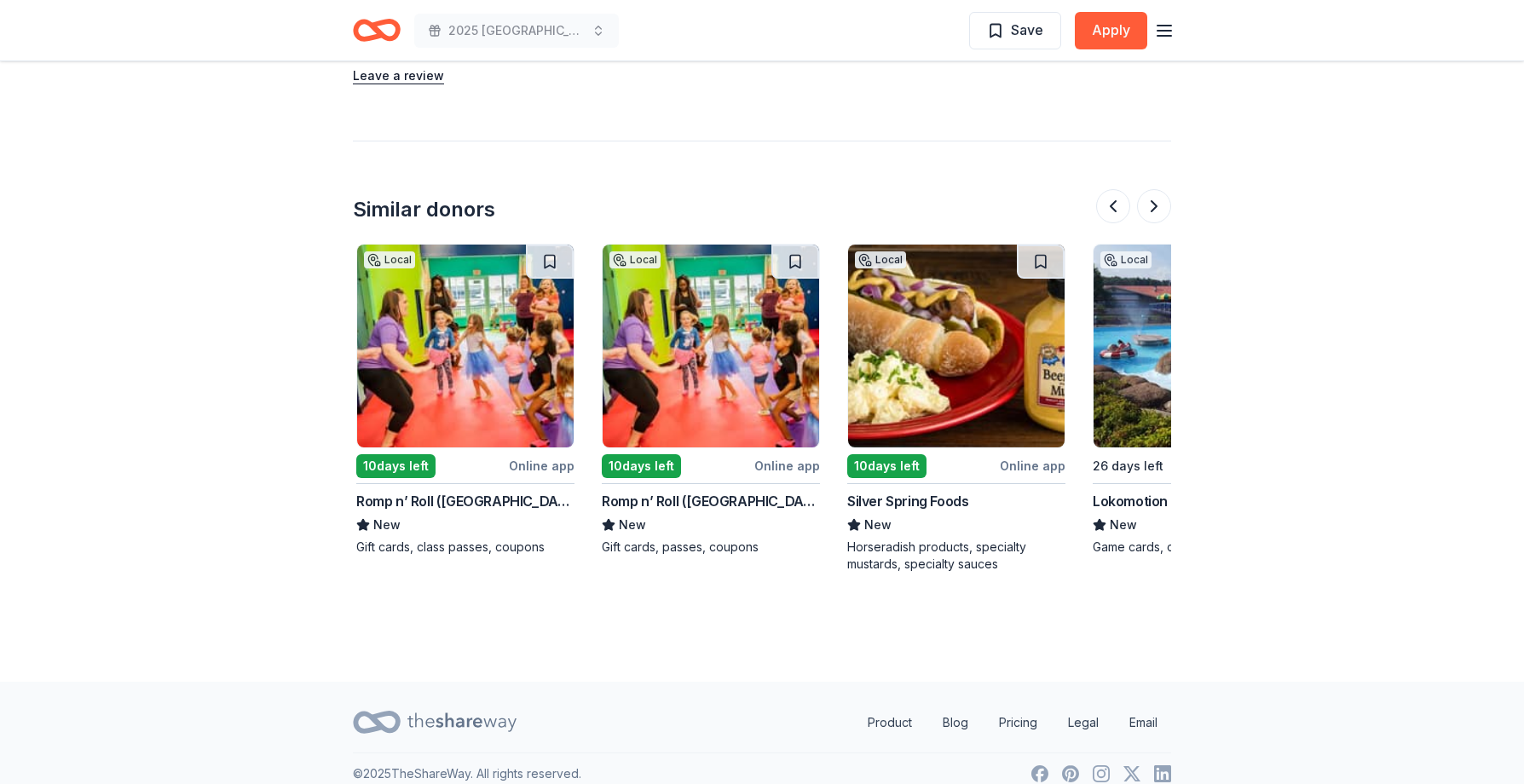
scroll to position [0, 0]
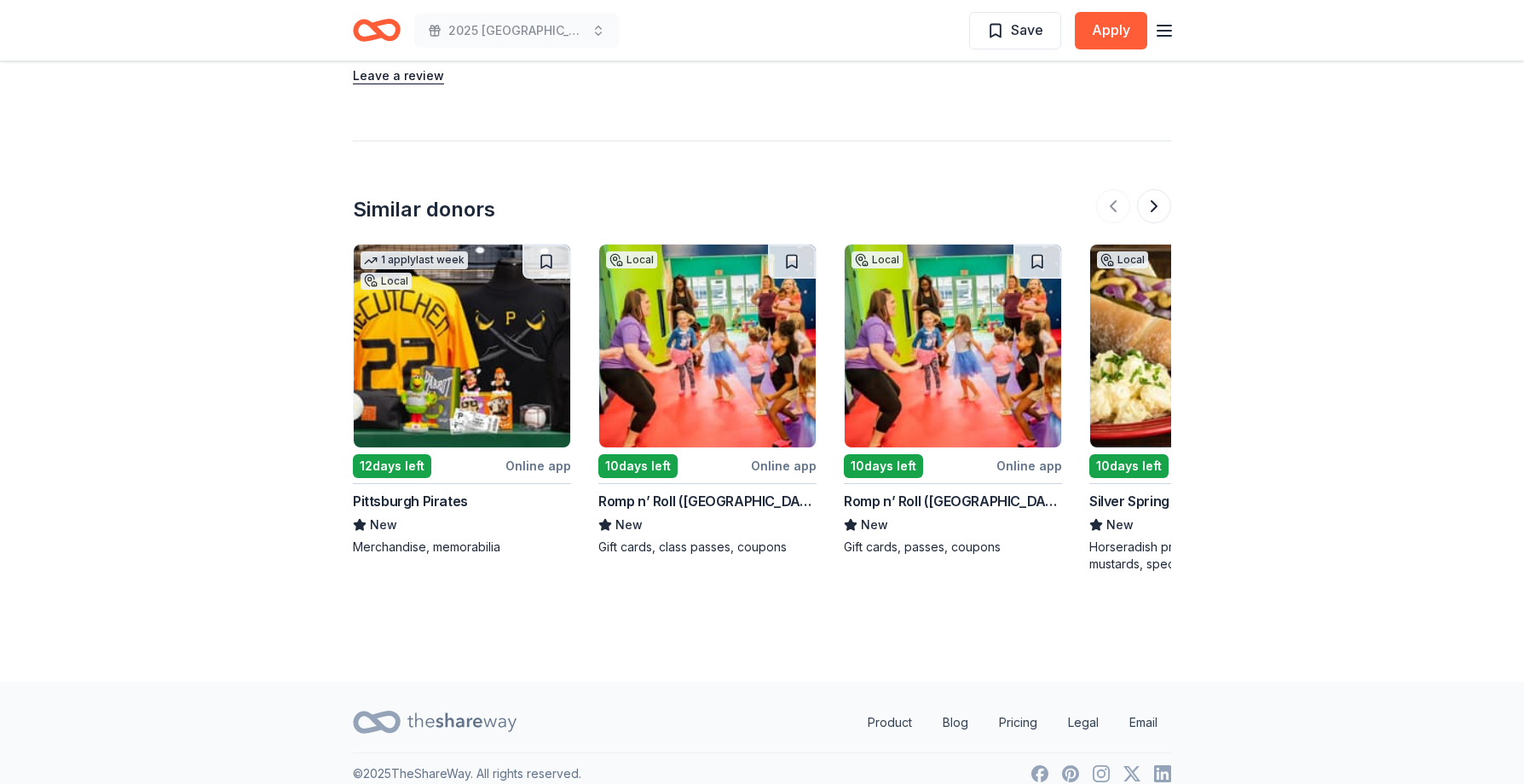
click at [505, 345] on img at bounding box center [461, 345] width 217 height 203
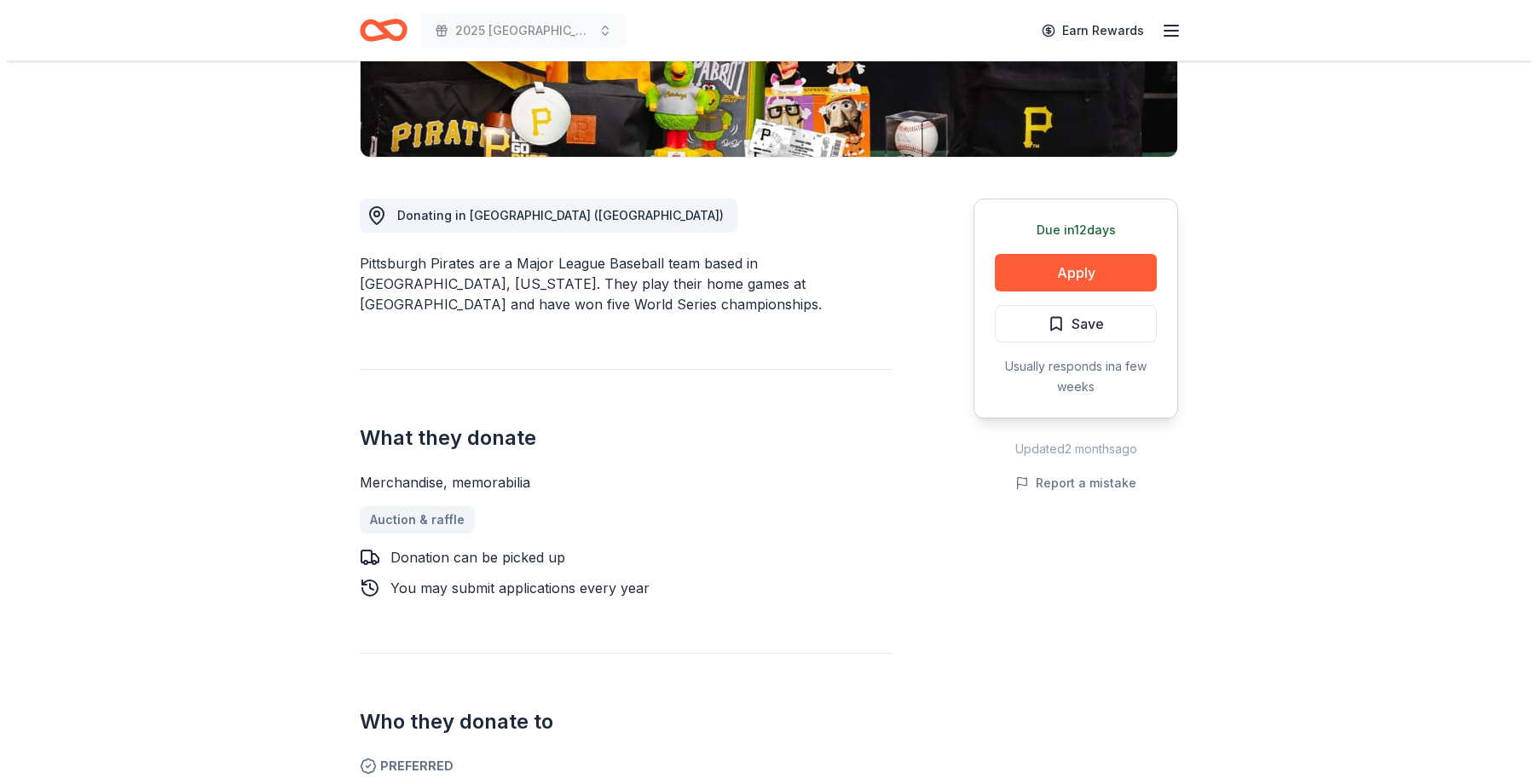
scroll to position [171, 0]
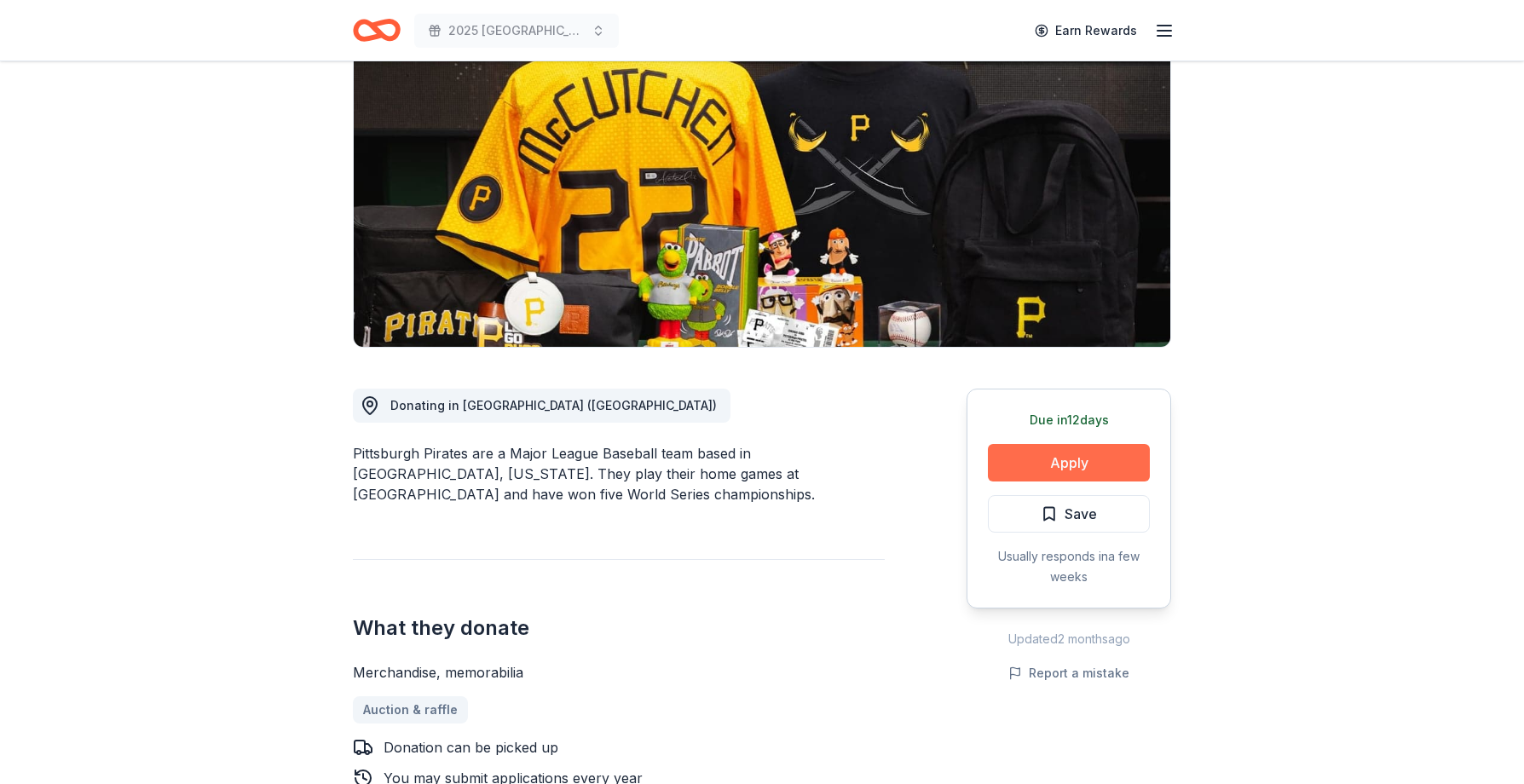
click at [1071, 469] on button "Apply" at bounding box center [1069, 462] width 162 height 37
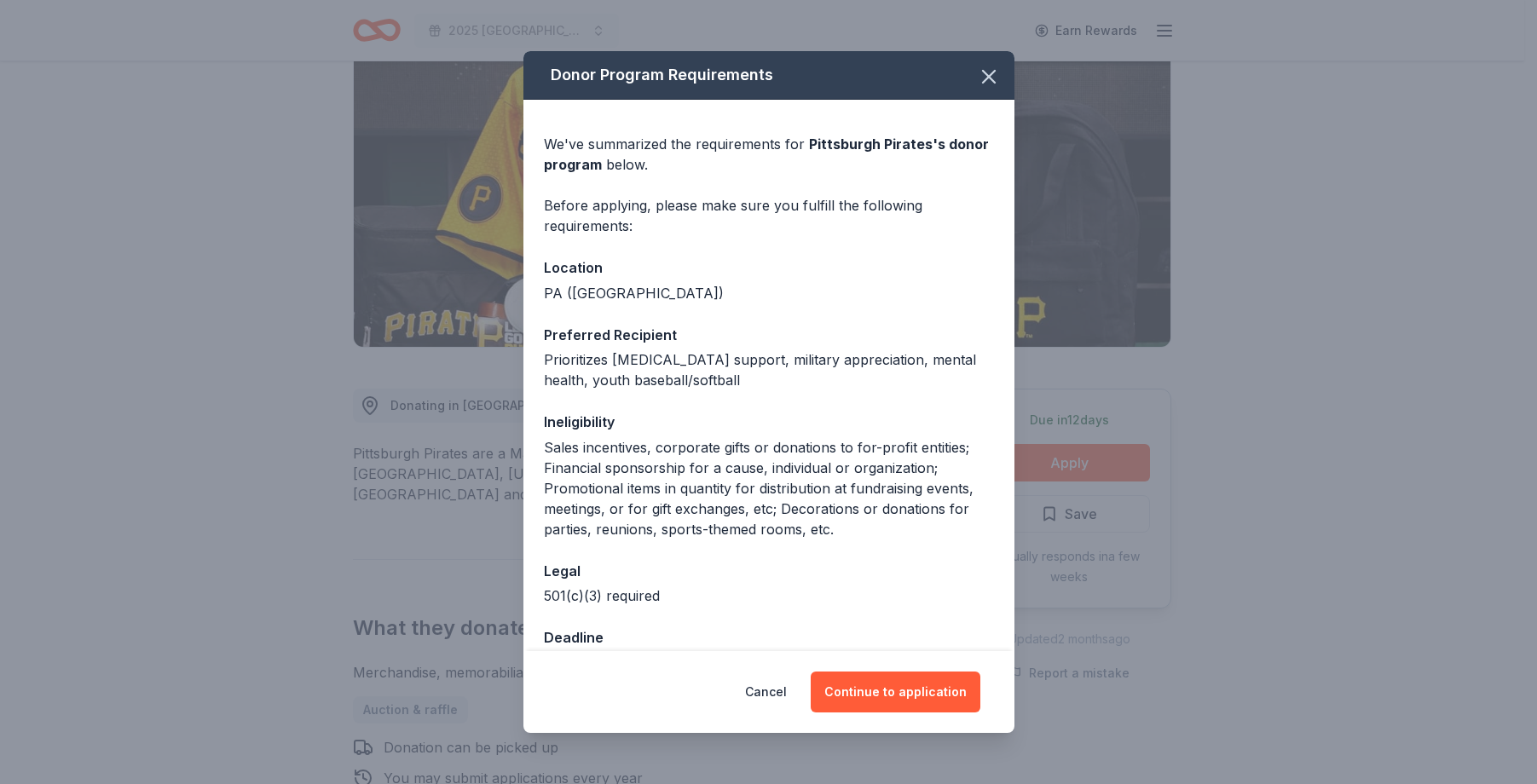
scroll to position [45, 0]
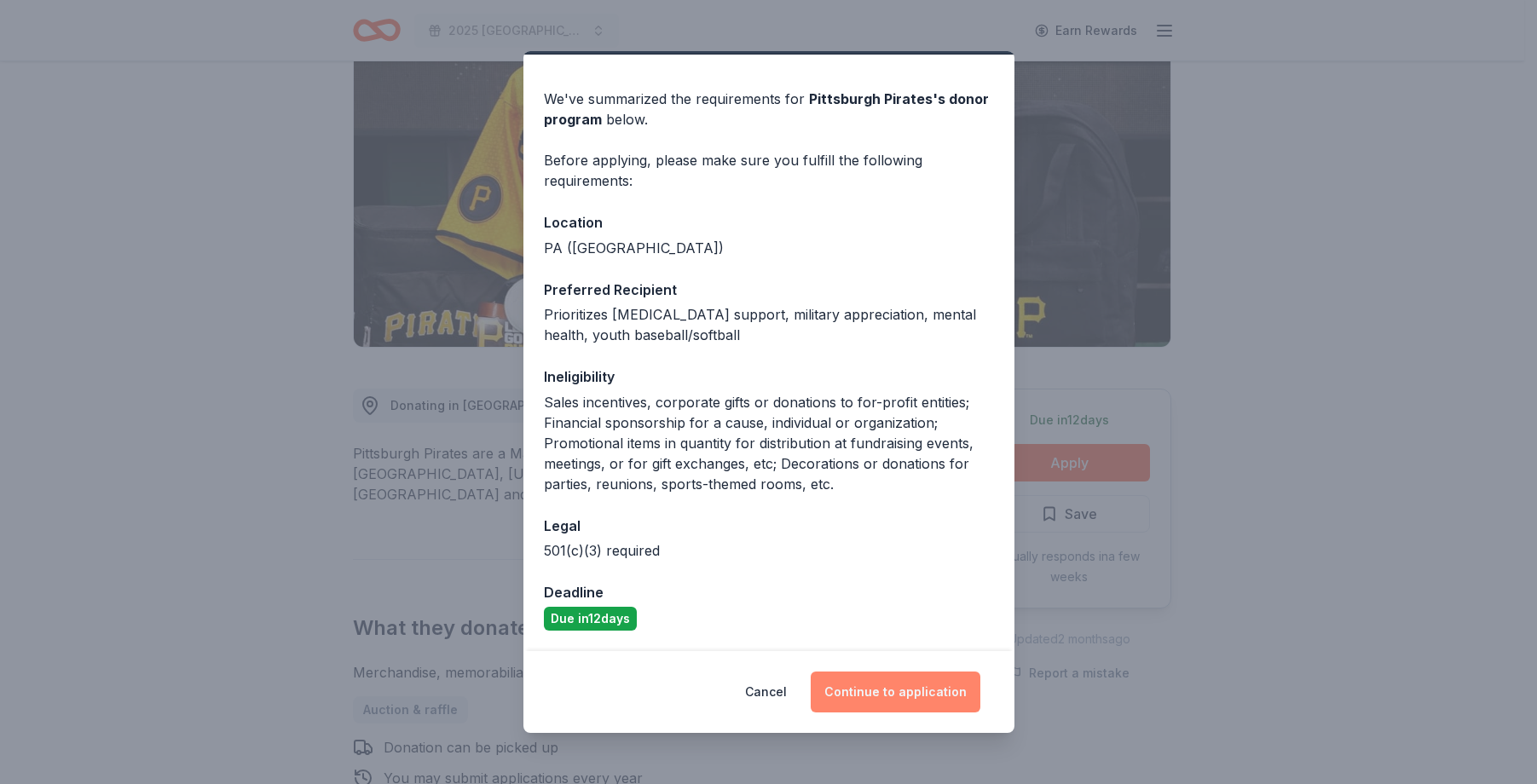
drag, startPoint x: 885, startPoint y: 694, endPoint x: 894, endPoint y: 687, distance: 11.4
click at [885, 693] on button "Continue to application" at bounding box center [895, 692] width 170 height 41
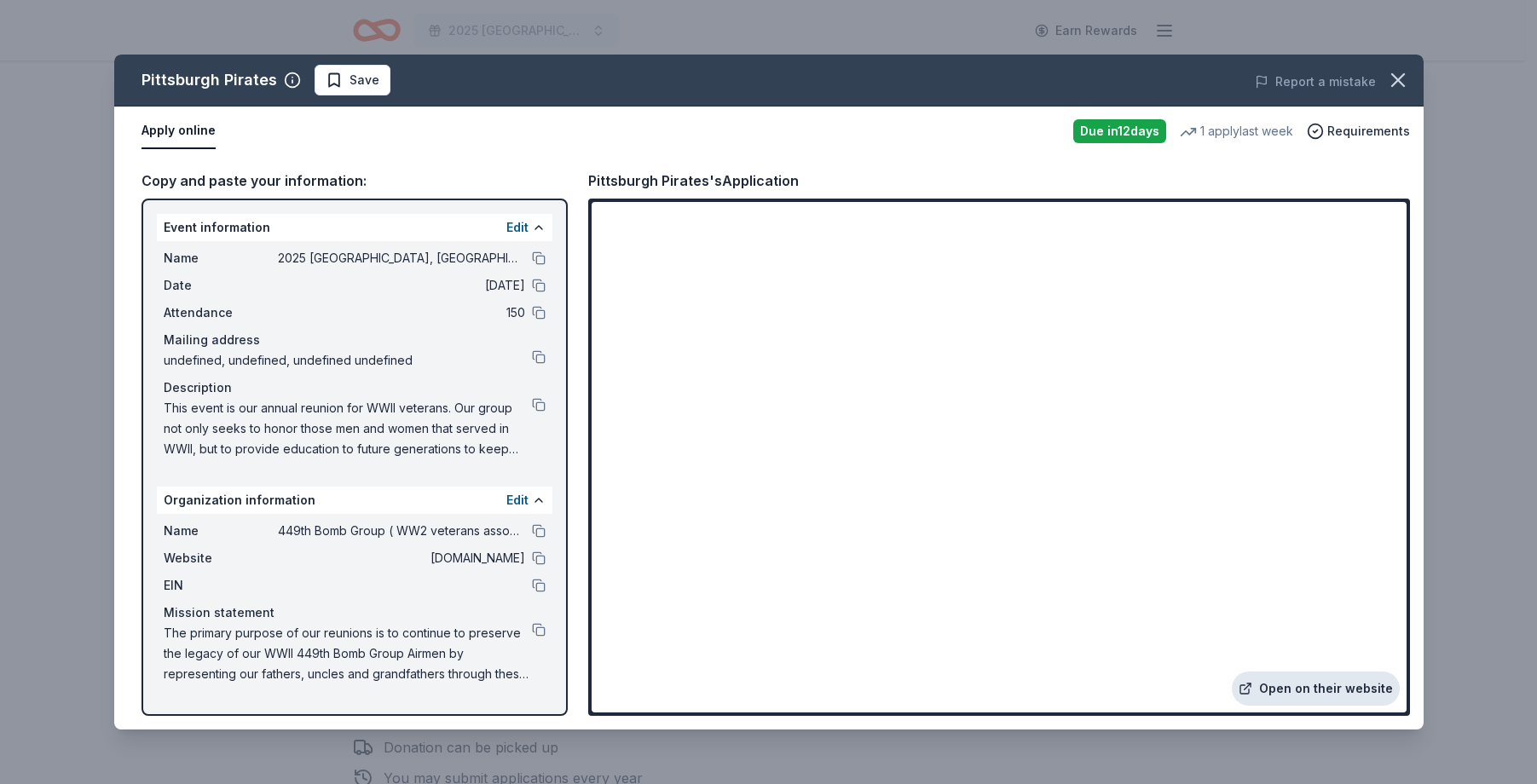
click at [1308, 680] on link "Open on their website" at bounding box center [1315, 688] width 168 height 34
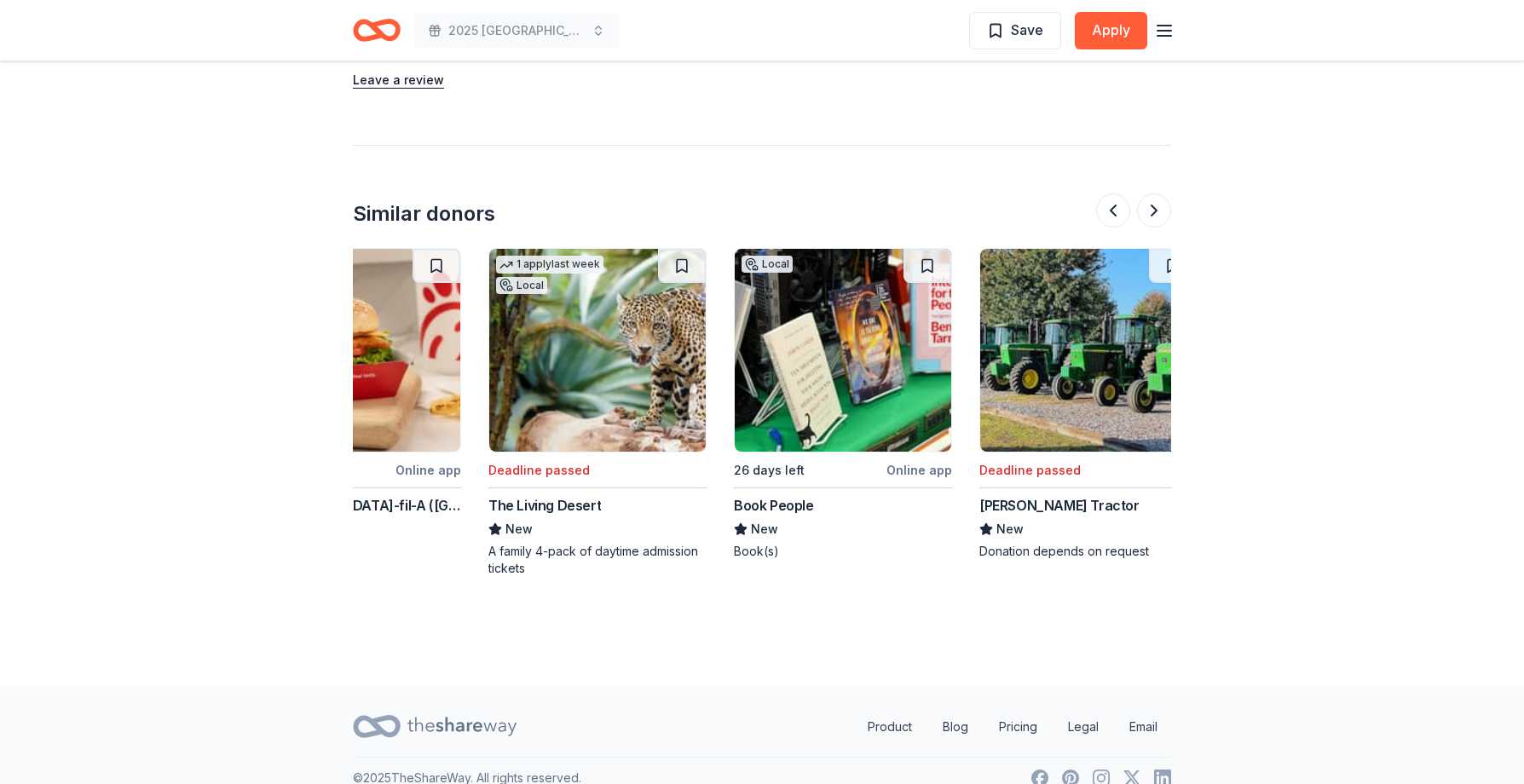
scroll to position [0, 646]
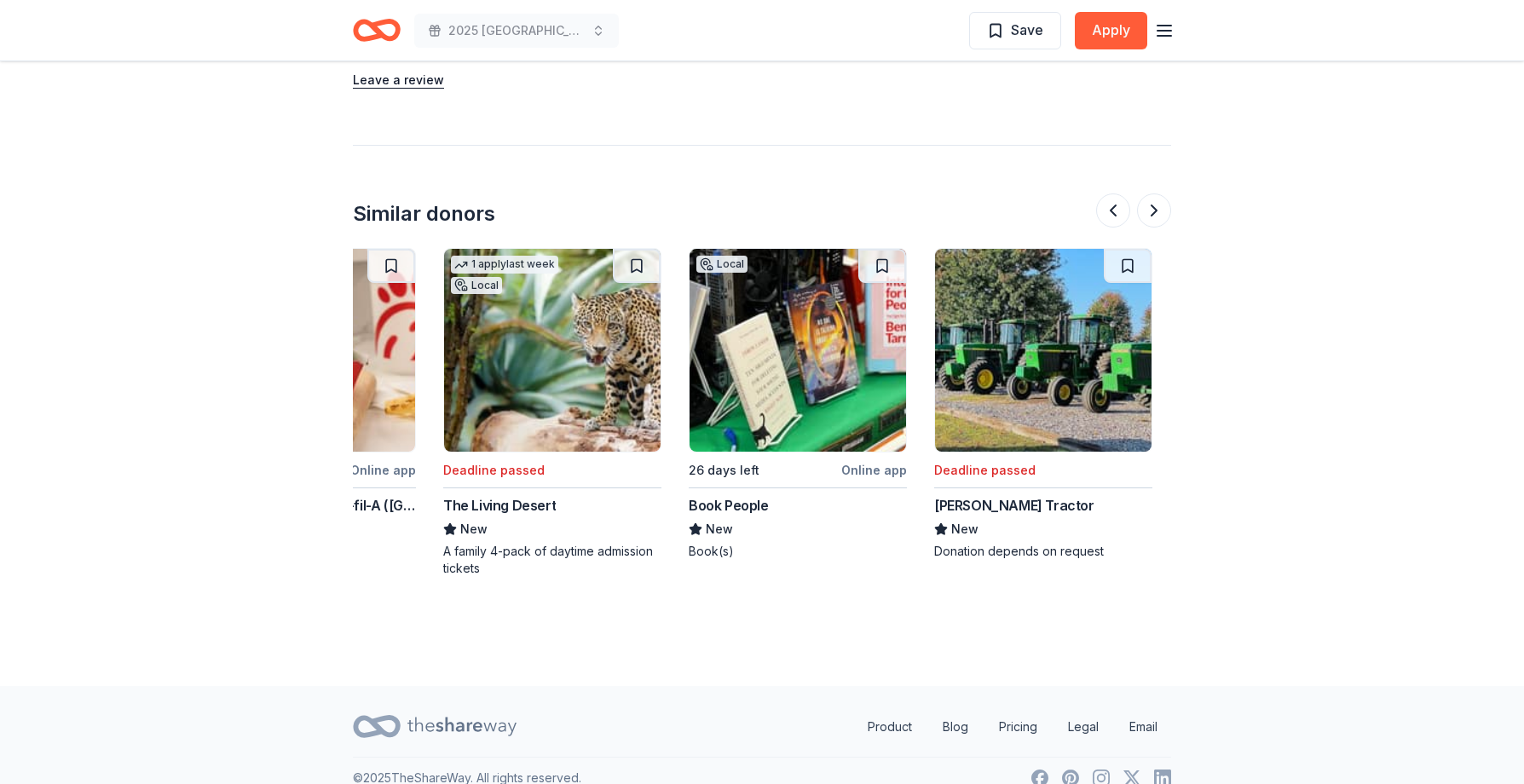
click at [827, 399] on img at bounding box center [797, 350] width 217 height 203
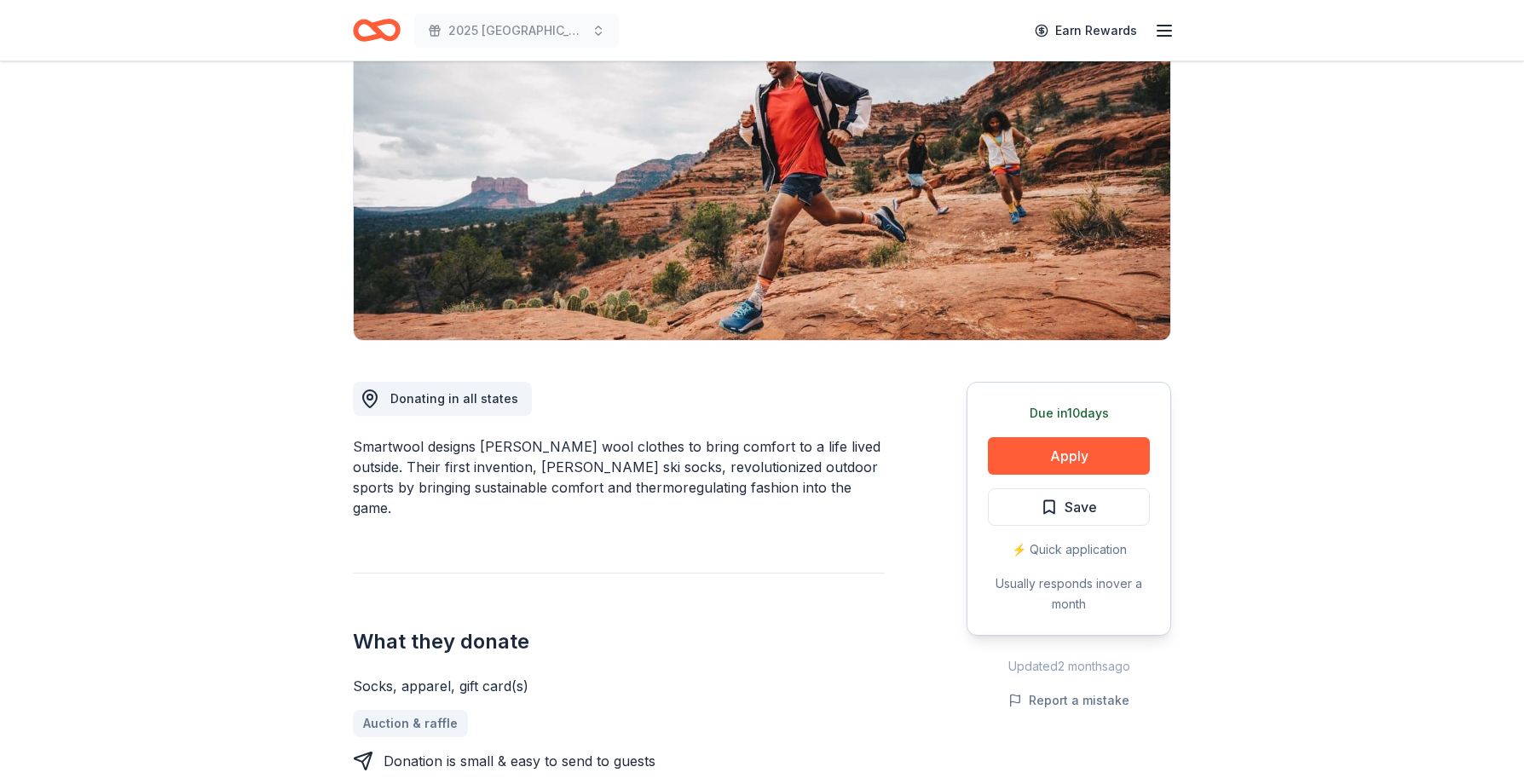
scroll to position [0, 0]
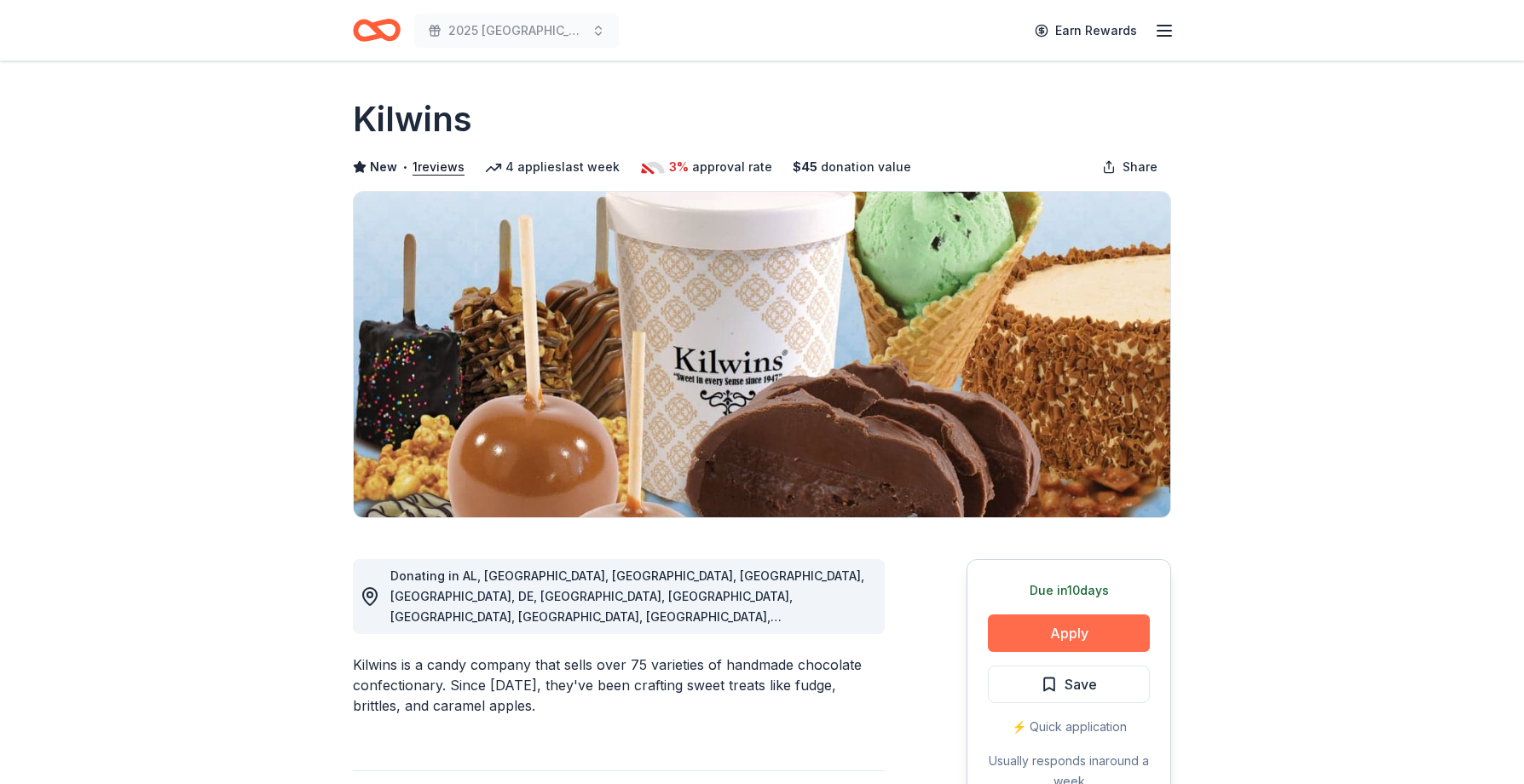
click at [1081, 629] on button "Apply" at bounding box center [1069, 633] width 162 height 37
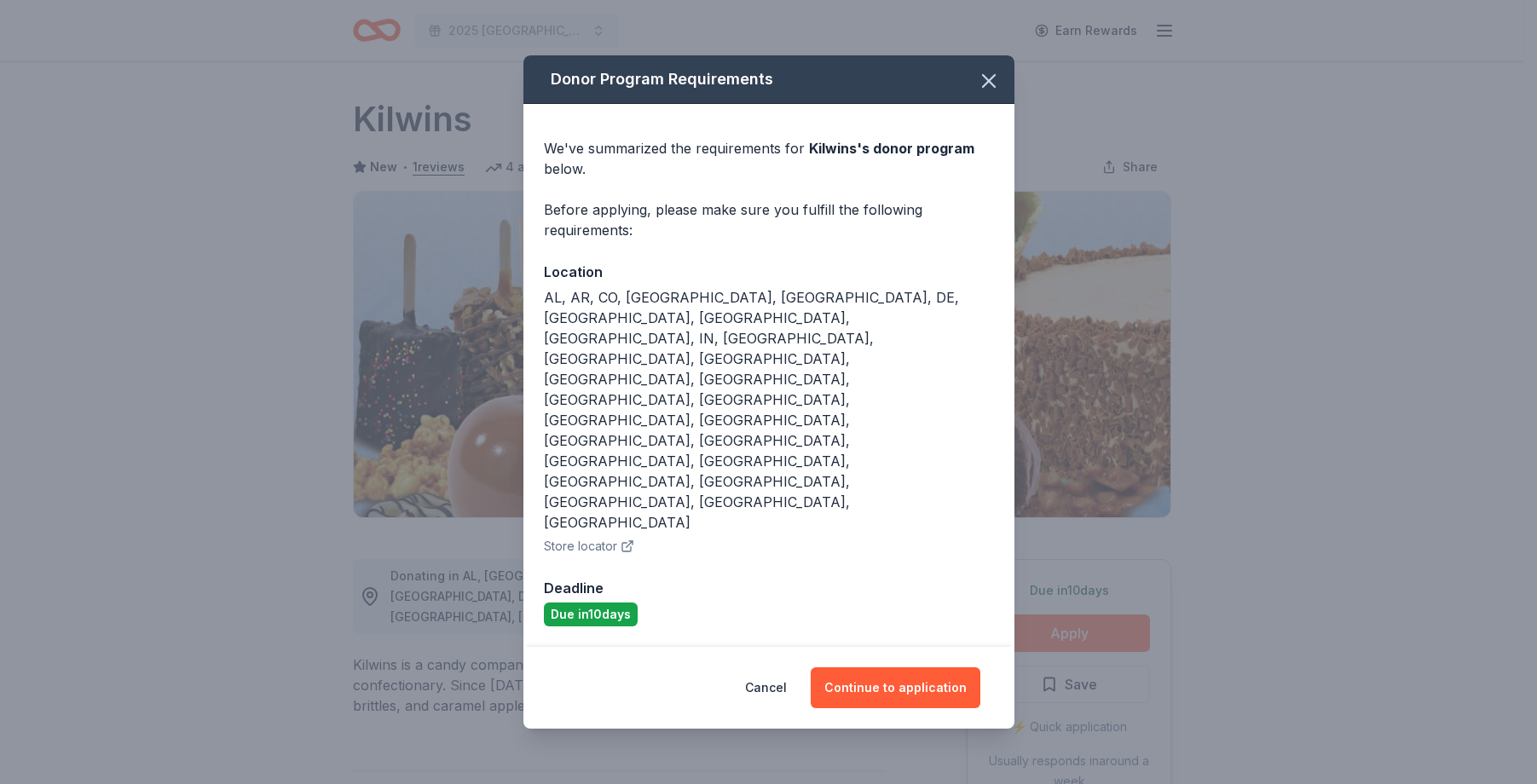
click at [1081, 629] on div "Donor Program Requirements We've summarized the requirements for Kilwins 's don…" at bounding box center [768, 392] width 1537 height 784
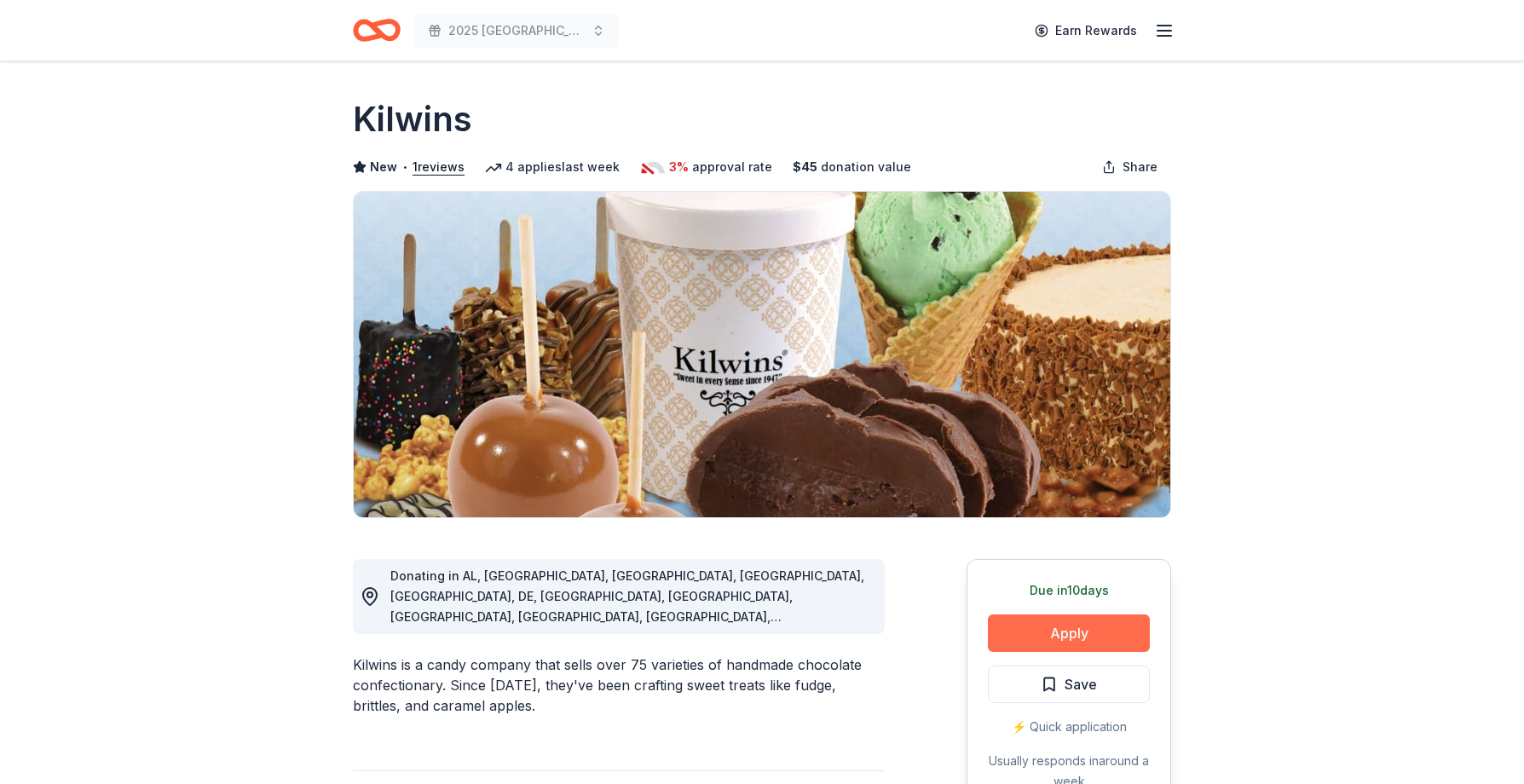
click at [1081, 629] on button "Apply" at bounding box center [1069, 633] width 162 height 37
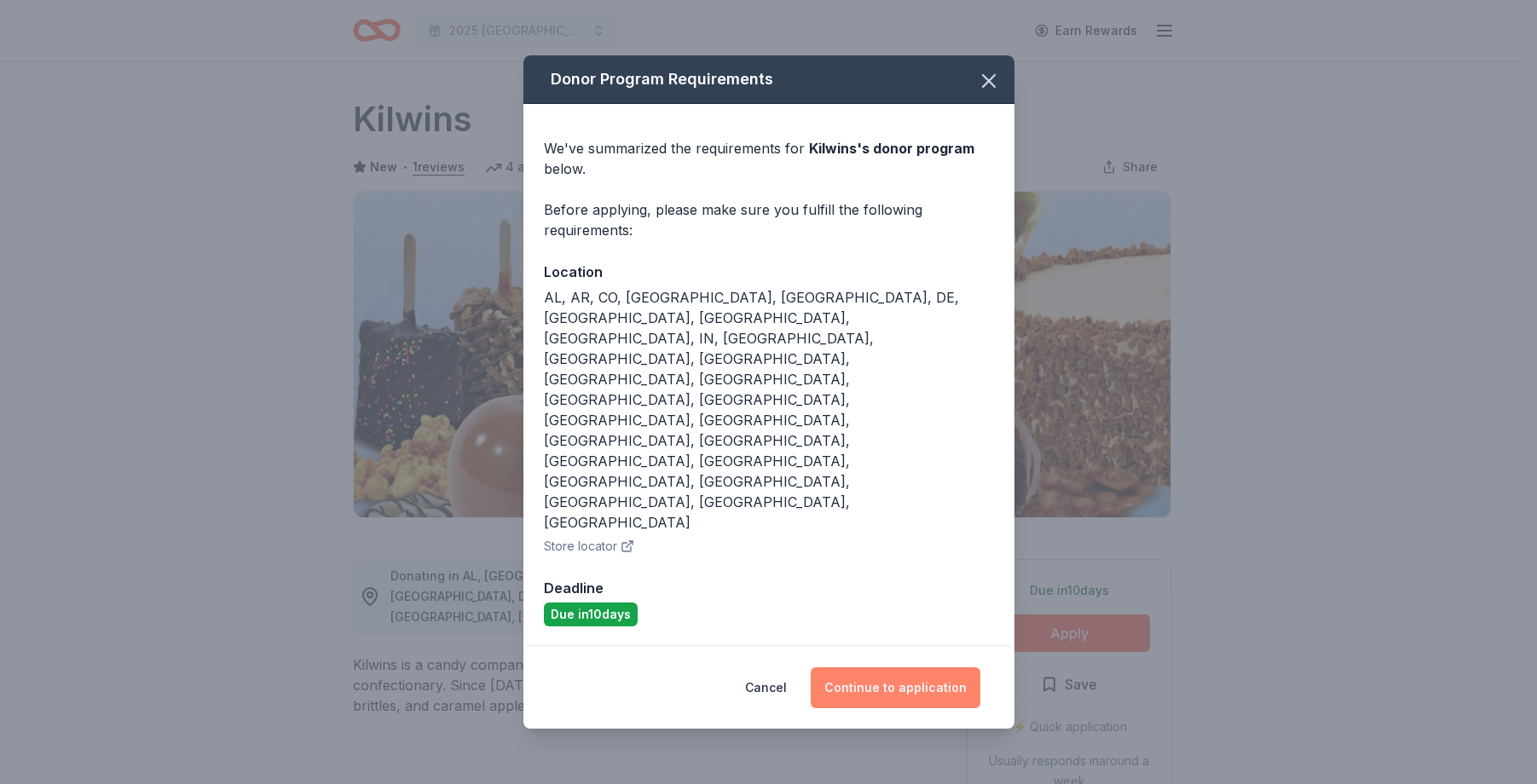
click at [919, 667] on button "Continue to application" at bounding box center [895, 687] width 170 height 41
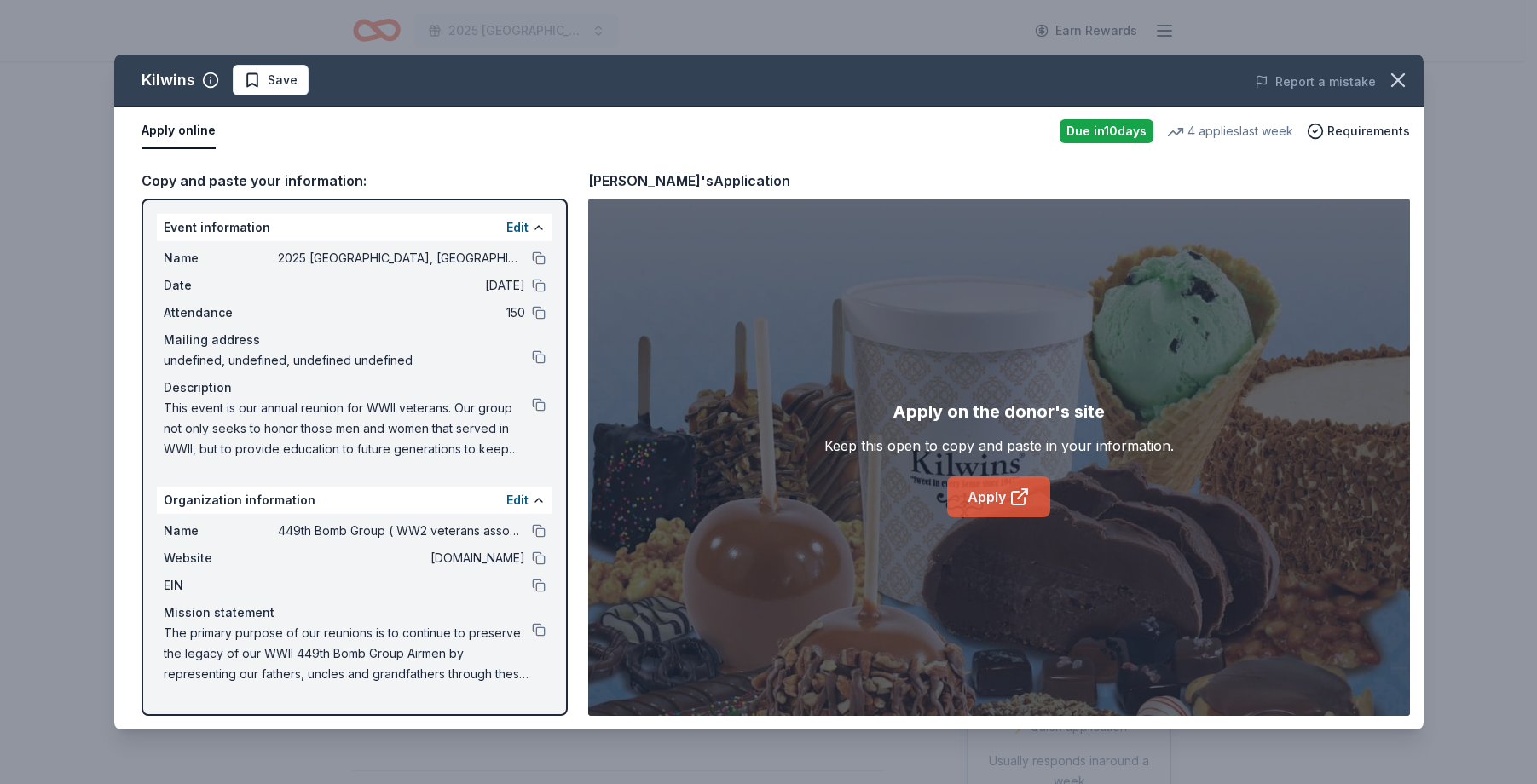
click at [993, 493] on link "Apply" at bounding box center [998, 496] width 103 height 41
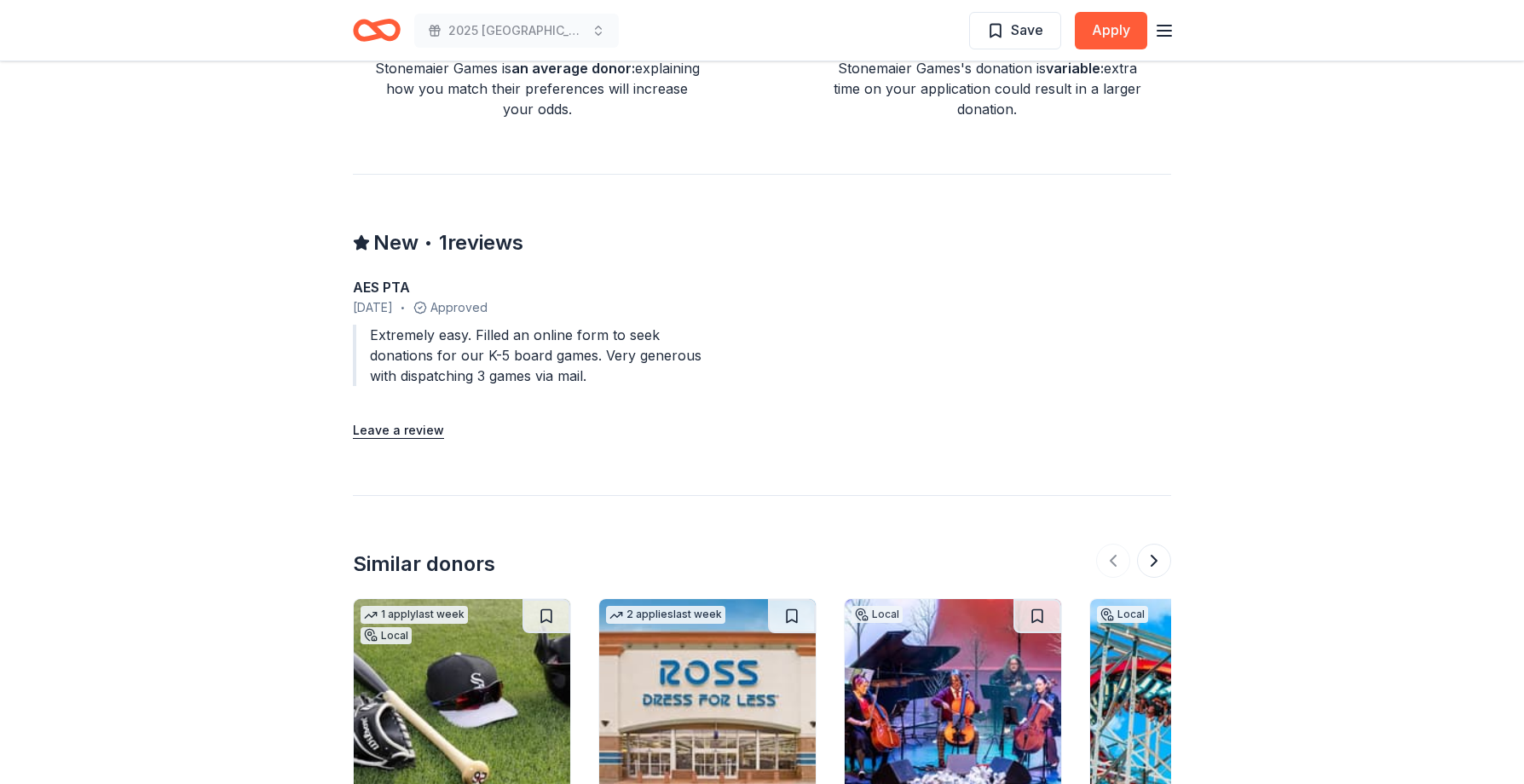
scroll to position [1789, 0]
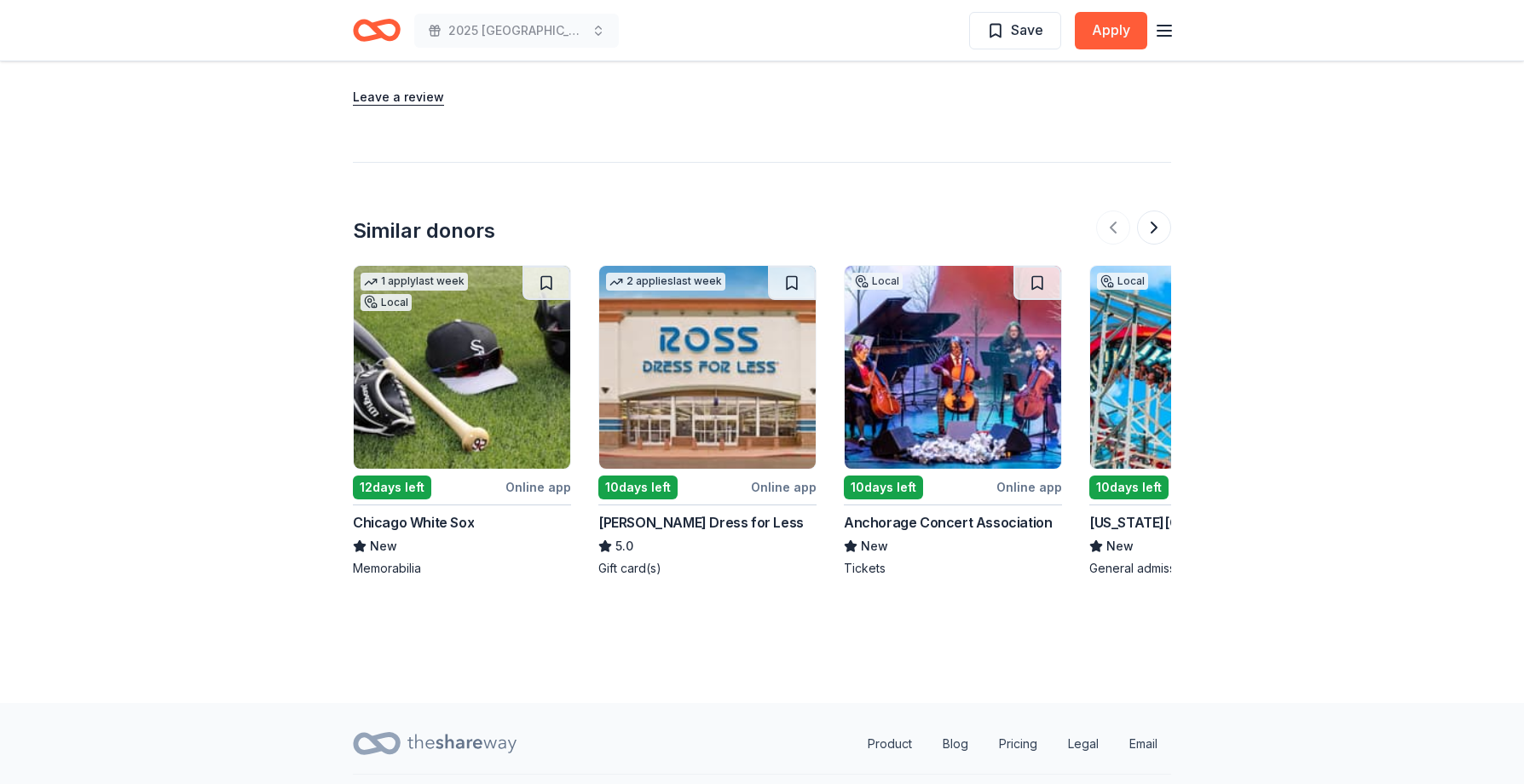
click at [702, 403] on img at bounding box center [707, 367] width 217 height 203
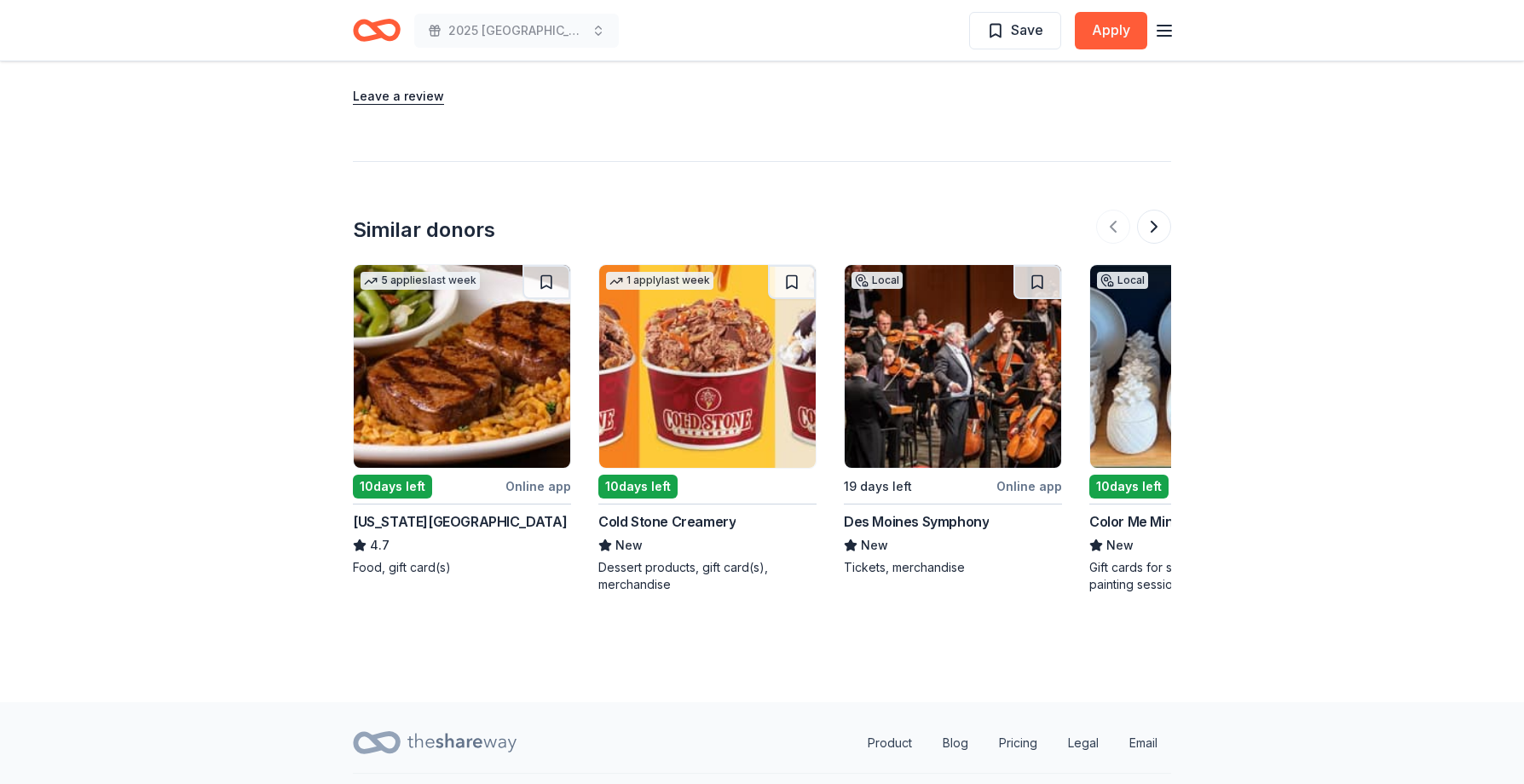
click at [475, 347] on img at bounding box center [461, 366] width 217 height 203
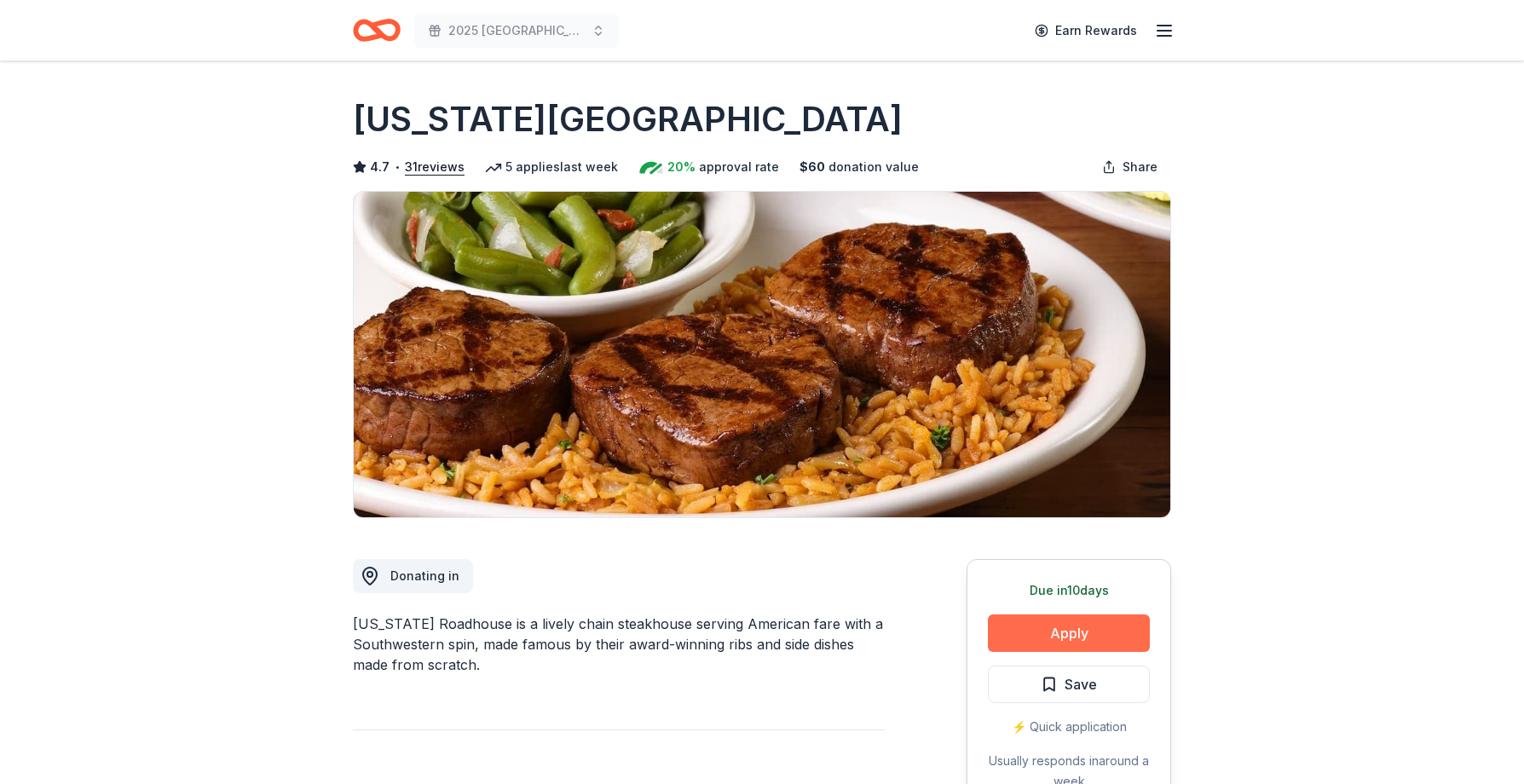
click at [1064, 633] on button "Apply" at bounding box center [1069, 633] width 162 height 37
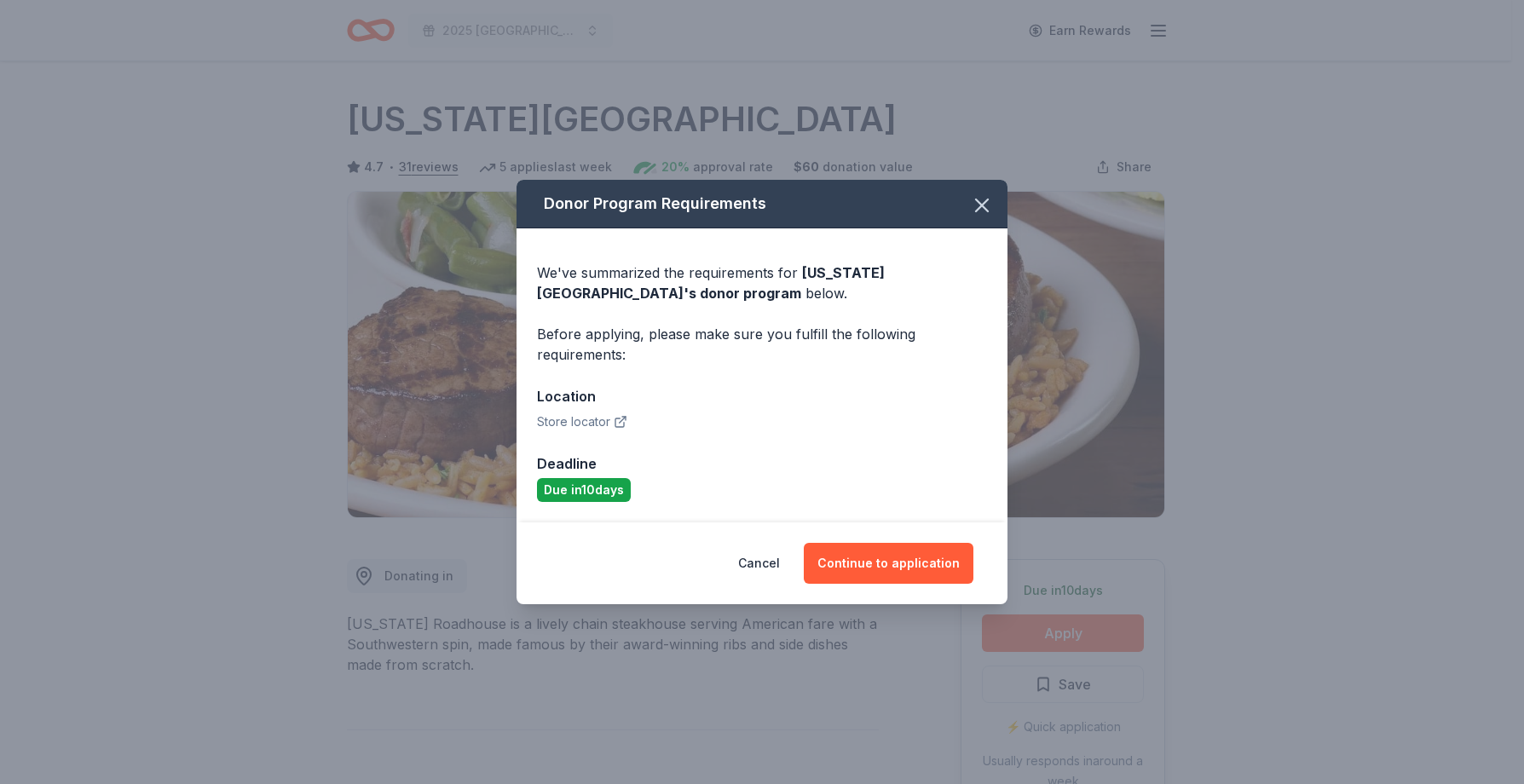
click at [1064, 633] on div "Donor Program Requirements We've summarized the requirements for Texas Roadhous…" at bounding box center [762, 392] width 1524 height 784
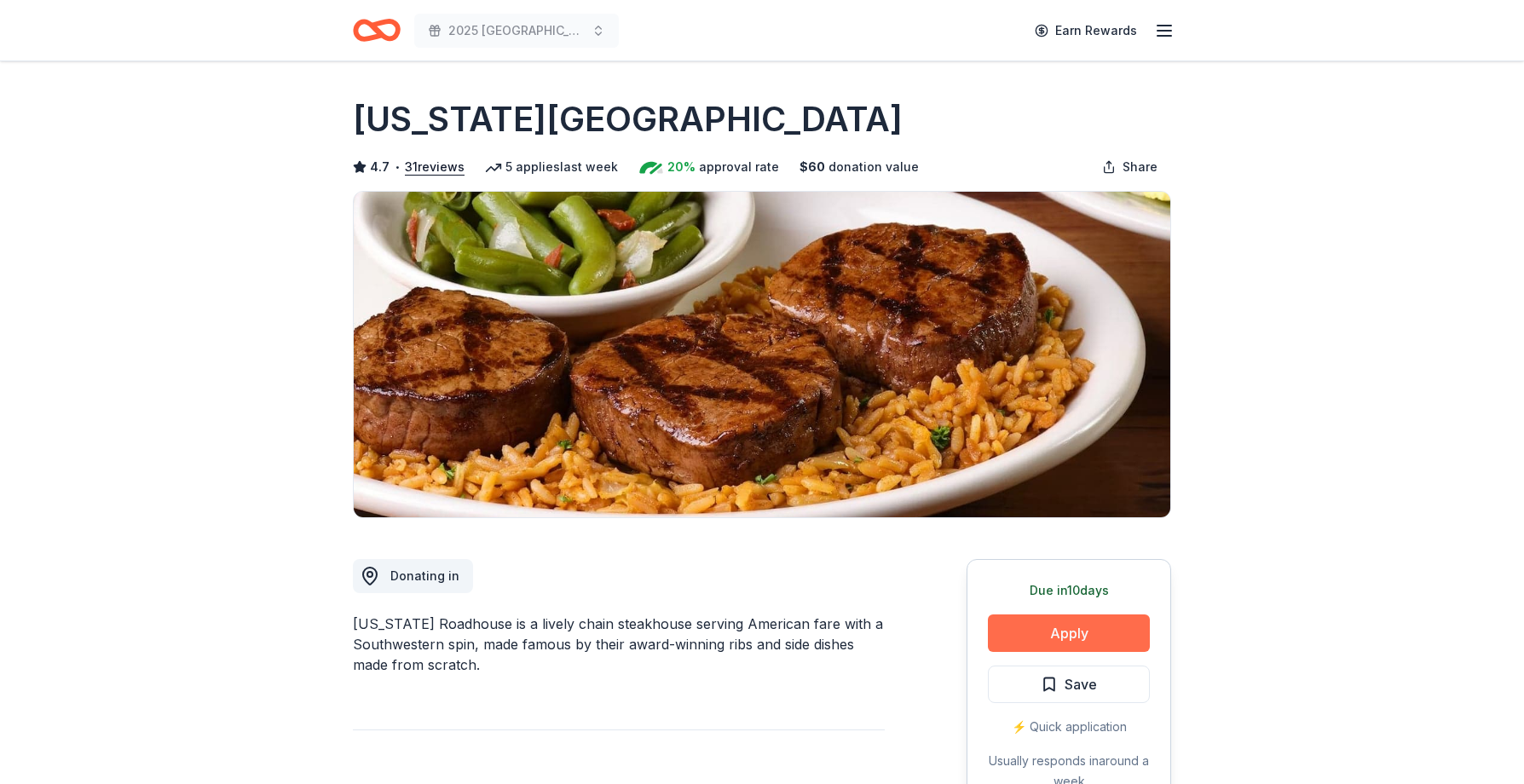
click at [1064, 633] on button "Apply" at bounding box center [1069, 633] width 162 height 37
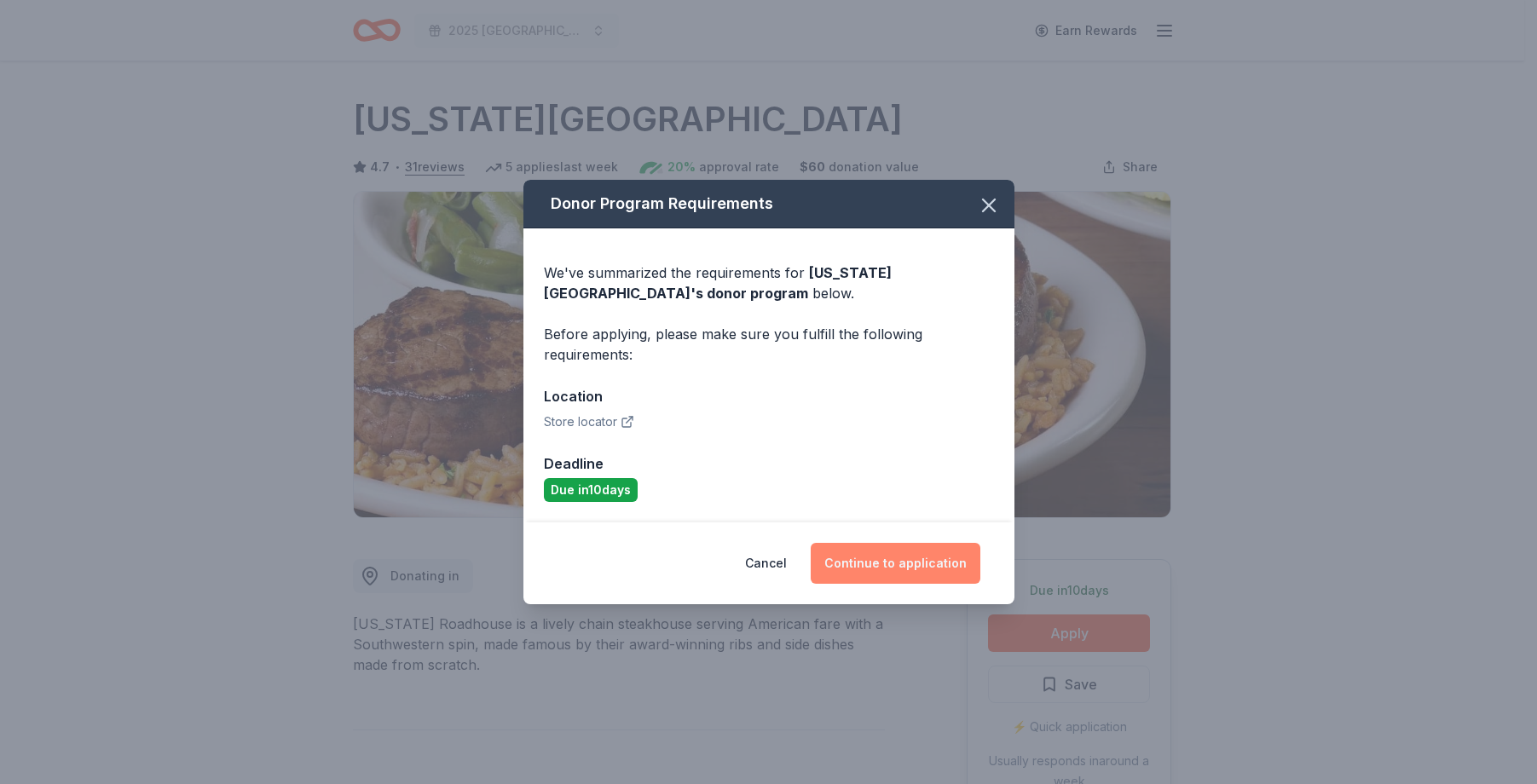
click at [880, 552] on button "Continue to application" at bounding box center [895, 563] width 170 height 41
click at [880, 551] on button "Continue to application" at bounding box center [895, 563] width 170 height 41
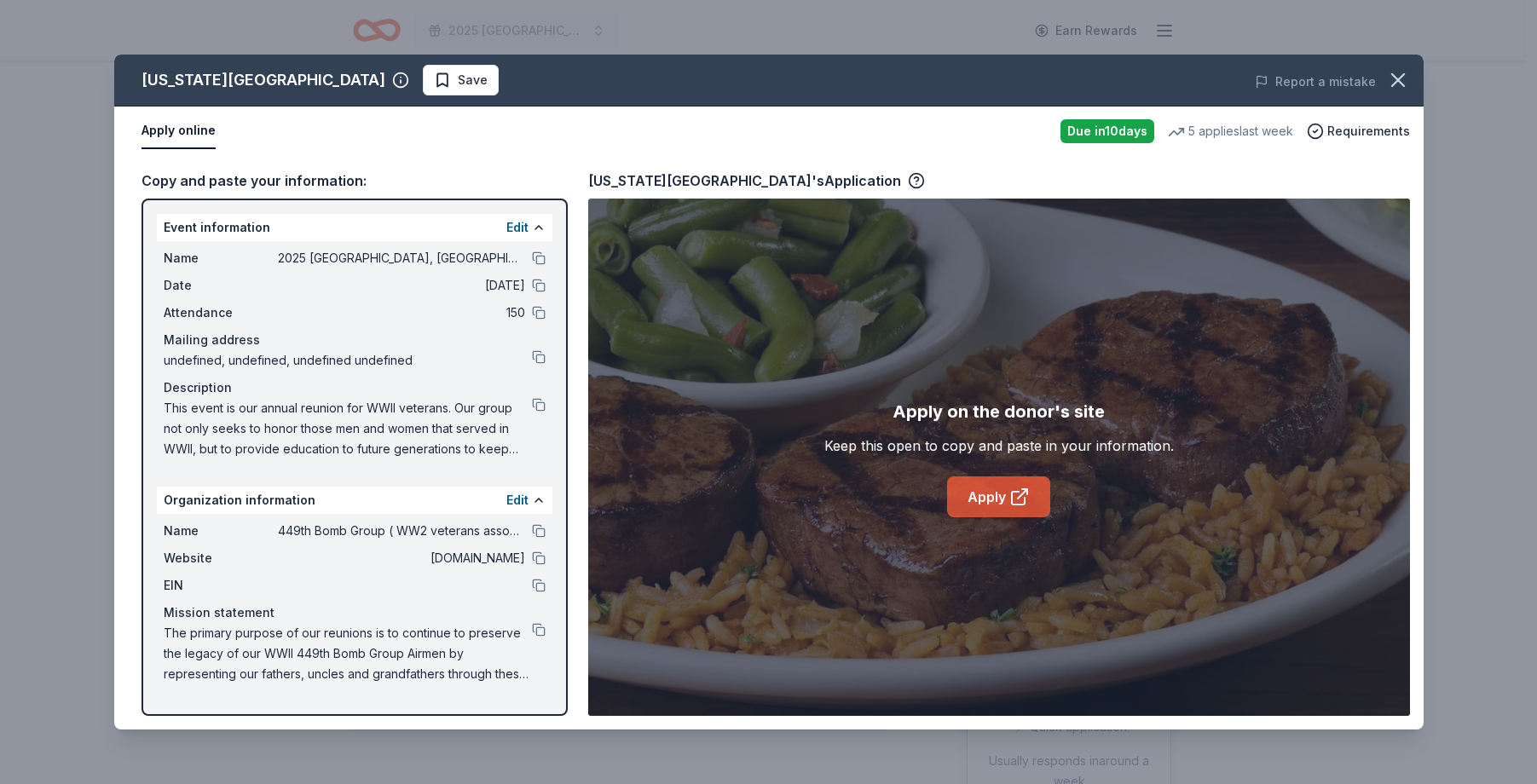
click at [1005, 497] on link "Apply" at bounding box center [998, 496] width 103 height 41
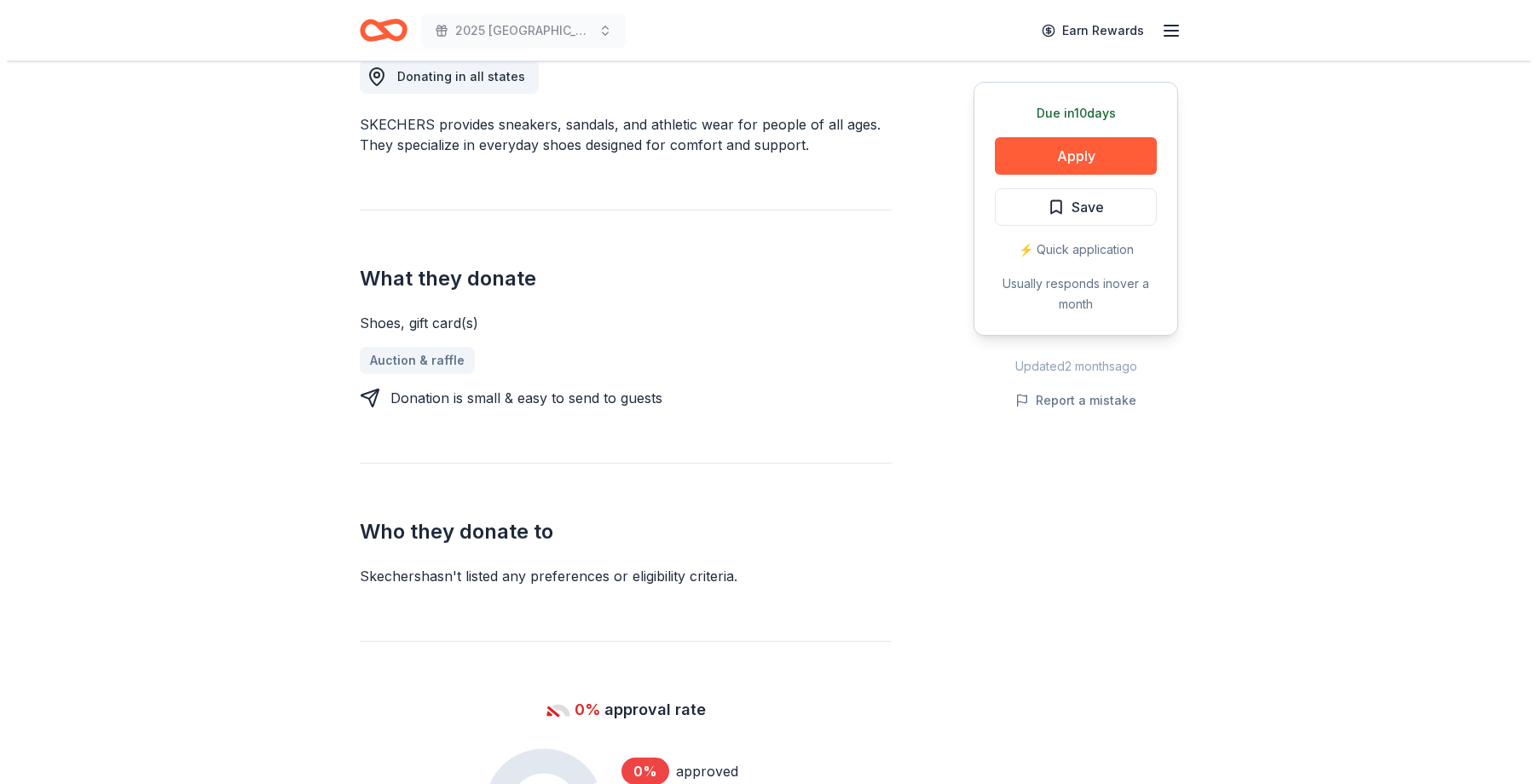
scroll to position [85, 0]
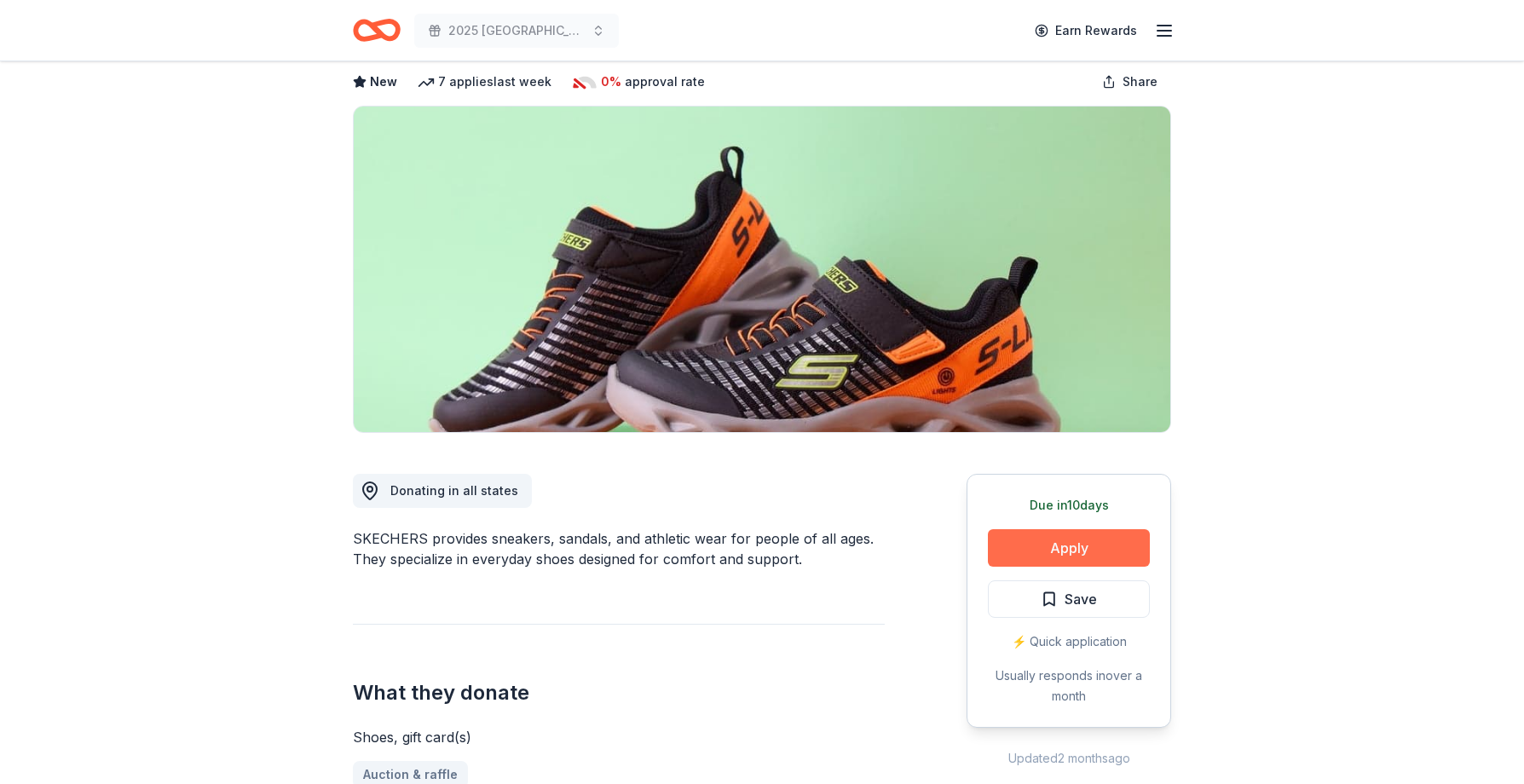
click at [1058, 540] on button "Apply" at bounding box center [1069, 547] width 162 height 37
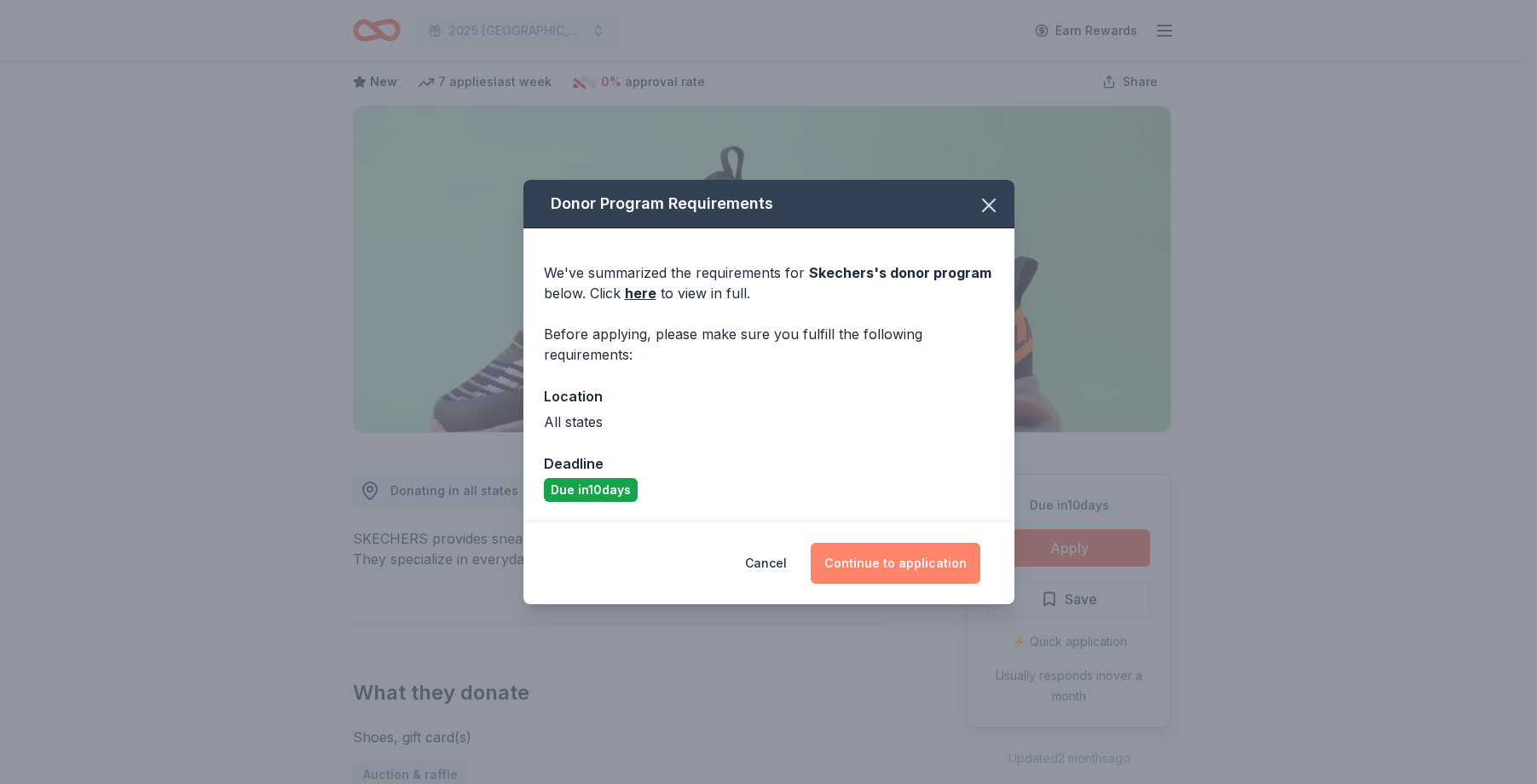
click at [901, 565] on button "Continue to application" at bounding box center [895, 563] width 170 height 41
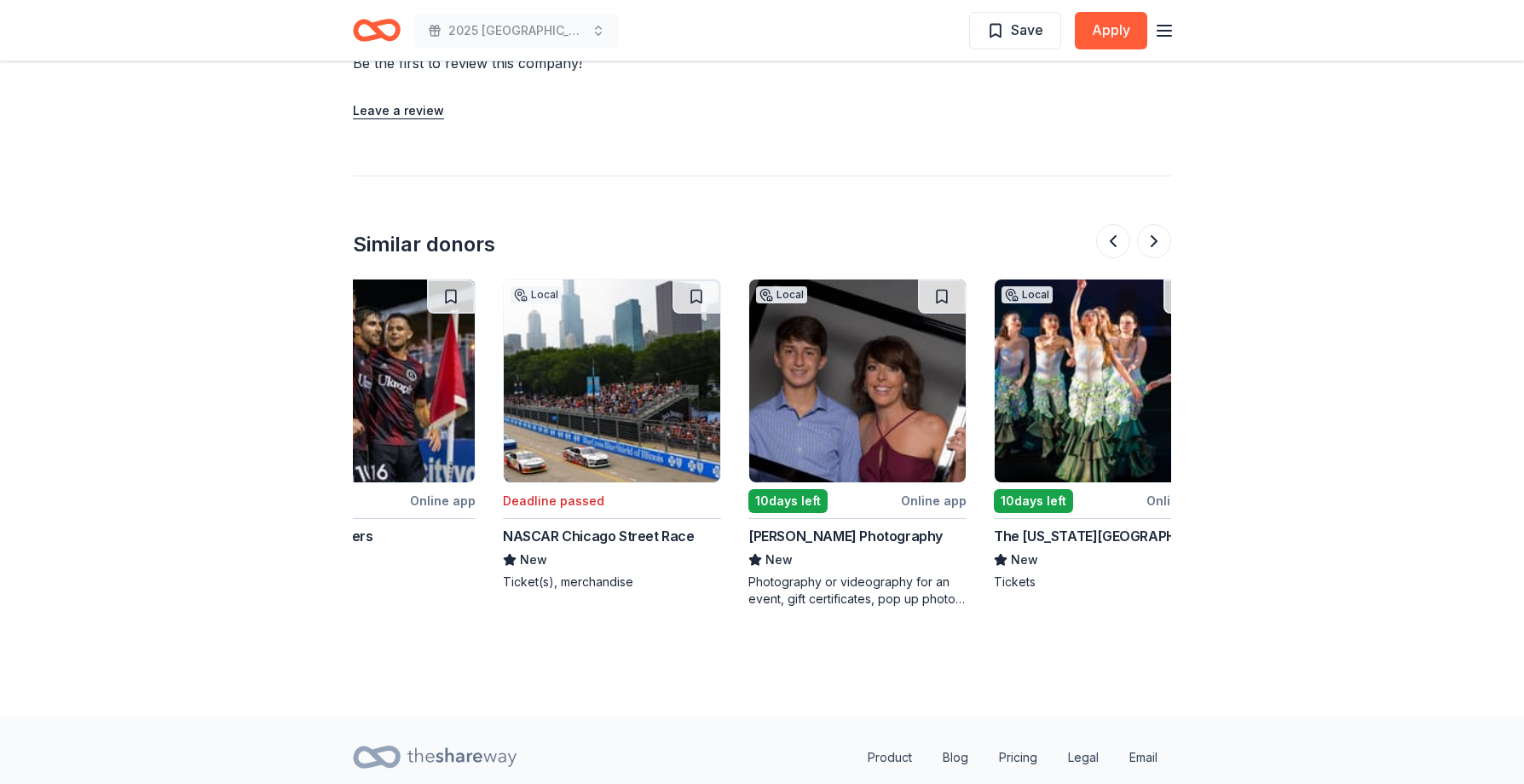
scroll to position [0, 1609]
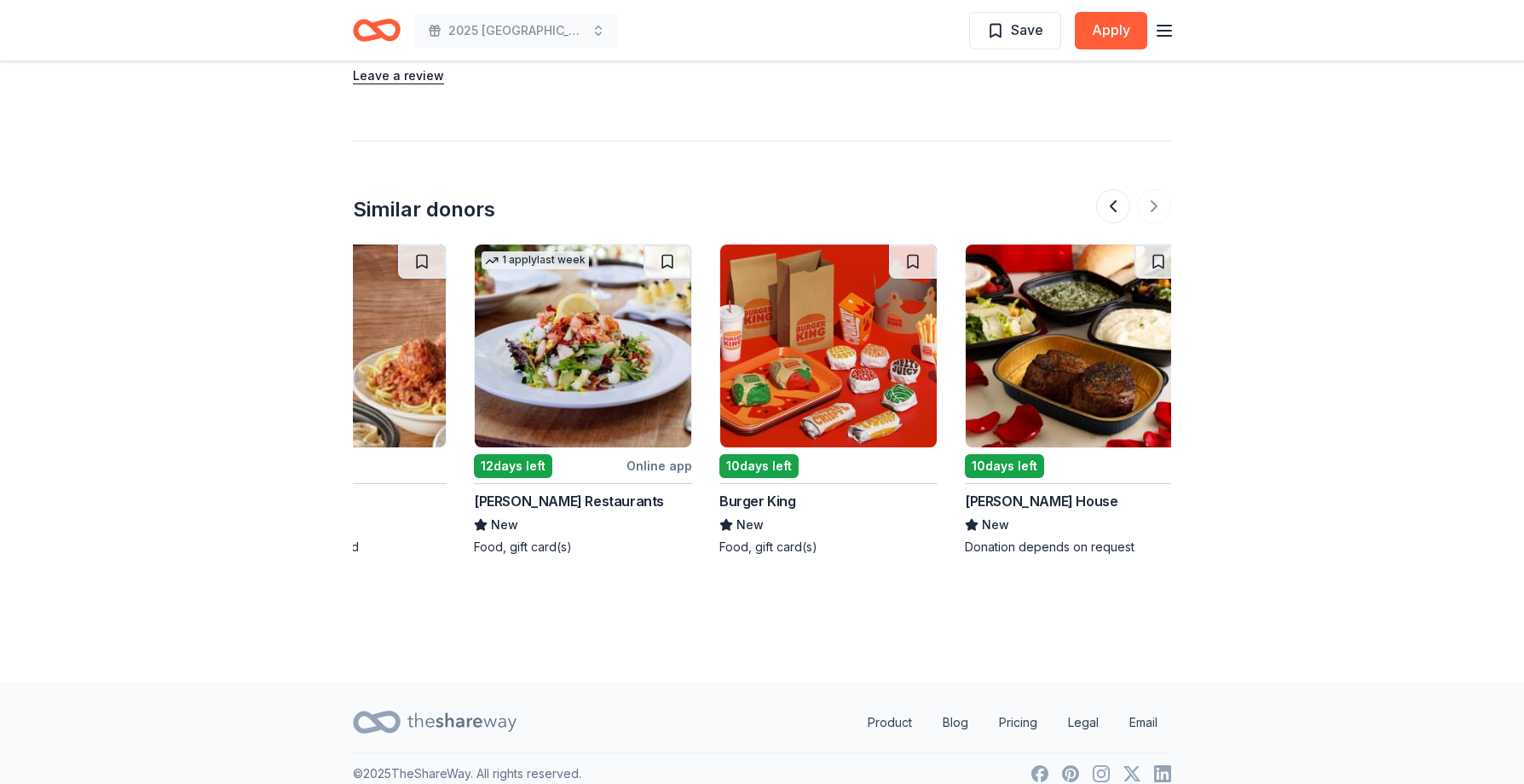
scroll to position [0, 1609]
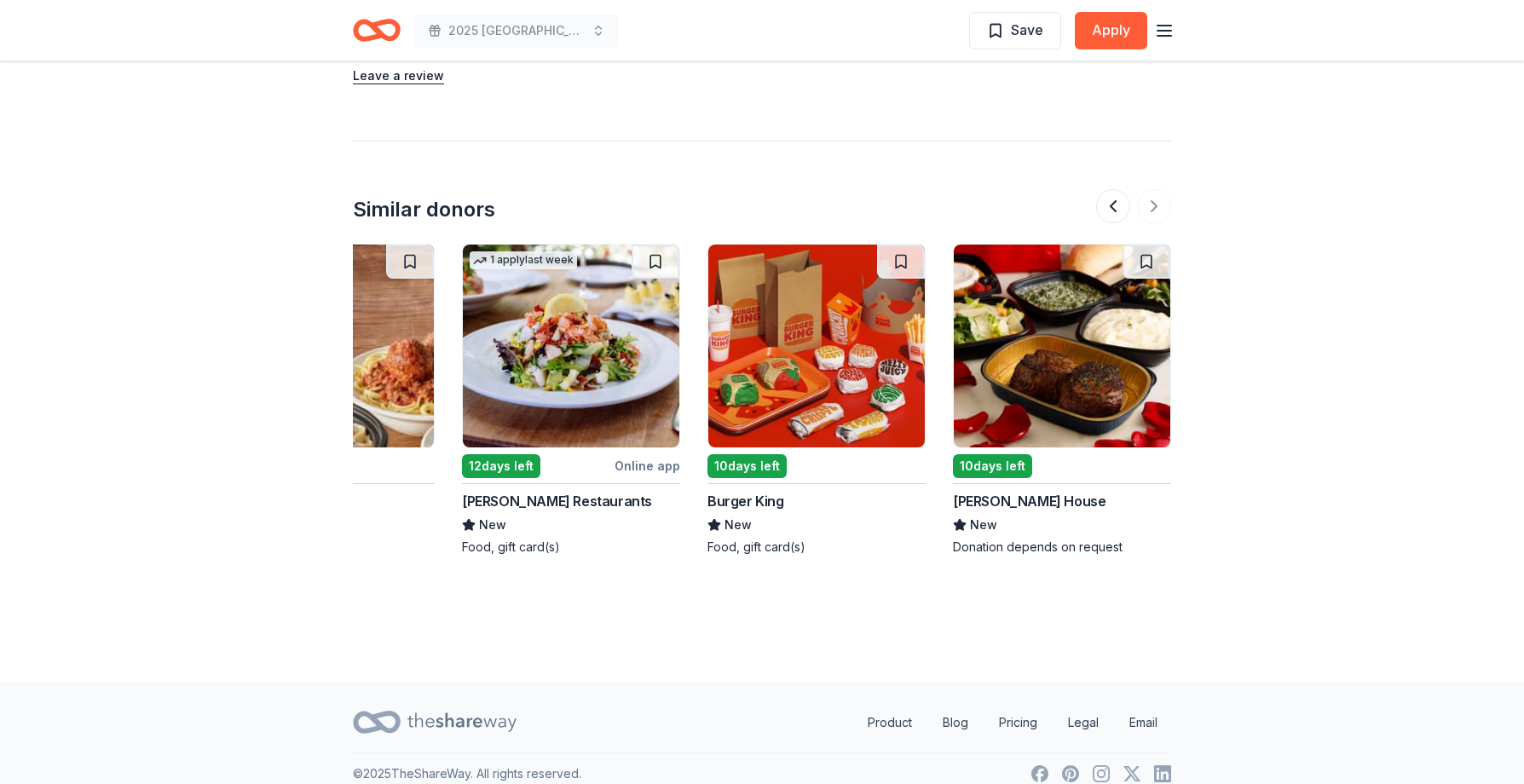
click at [608, 378] on img at bounding box center [571, 345] width 217 height 203
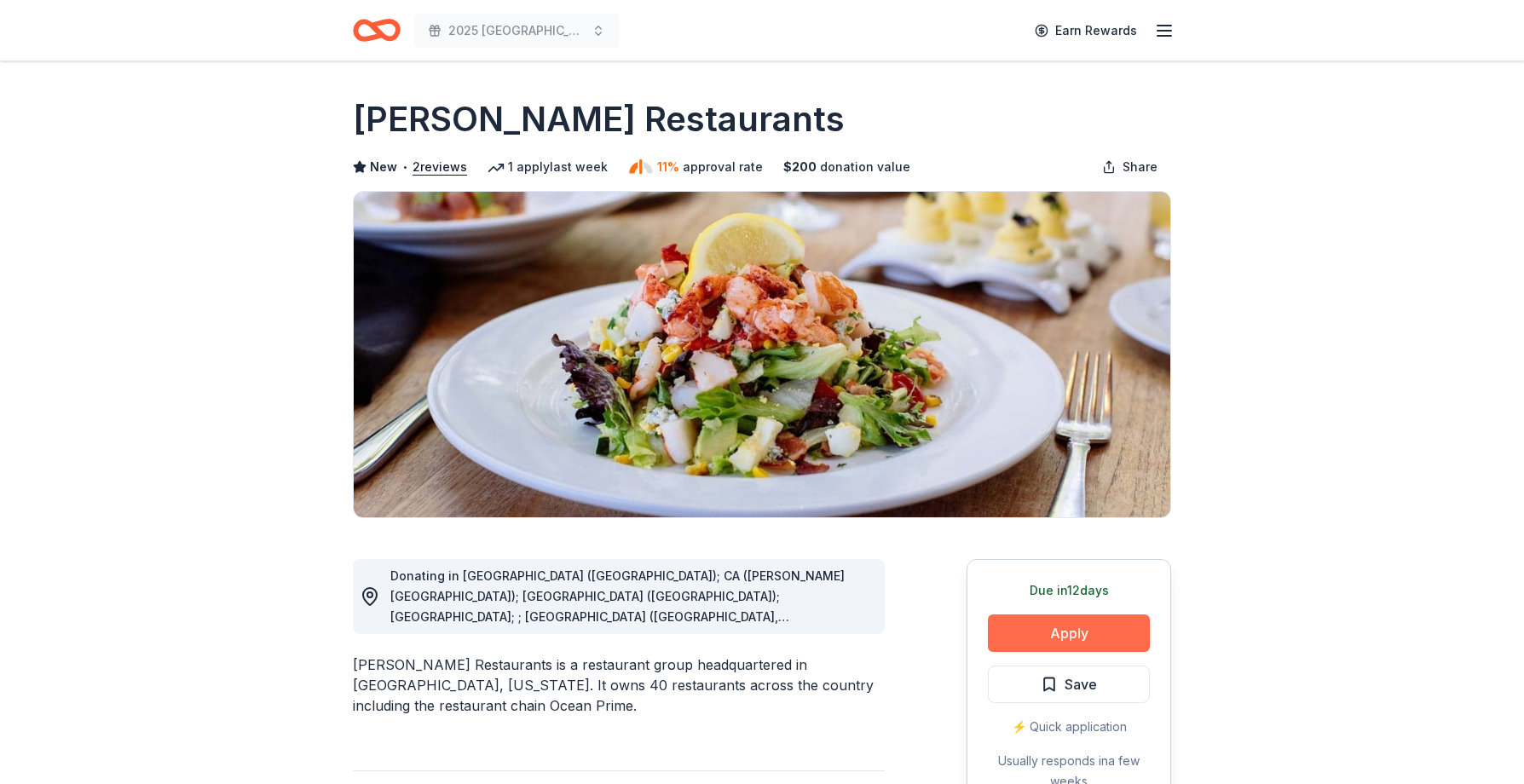
click at [1080, 630] on button "Apply" at bounding box center [1069, 633] width 162 height 37
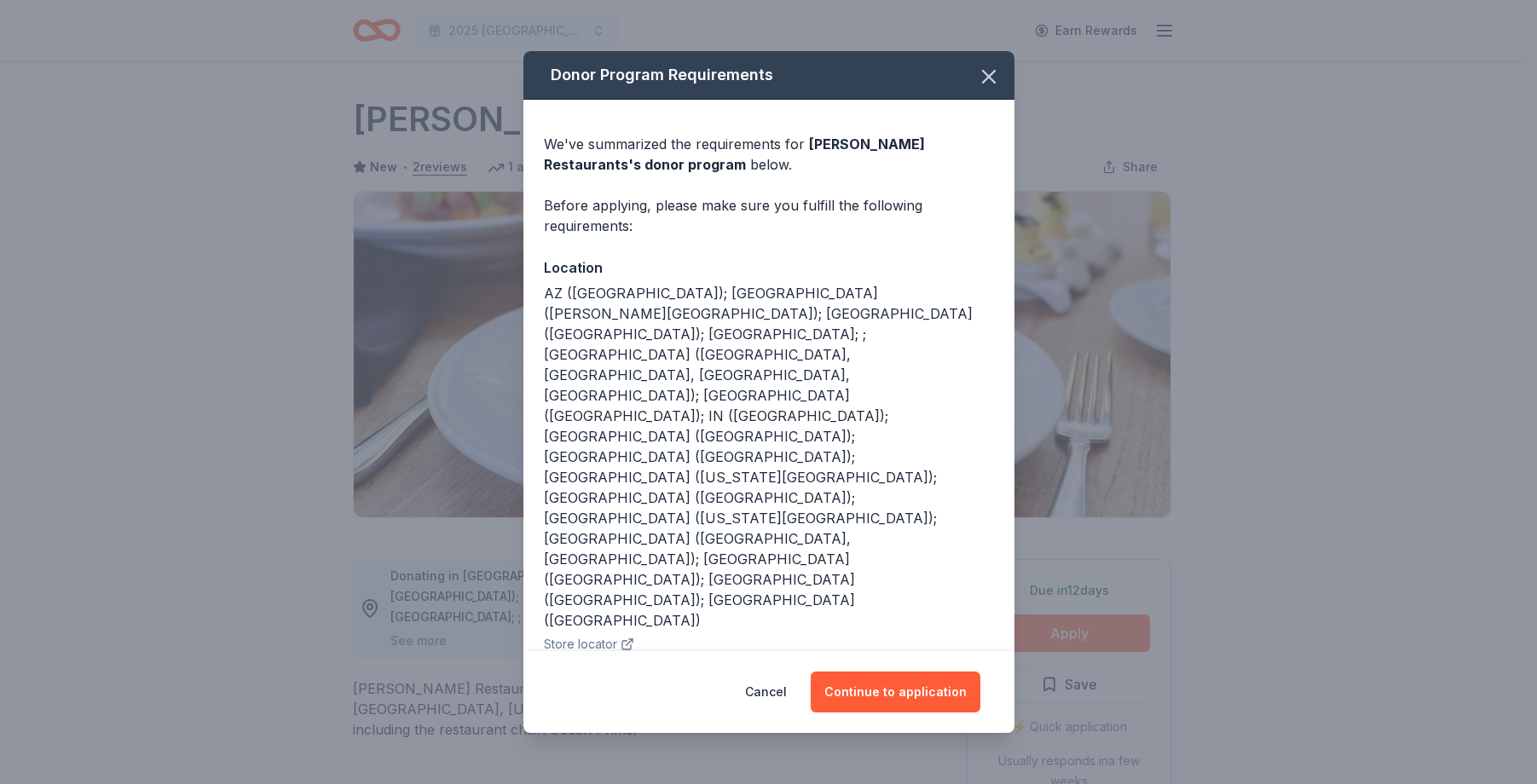
click at [1080, 630] on div "Donor Program Requirements We've summarized the requirements for [PERSON_NAME] …" at bounding box center [768, 392] width 1537 height 784
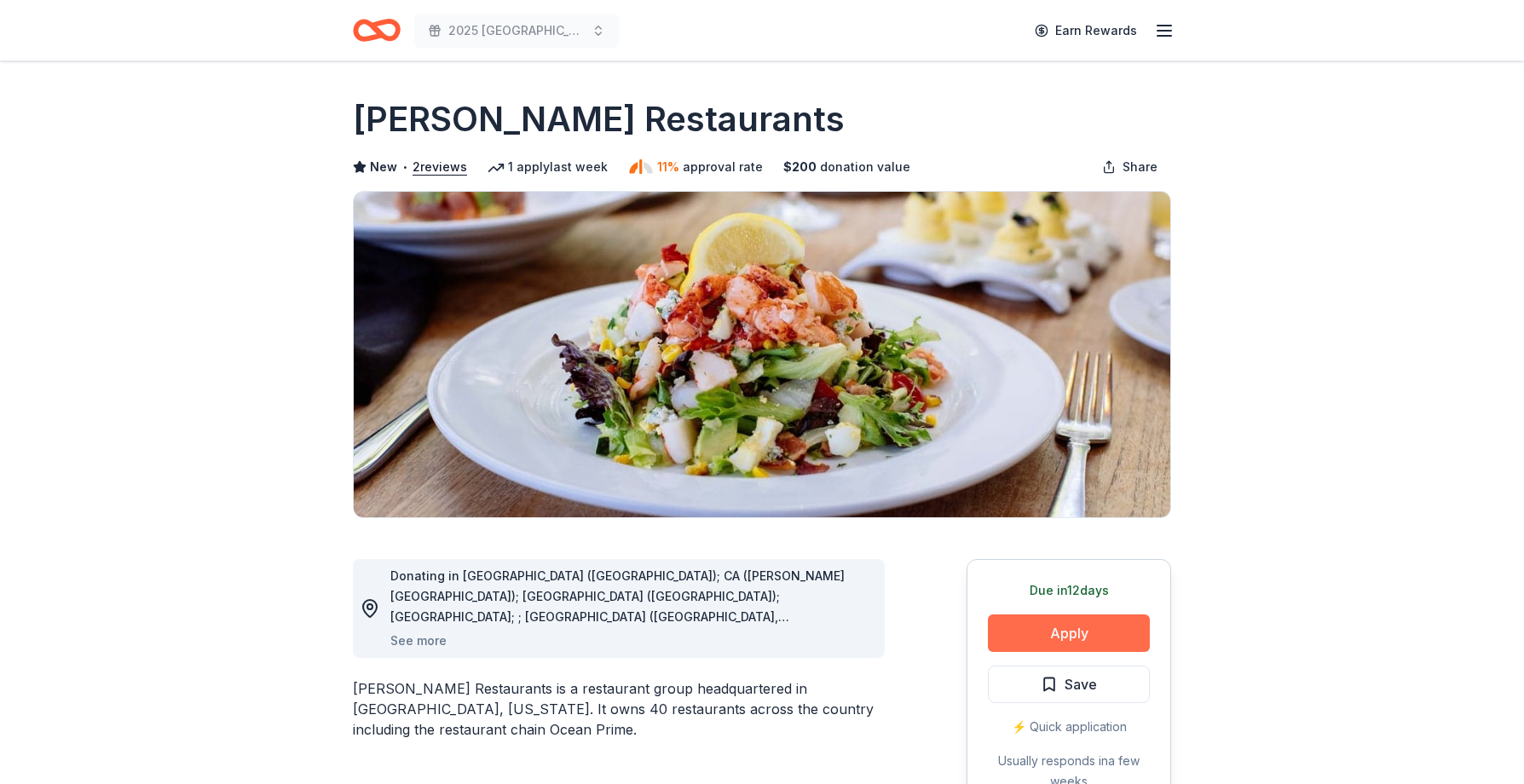
click at [1080, 630] on button "Apply" at bounding box center [1069, 633] width 162 height 37
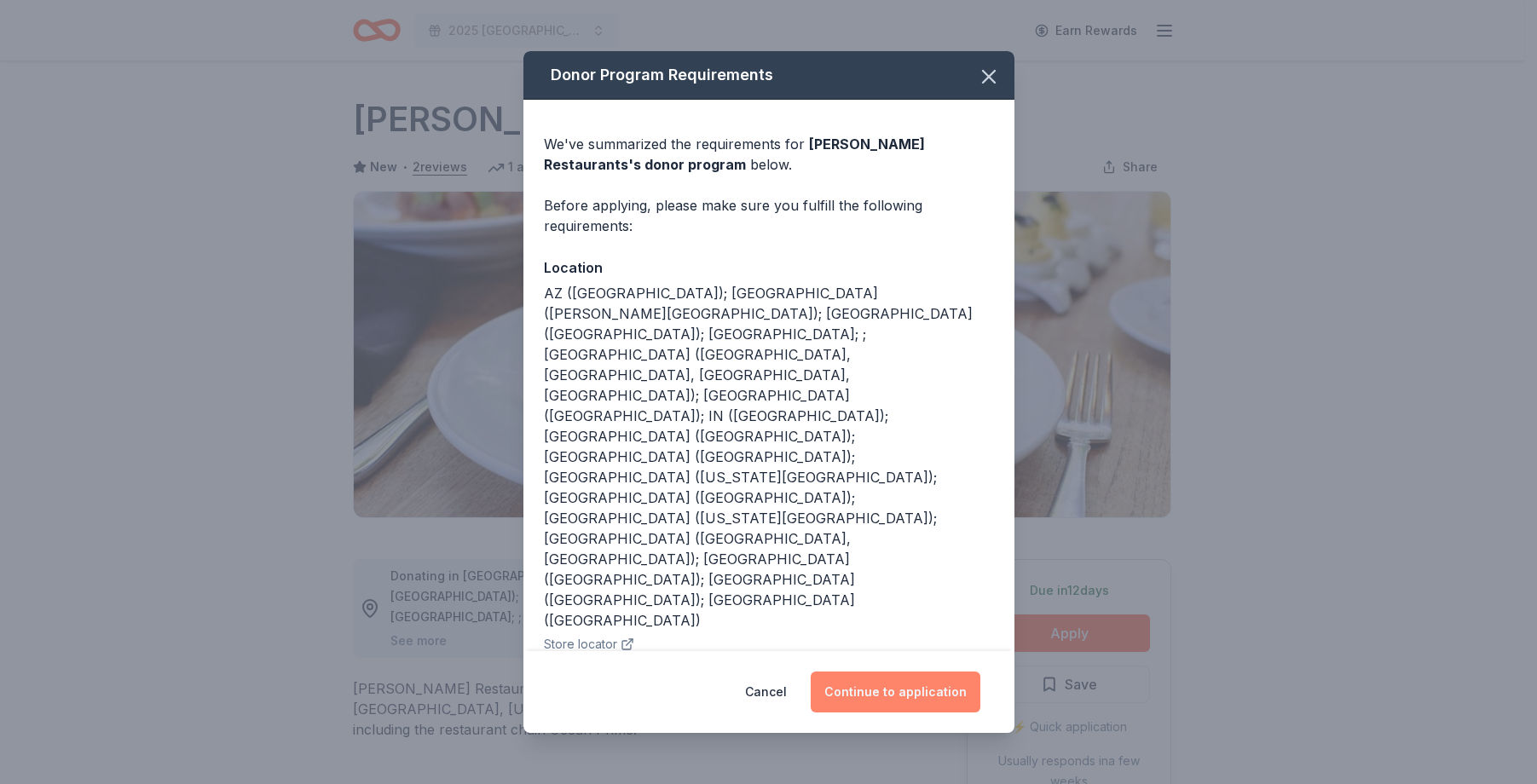
click at [900, 693] on button "Continue to application" at bounding box center [895, 692] width 170 height 41
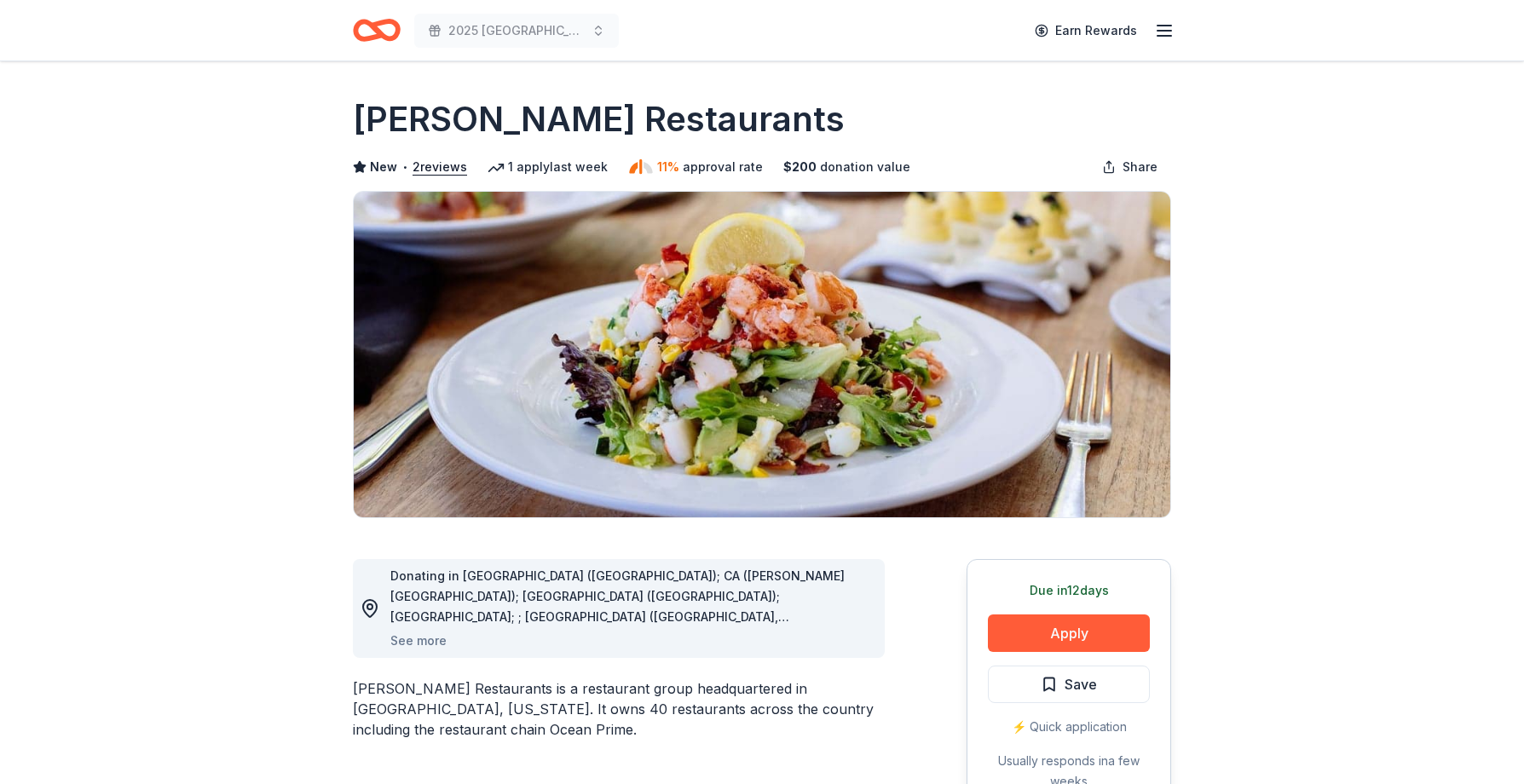
click at [900, 693] on button "Continue to application" at bounding box center [882, 676] width 161 height 39
